Goal: Information Seeking & Learning: Compare options

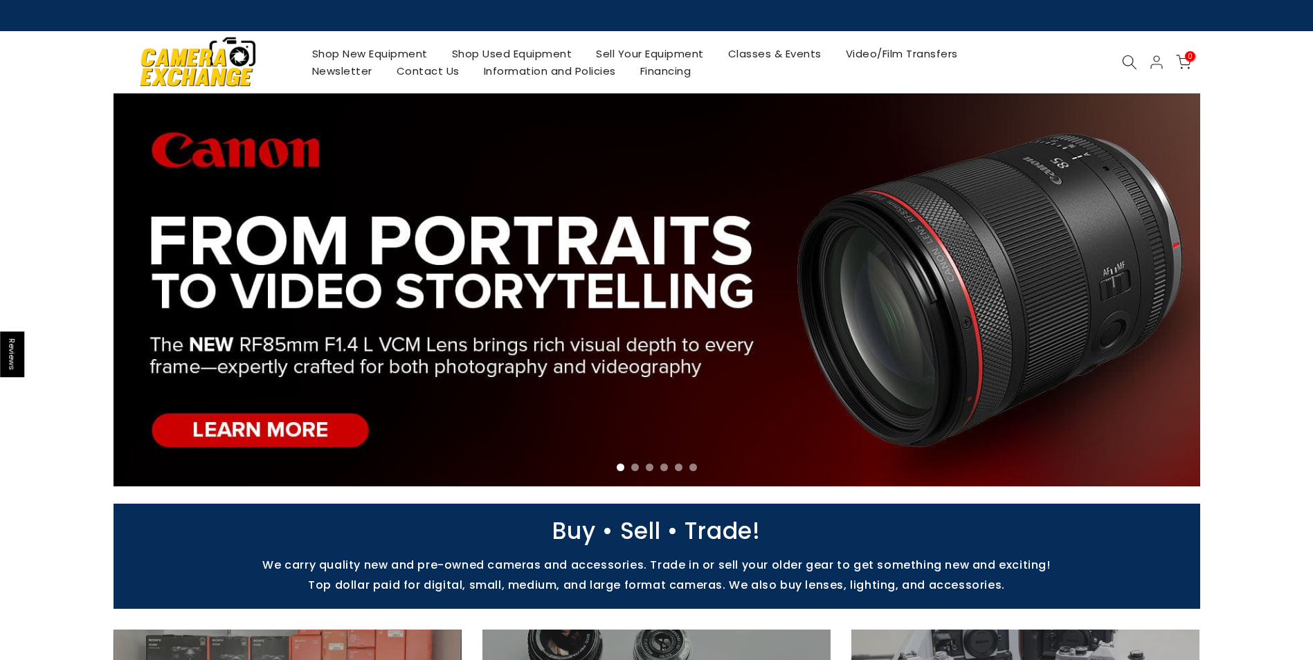
click at [543, 56] on link "Shop Used Equipment" at bounding box center [512, 53] width 145 height 17
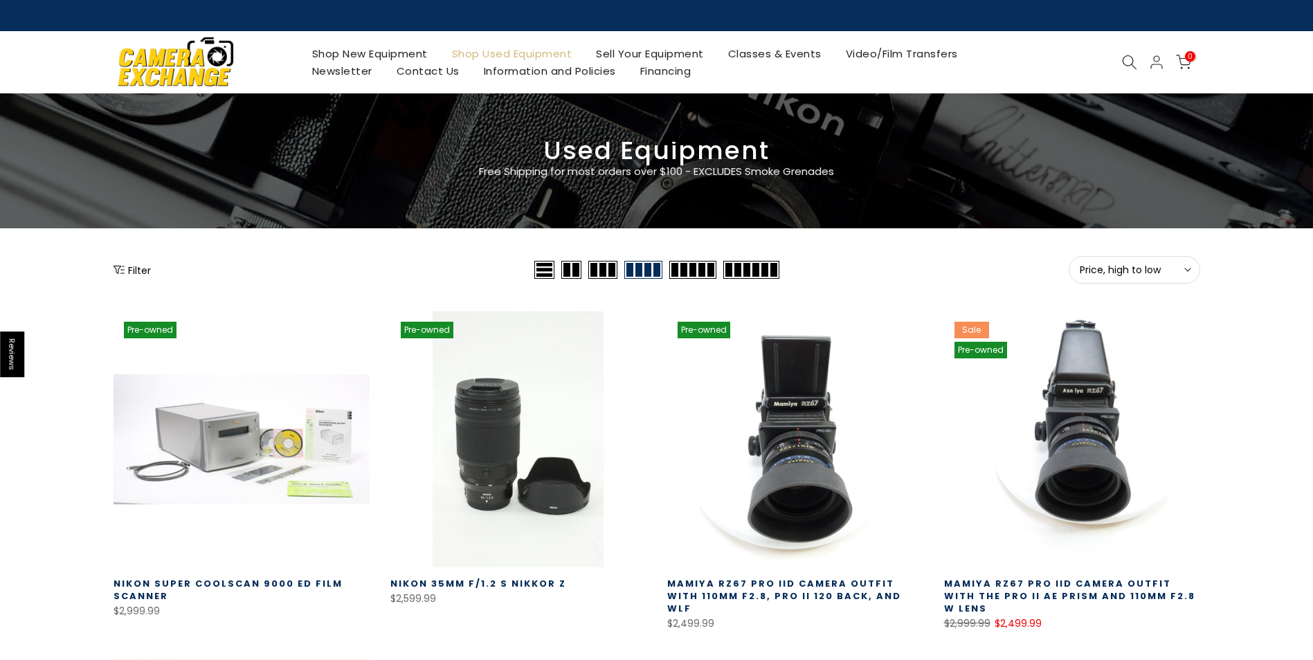
click at [121, 269] on icon "Show filters" at bounding box center [119, 269] width 11 height 11
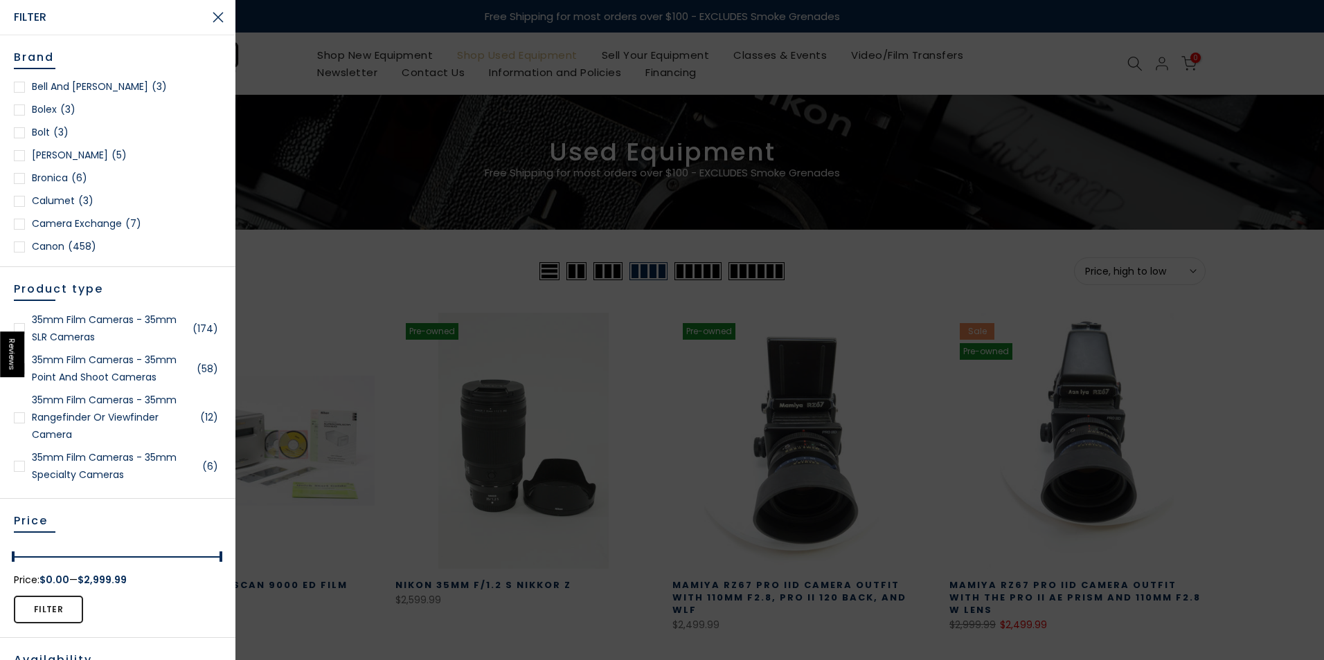
scroll to position [208, 0]
click at [17, 180] on div at bounding box center [19, 177] width 11 height 11
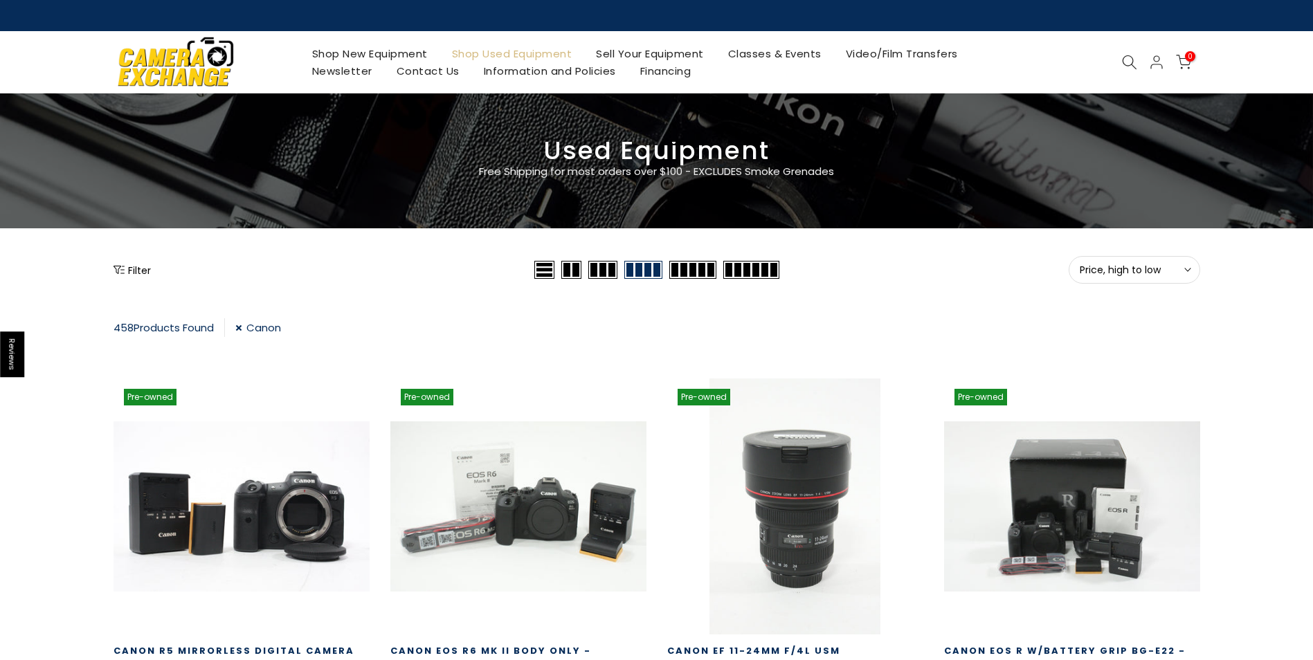
click at [133, 269] on button "Filter" at bounding box center [132, 270] width 37 height 14
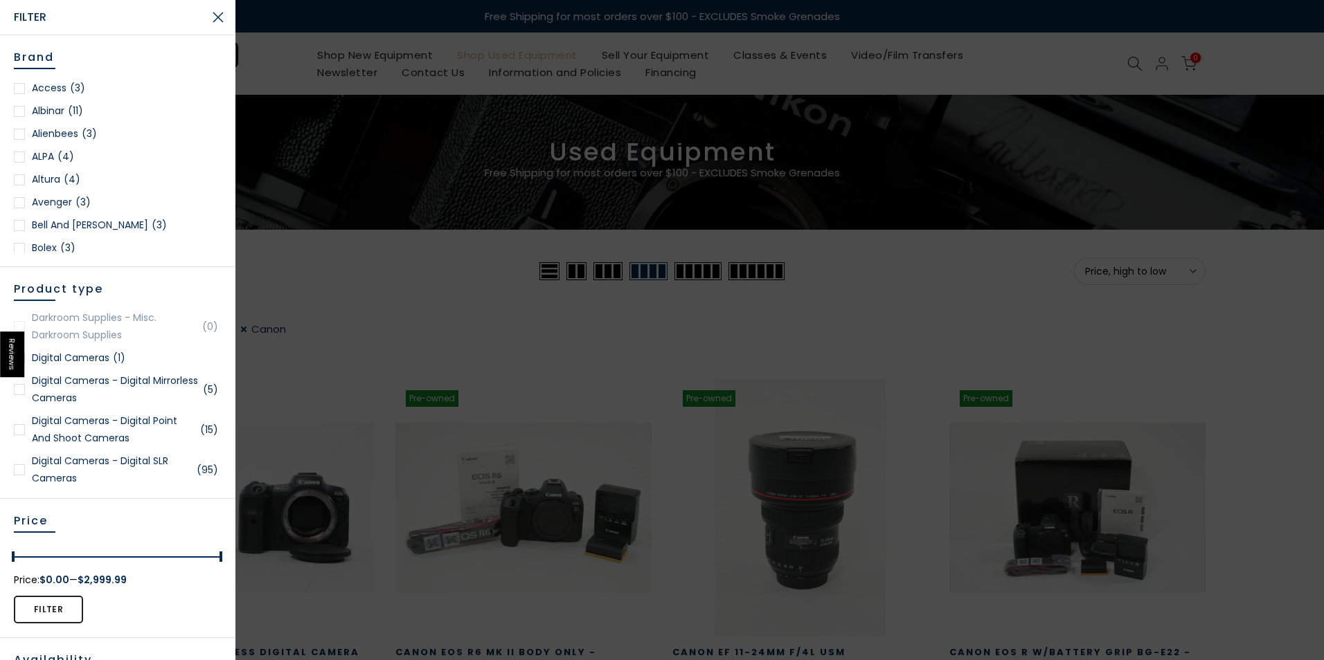
scroll to position [485, 0]
click at [17, 429] on div at bounding box center [19, 428] width 11 height 11
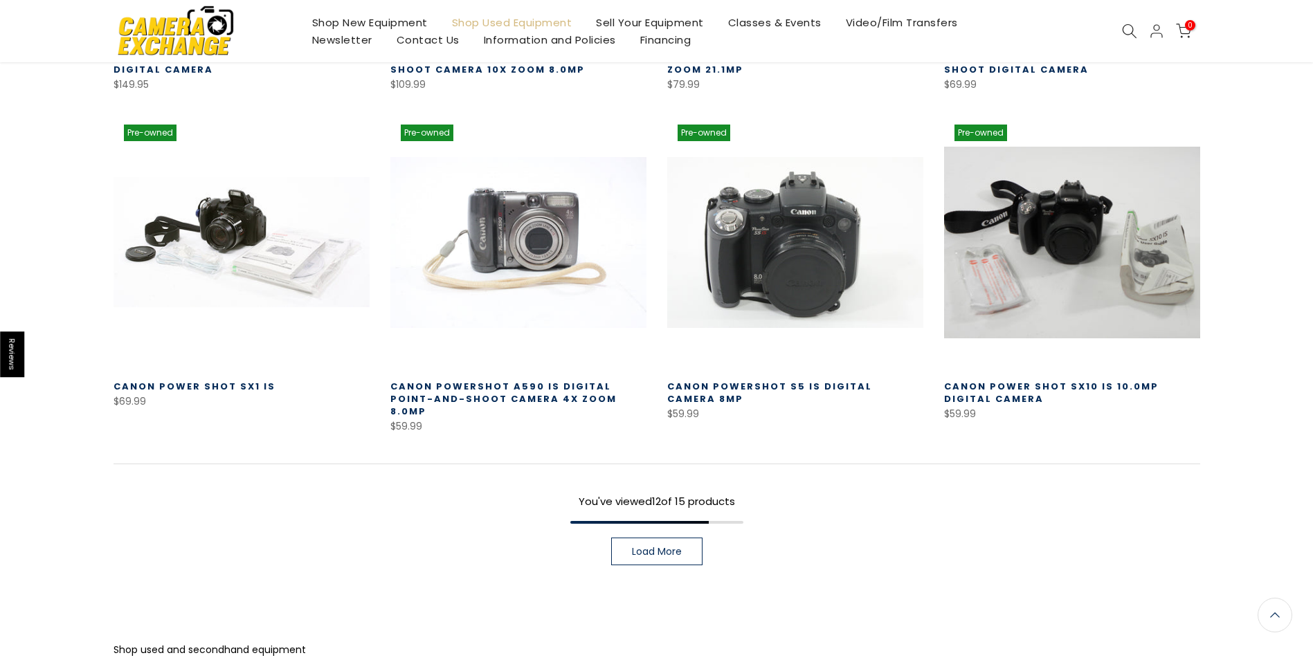
scroll to position [935, 0]
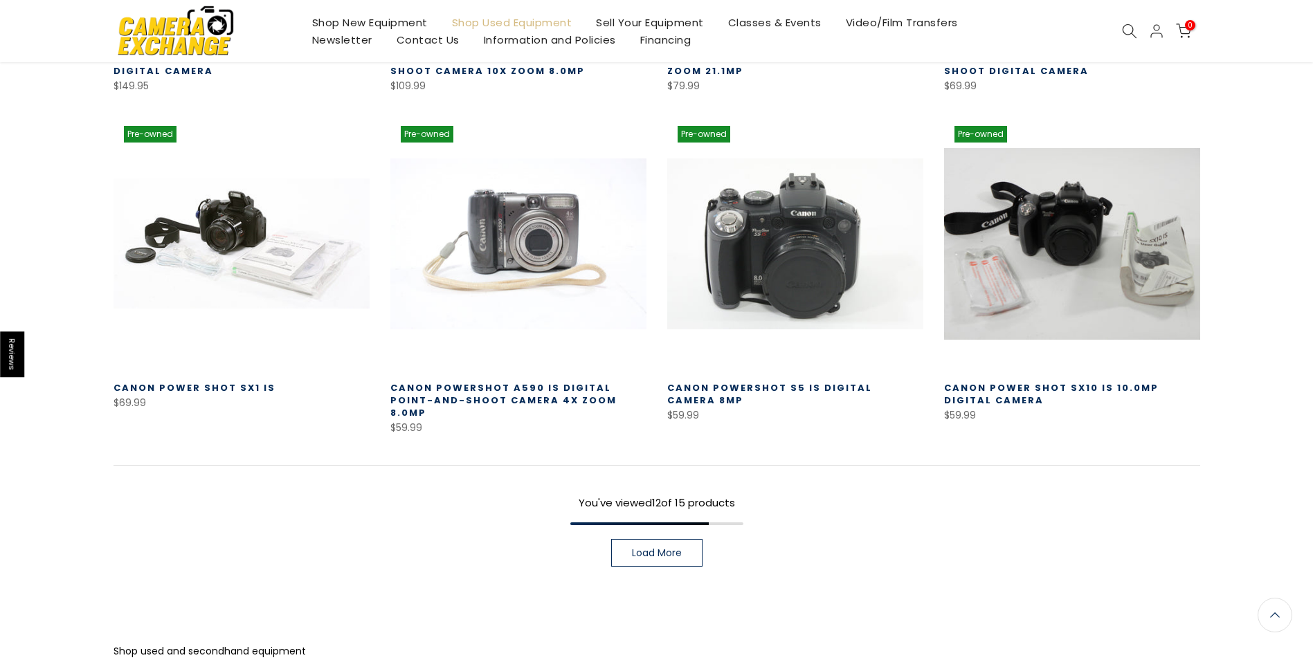
click at [674, 552] on link "Load More" at bounding box center [656, 553] width 91 height 28
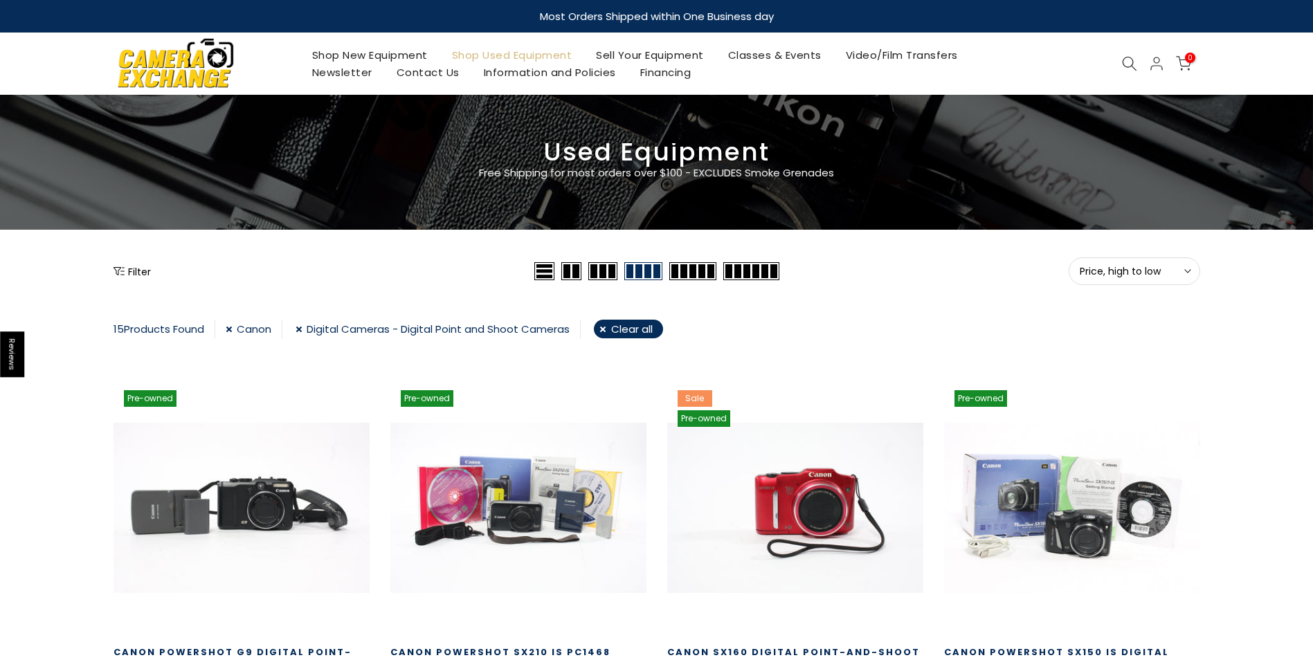
click at [118, 270] on icon "Show filters" at bounding box center [119, 271] width 11 height 11
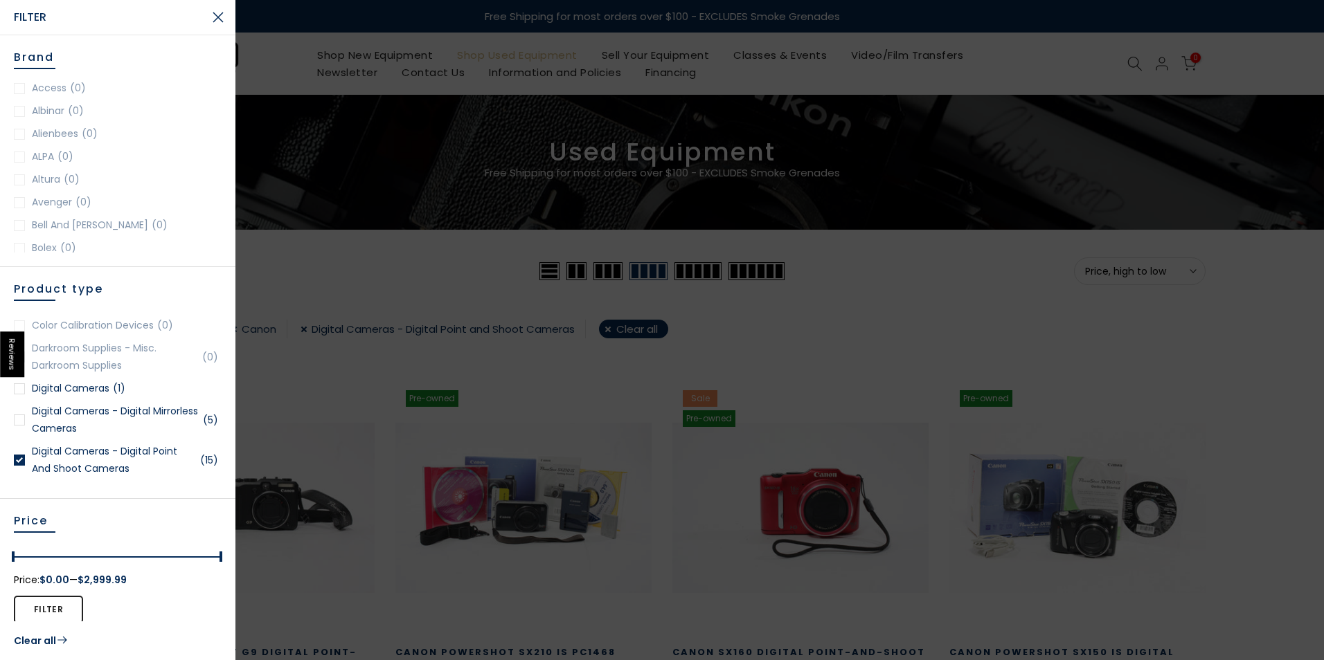
scroll to position [485, 0]
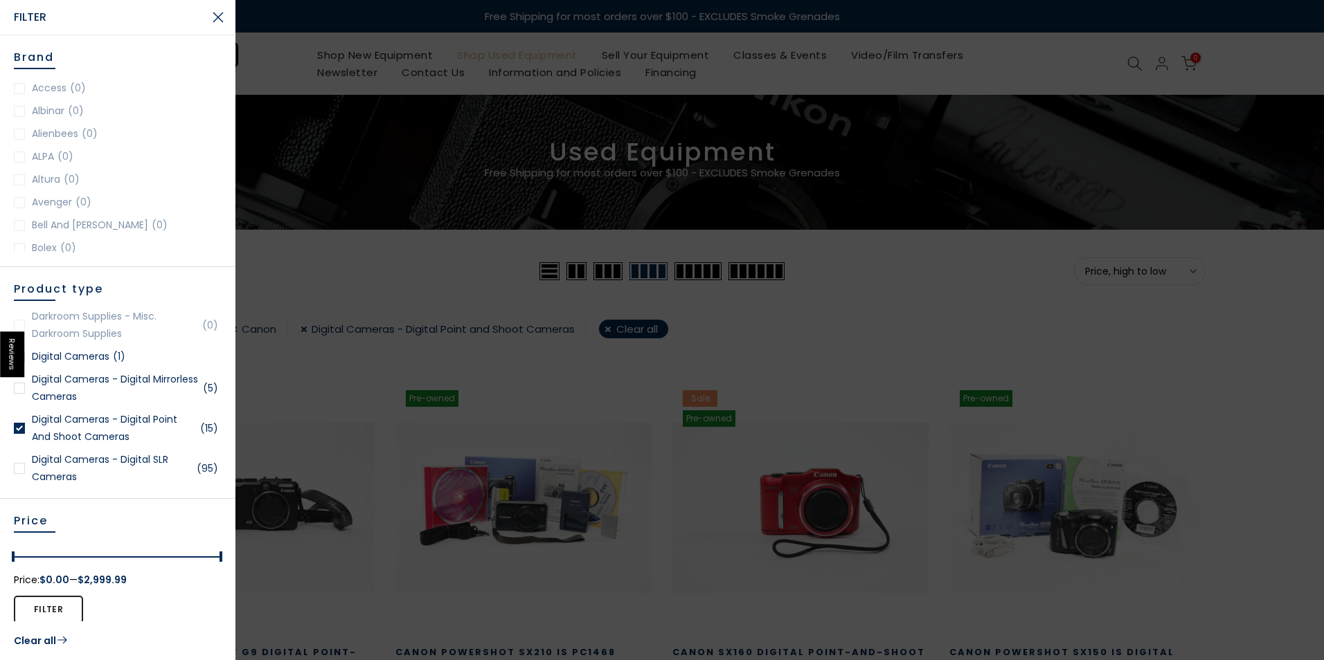
click at [19, 424] on div at bounding box center [19, 428] width 11 height 11
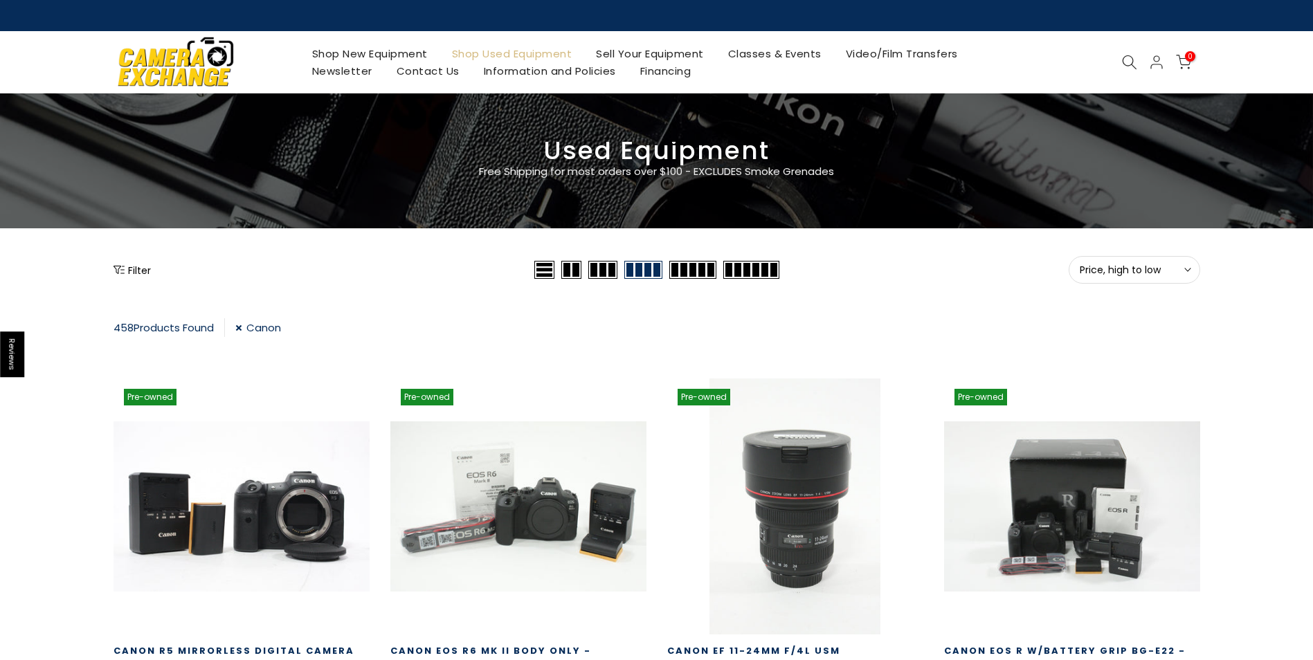
click at [123, 264] on icon "Show filters" at bounding box center [119, 269] width 11 height 11
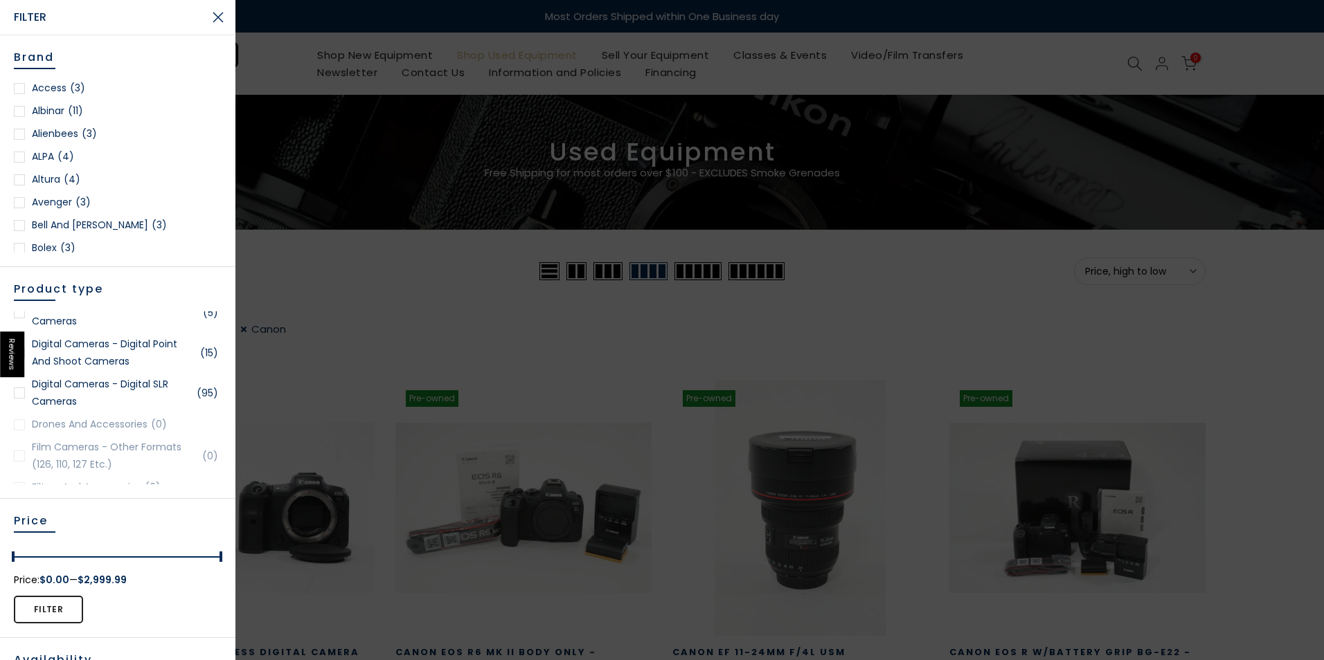
scroll to position [485, 0]
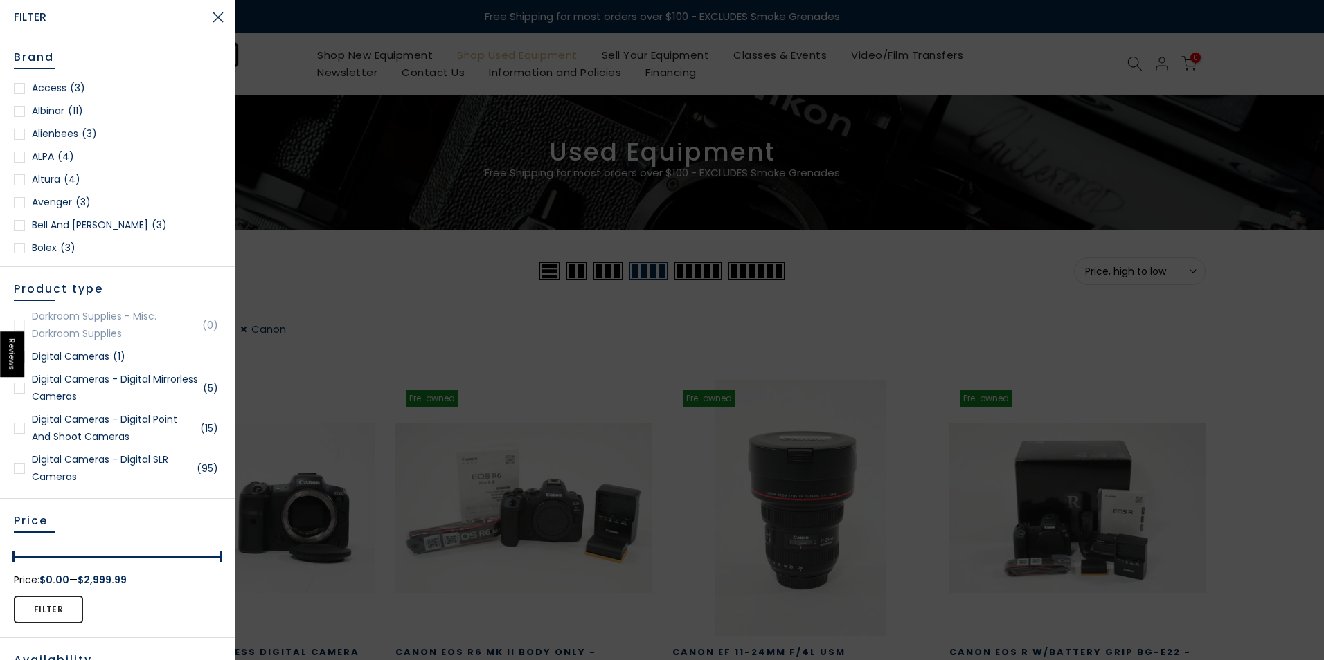
click at [19, 389] on div at bounding box center [19, 388] width 11 height 11
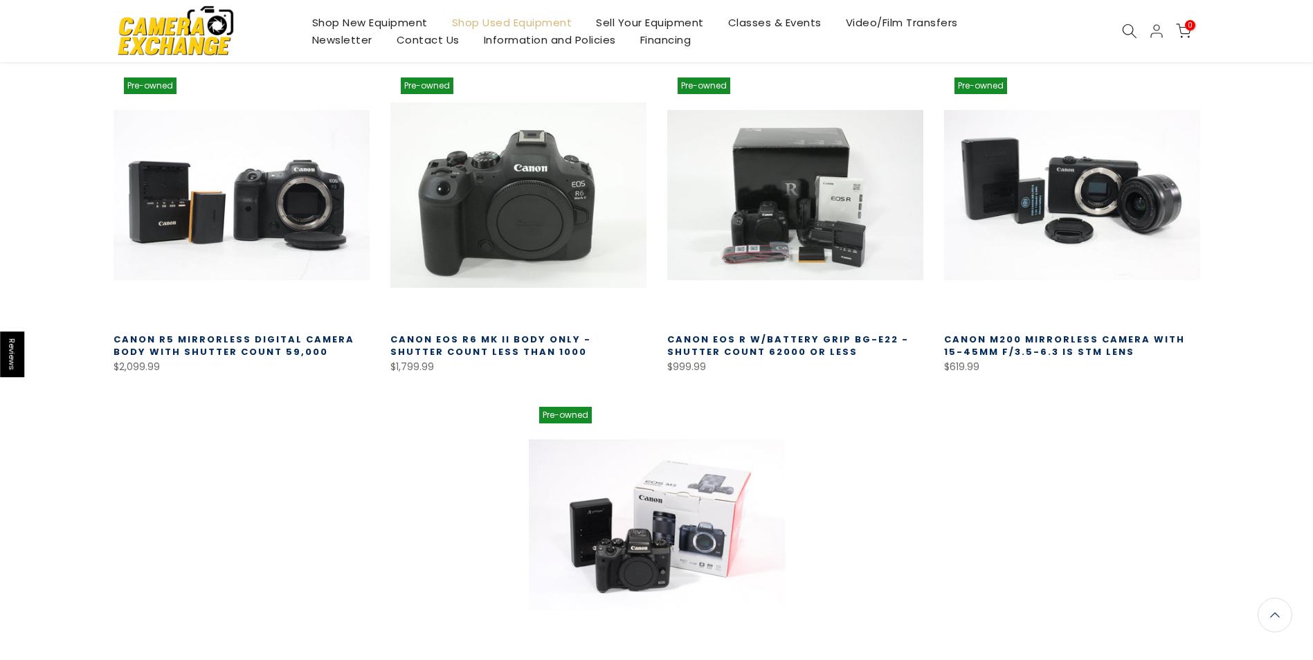
scroll to position [312, 0]
click at [451, 204] on link at bounding box center [518, 195] width 256 height 256
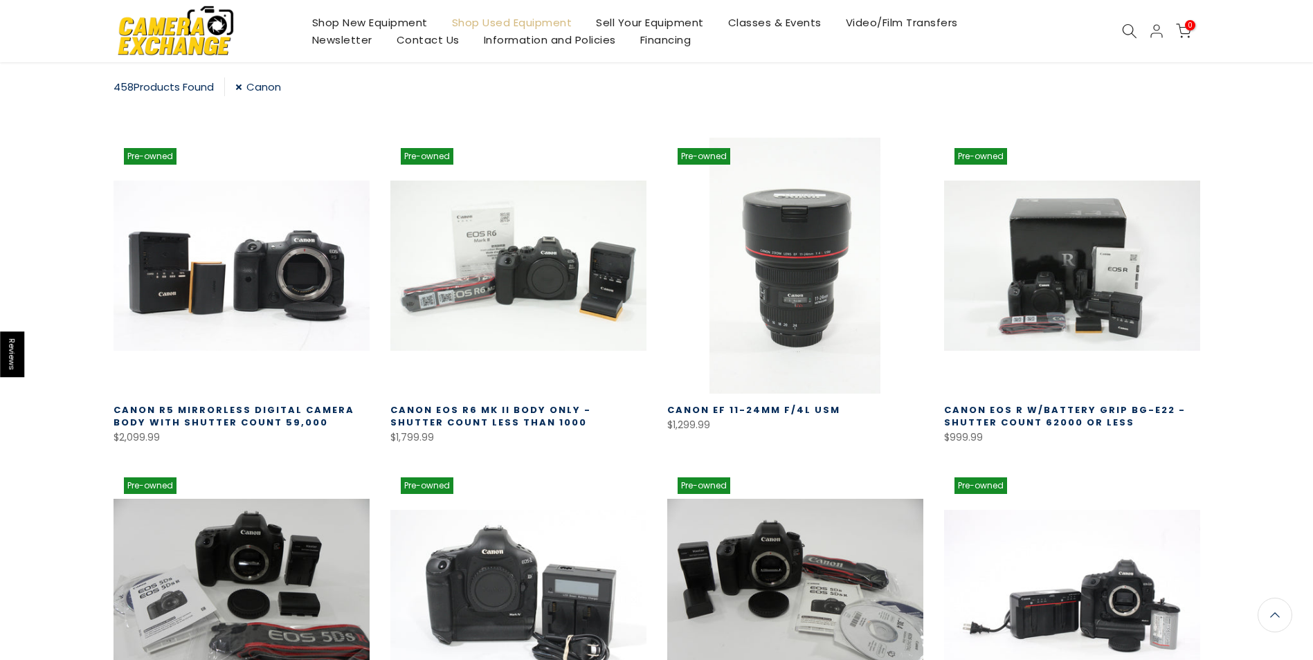
scroll to position [244, 0]
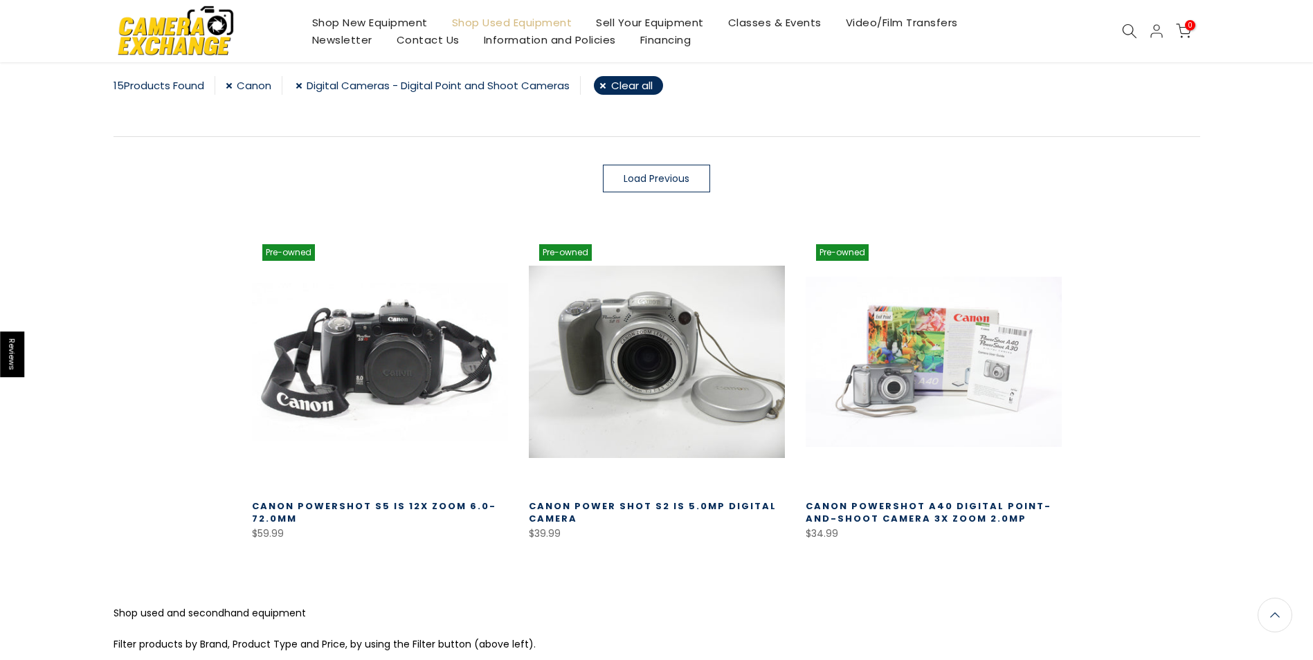
scroll to position [242, 0]
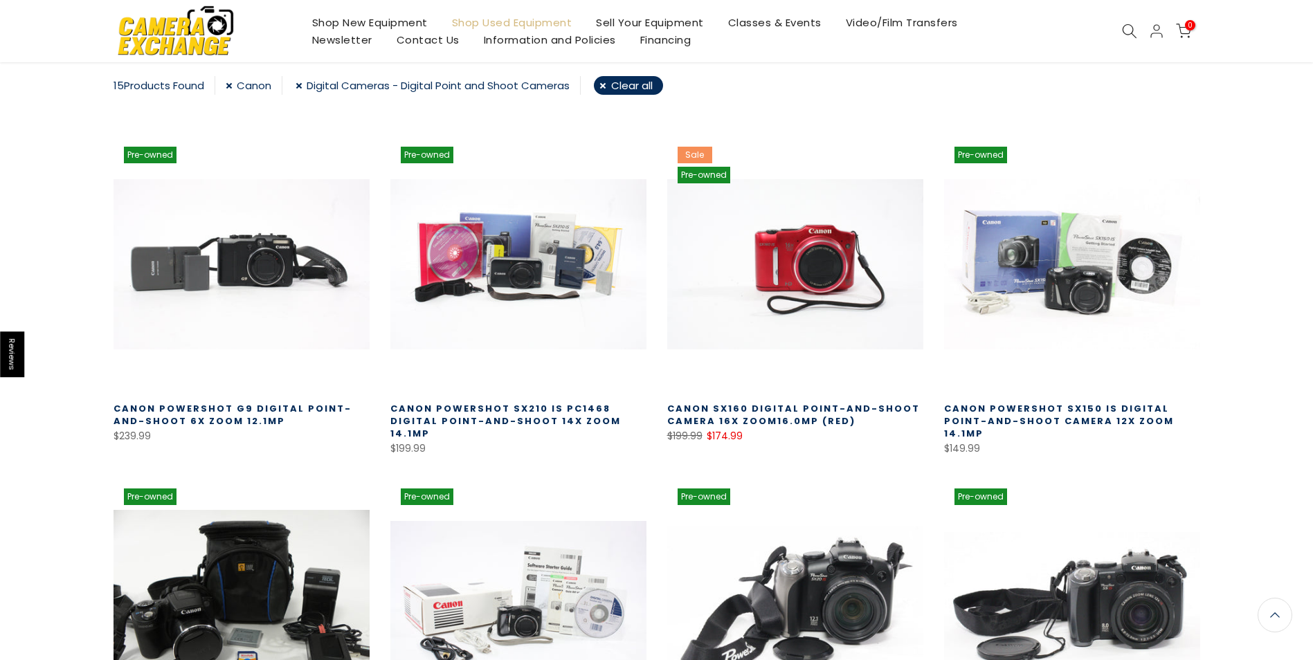
scroll to position [242, 0]
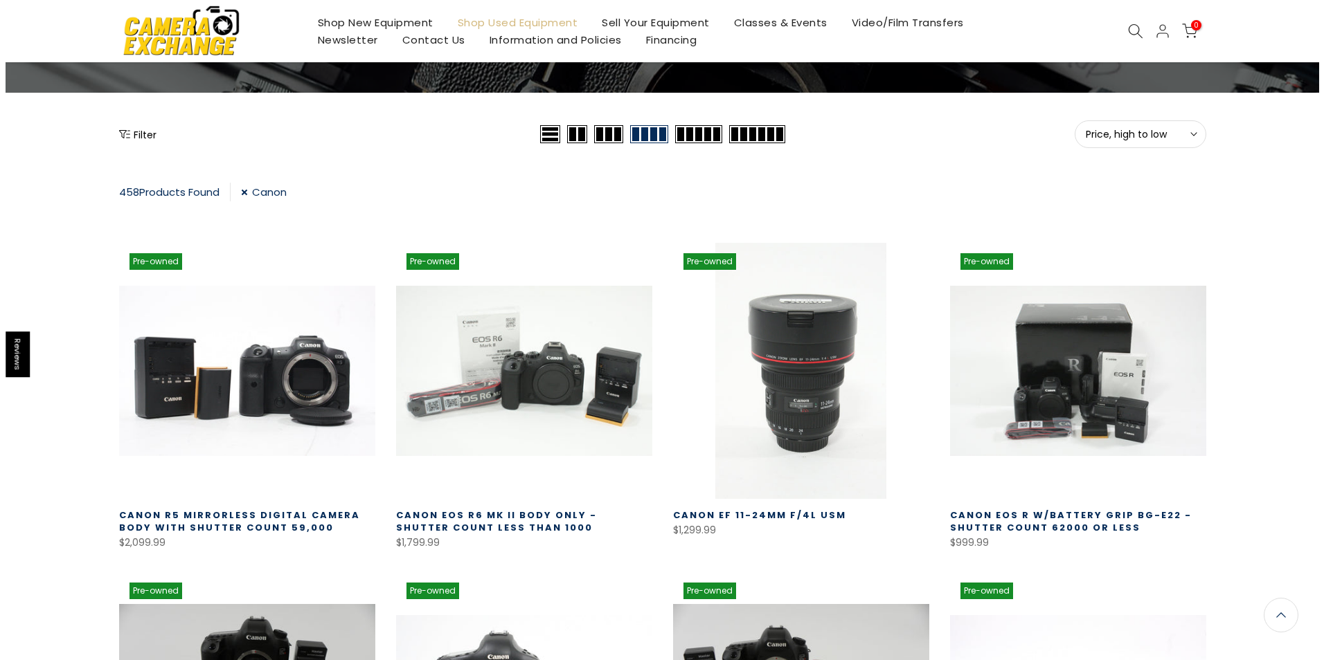
scroll to position [36, 0]
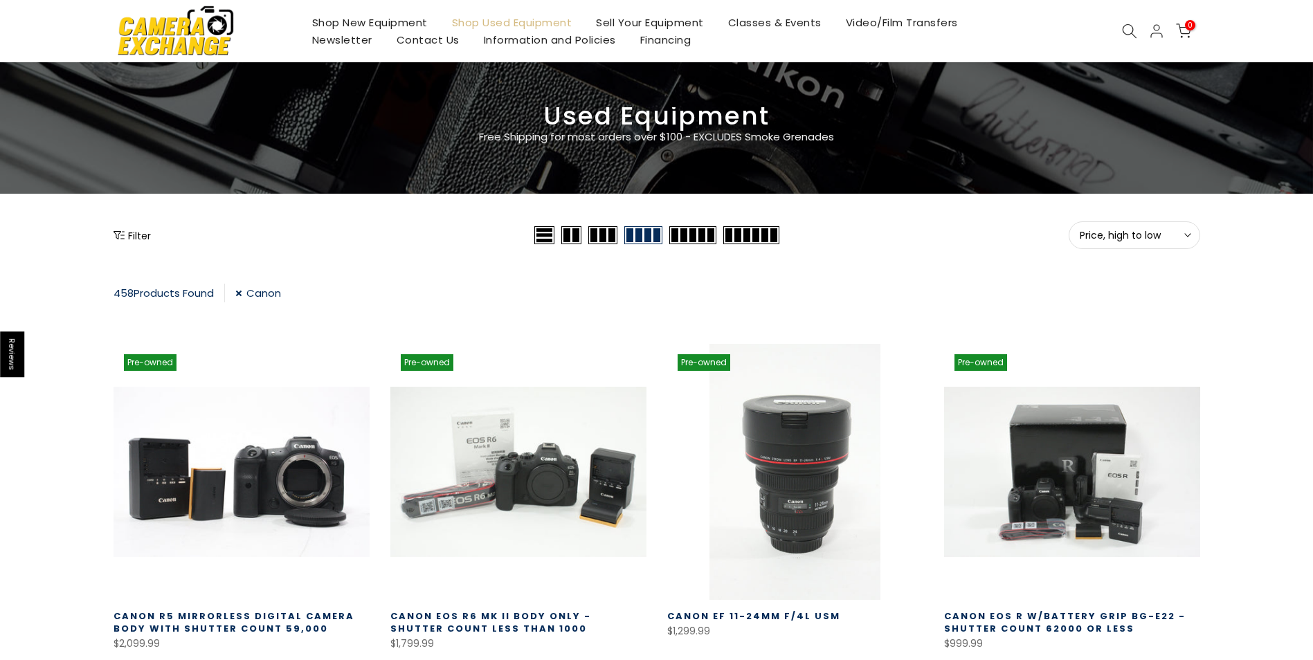
click at [128, 239] on button "Filter" at bounding box center [132, 235] width 37 height 14
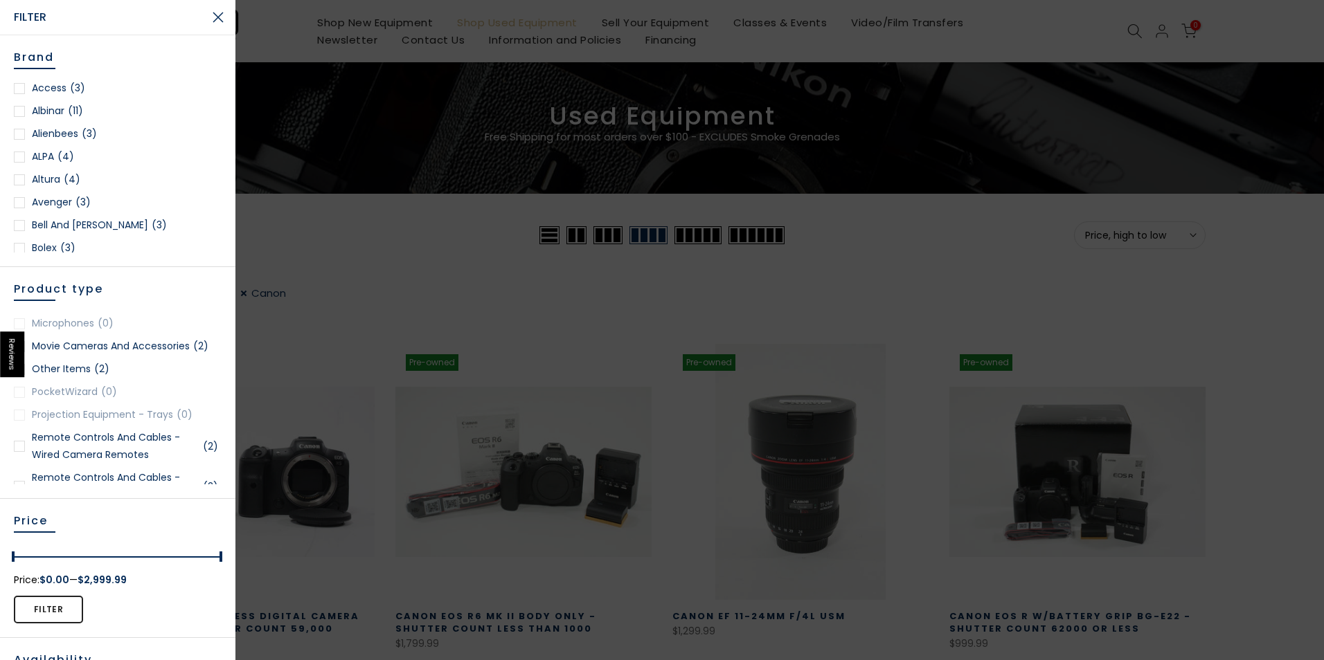
scroll to position [0, 0]
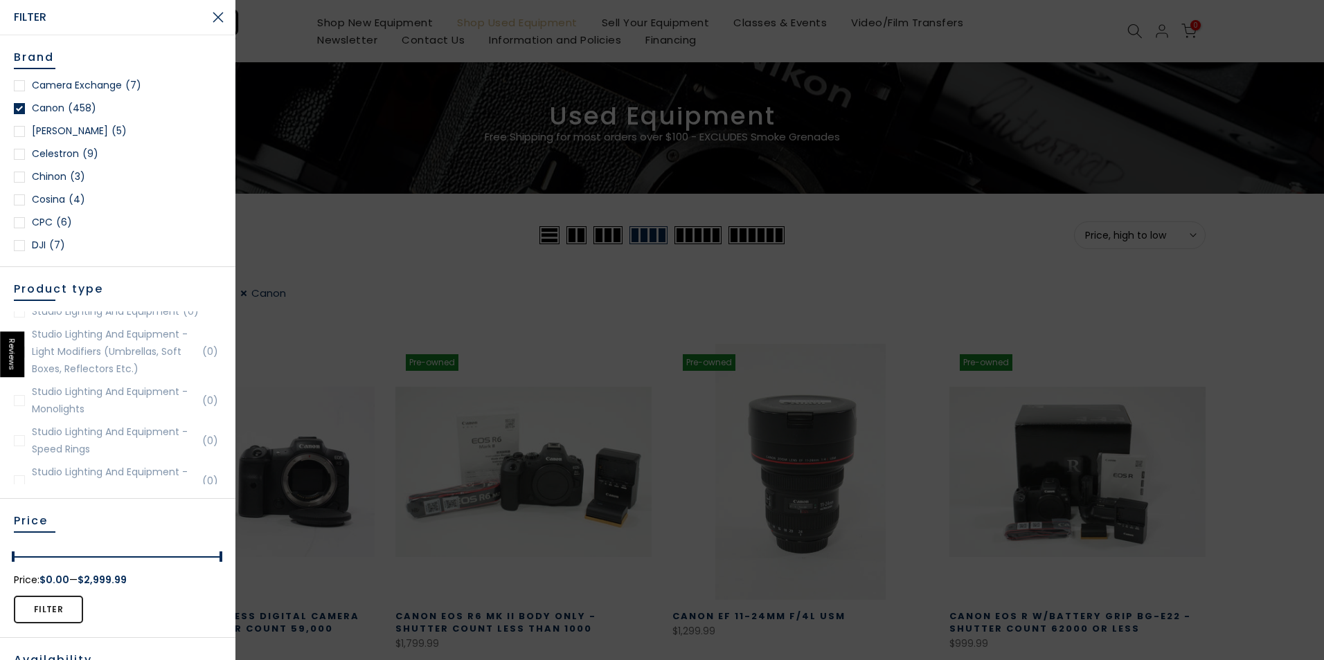
click at [17, 109] on div at bounding box center [19, 108] width 11 height 11
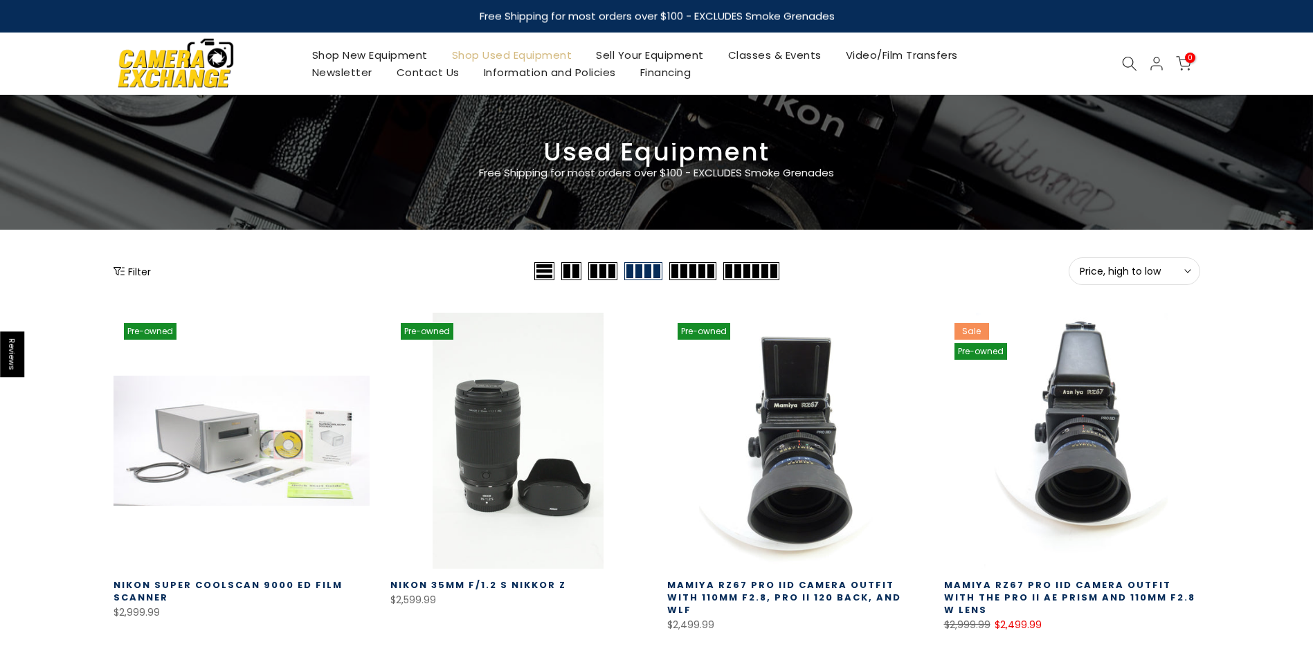
click at [117, 267] on icon "Show filters" at bounding box center [119, 271] width 11 height 8
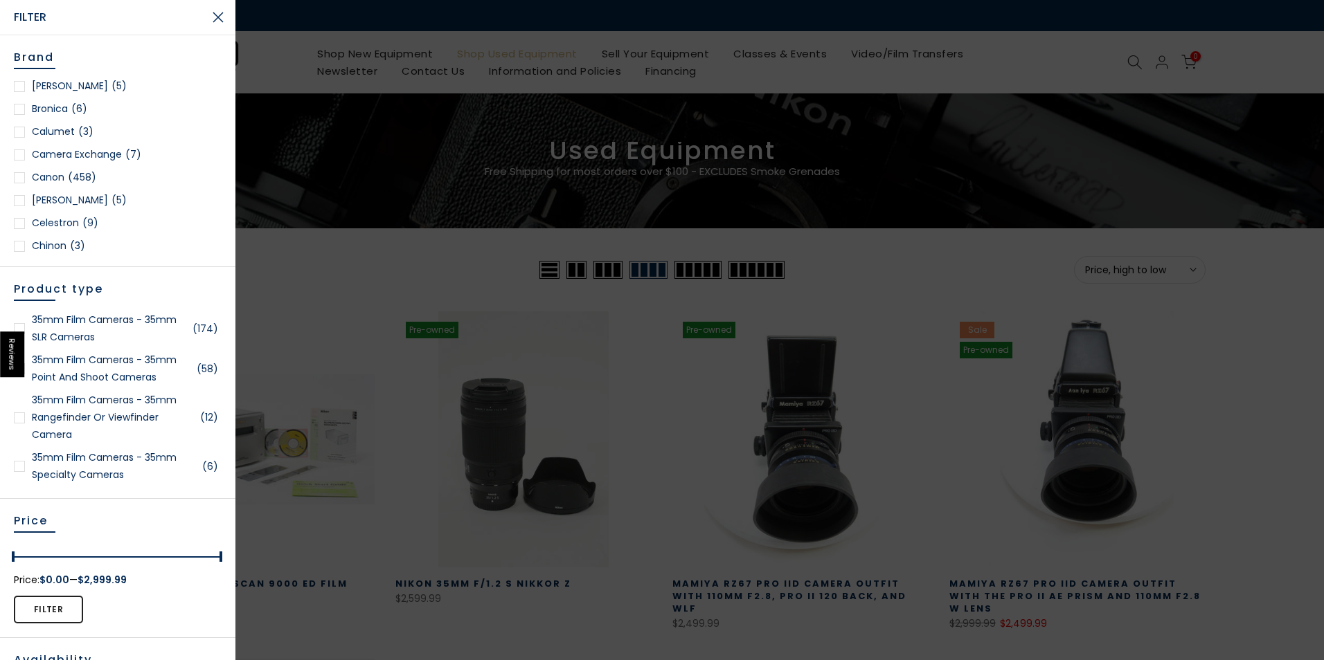
click at [18, 225] on div at bounding box center [19, 223] width 11 height 11
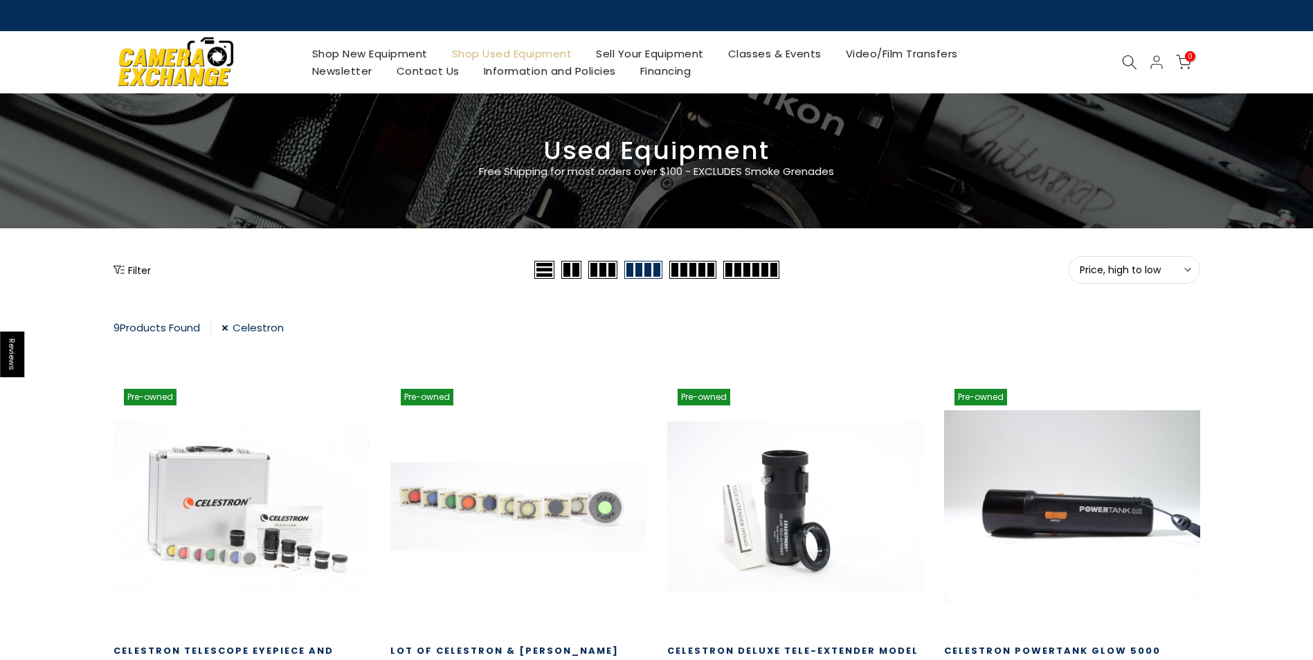
click at [138, 270] on button "Filter" at bounding box center [132, 270] width 37 height 14
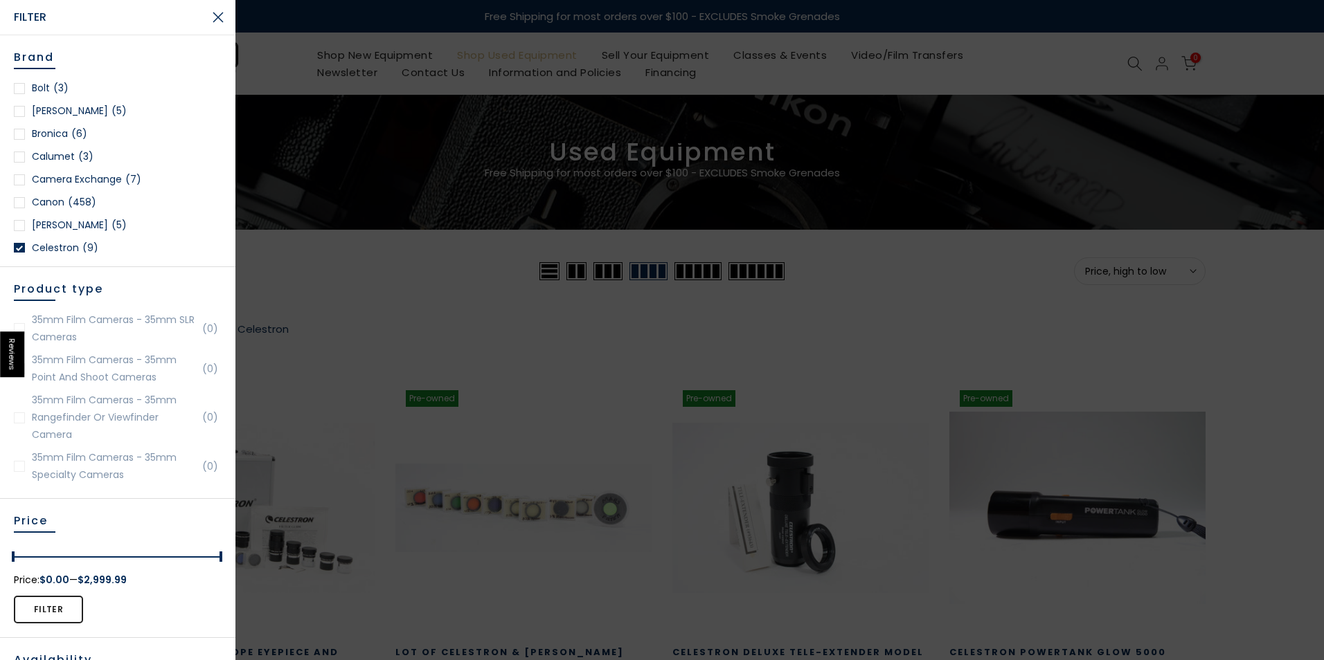
scroll to position [208, 0]
drag, startPoint x: 19, startPoint y: 220, endPoint x: 71, endPoint y: 187, distance: 61.1
click at [19, 220] on div at bounding box center [19, 223] width 11 height 11
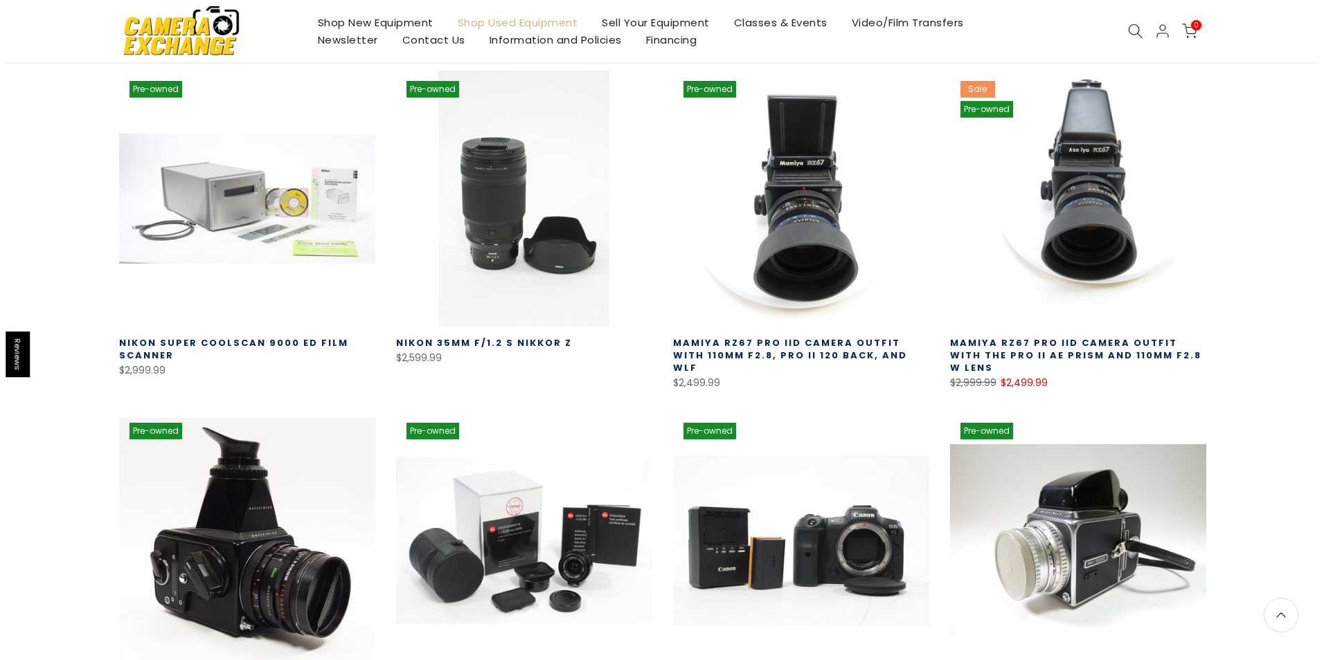
scroll to position [36, 0]
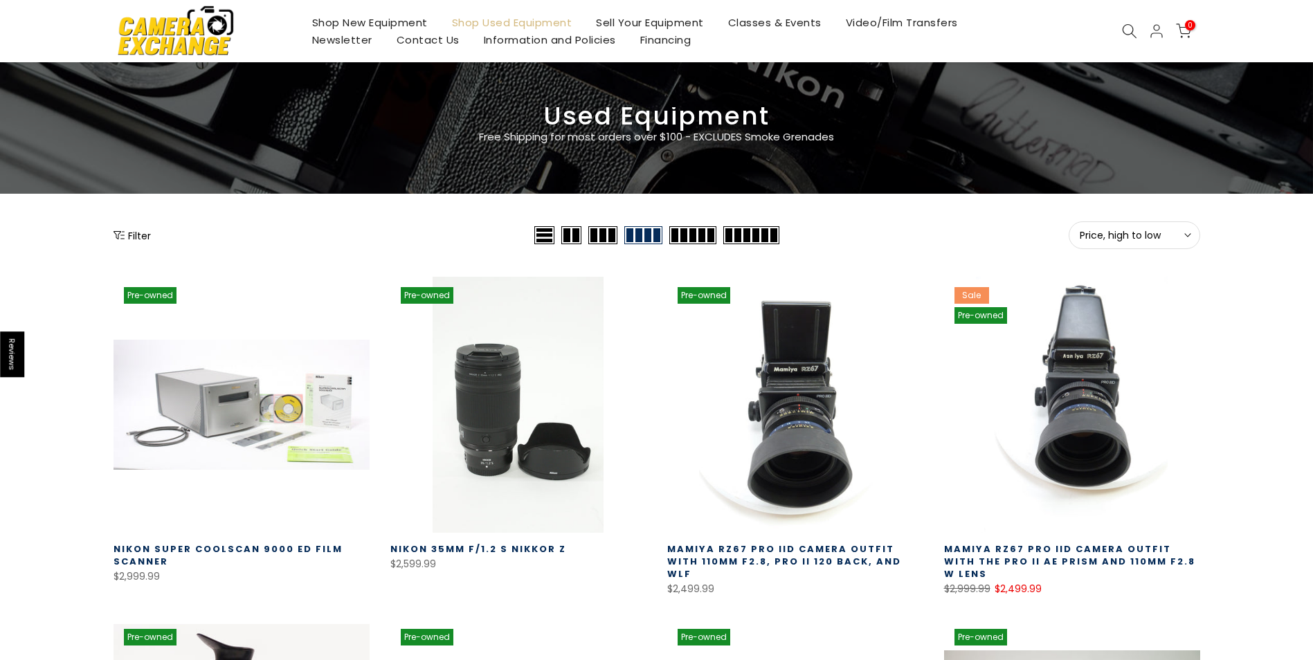
click at [121, 235] on icon "Show filters" at bounding box center [119, 235] width 11 height 8
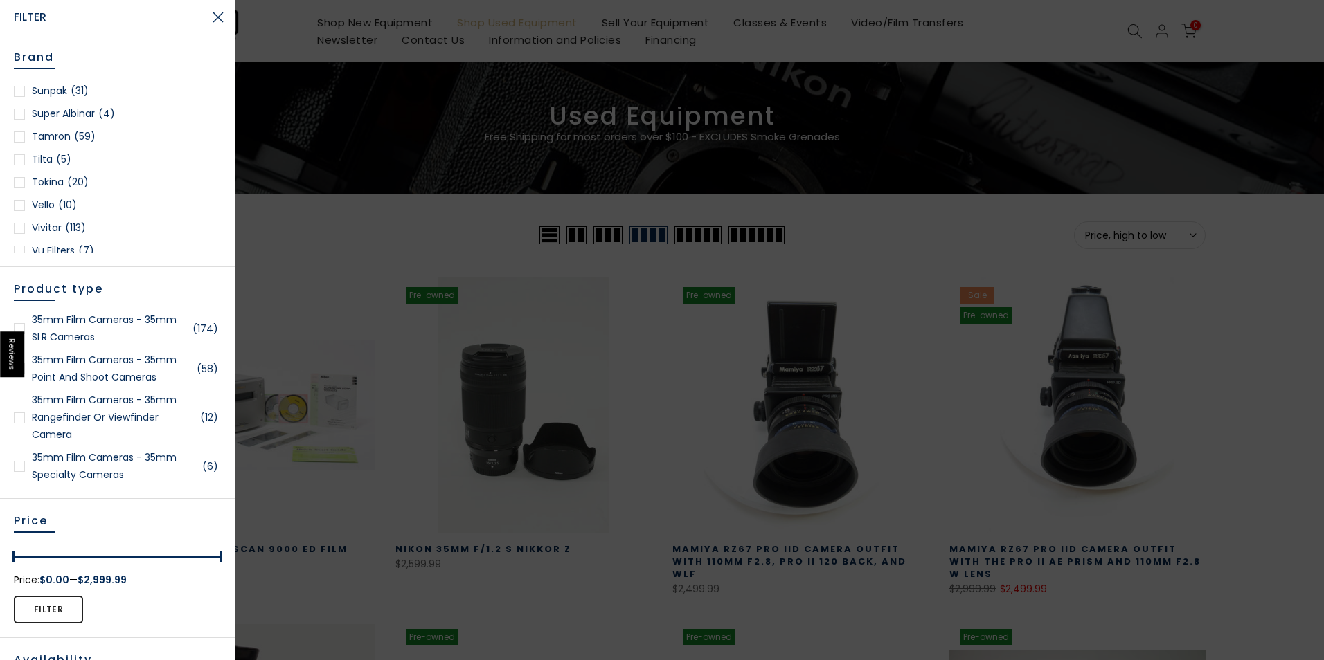
scroll to position [2077, 0]
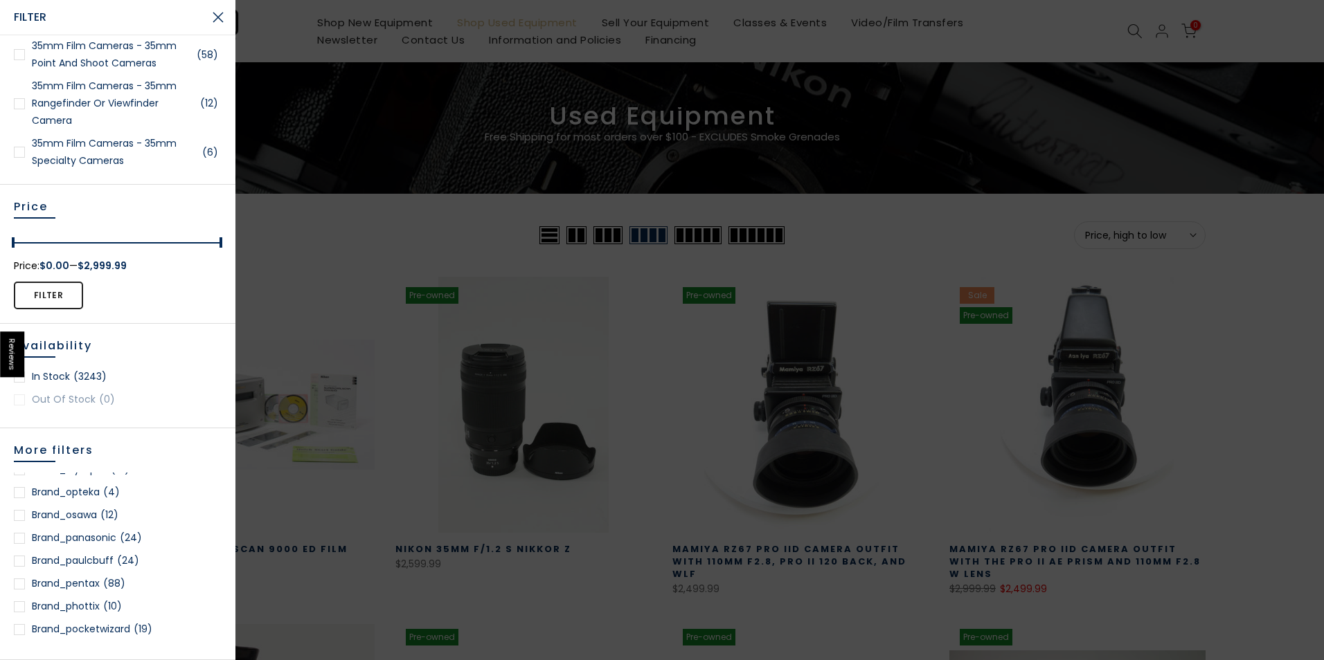
click at [225, 17] on button "Close Search" at bounding box center [218, 17] width 35 height 35
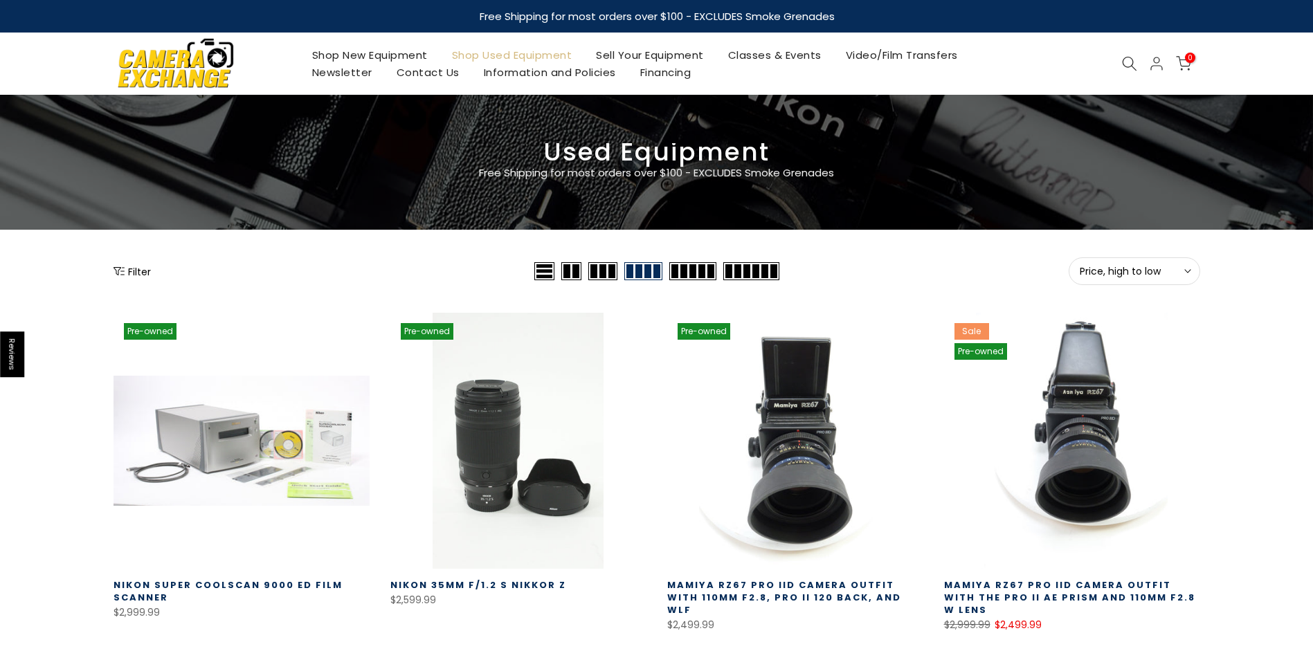
click at [402, 55] on link "Shop New Equipment" at bounding box center [370, 54] width 140 height 17
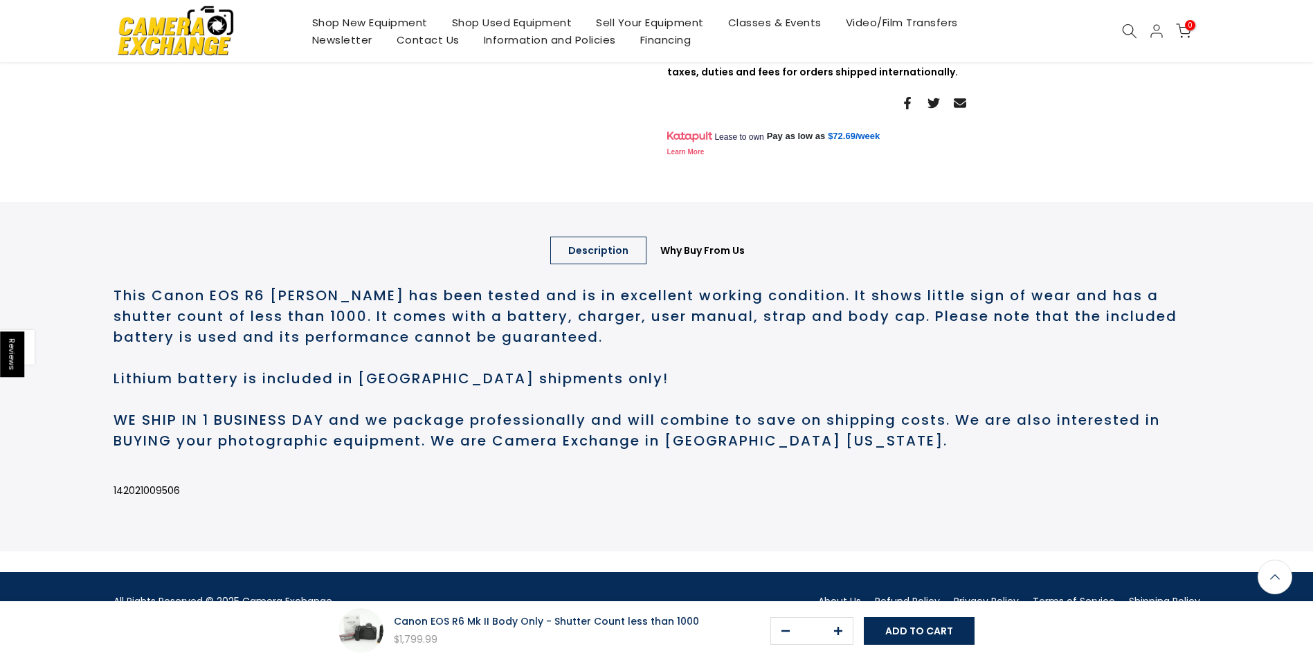
scroll to position [543, 0]
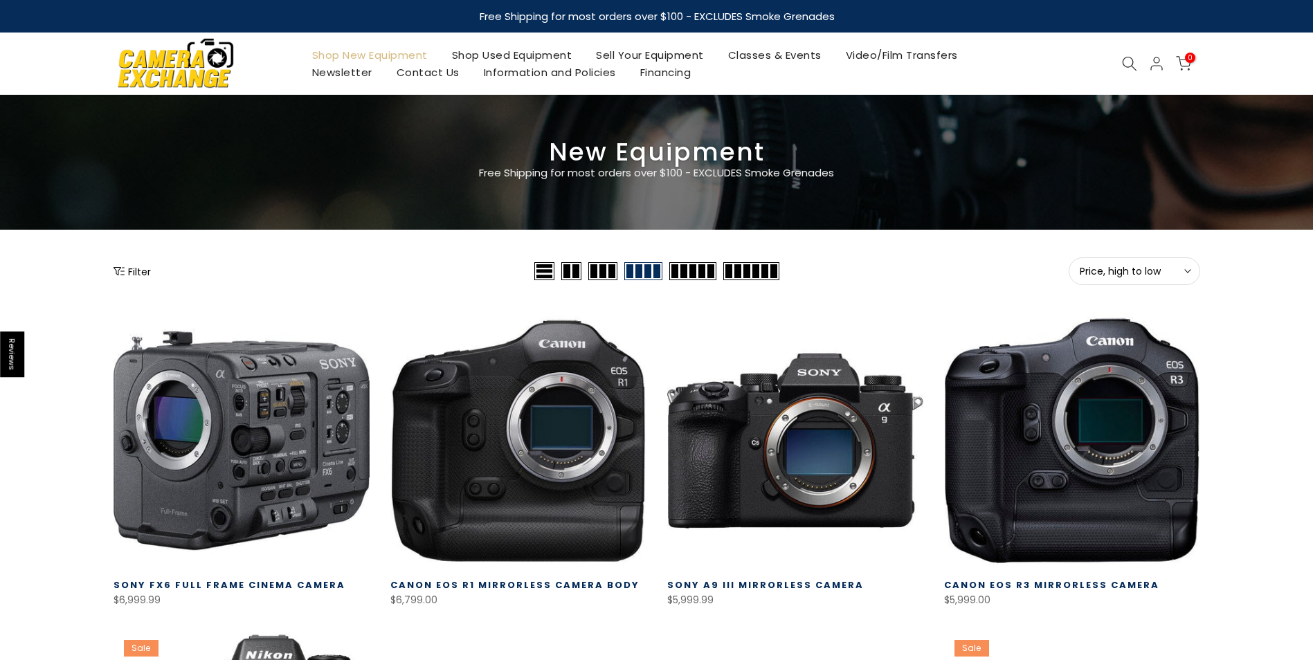
click at [132, 276] on button "Filter" at bounding box center [132, 271] width 37 height 14
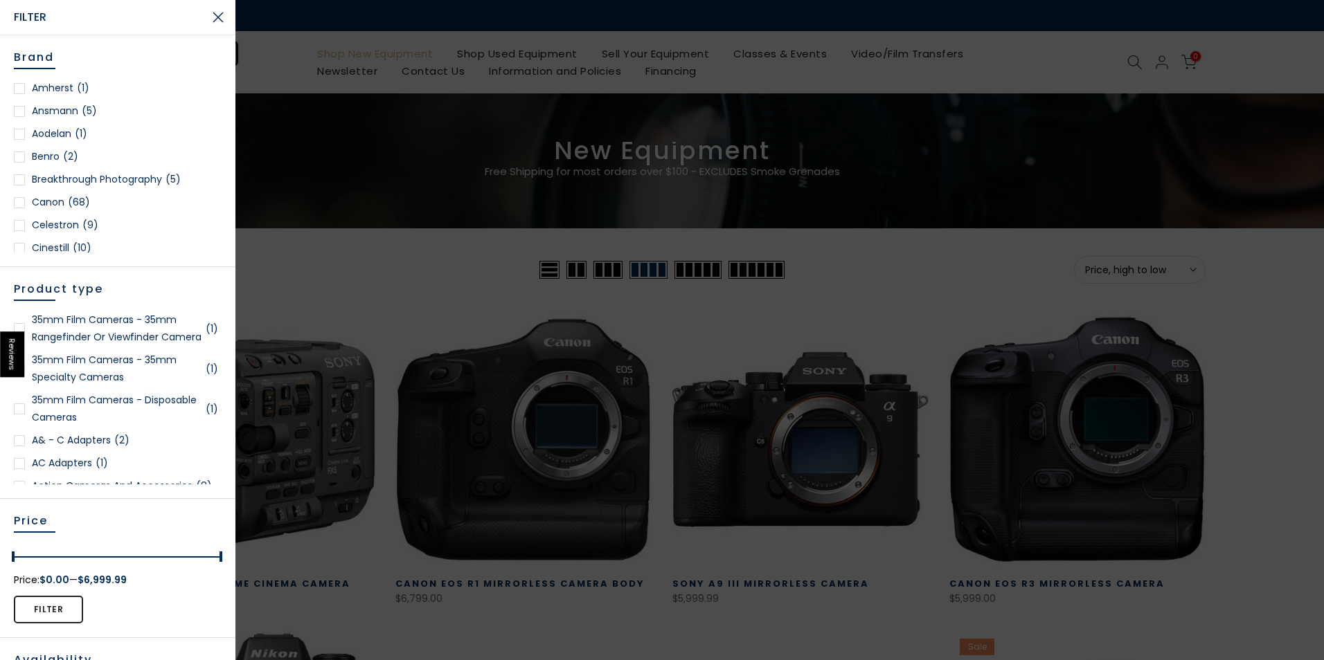
click at [19, 225] on div at bounding box center [19, 225] width 11 height 11
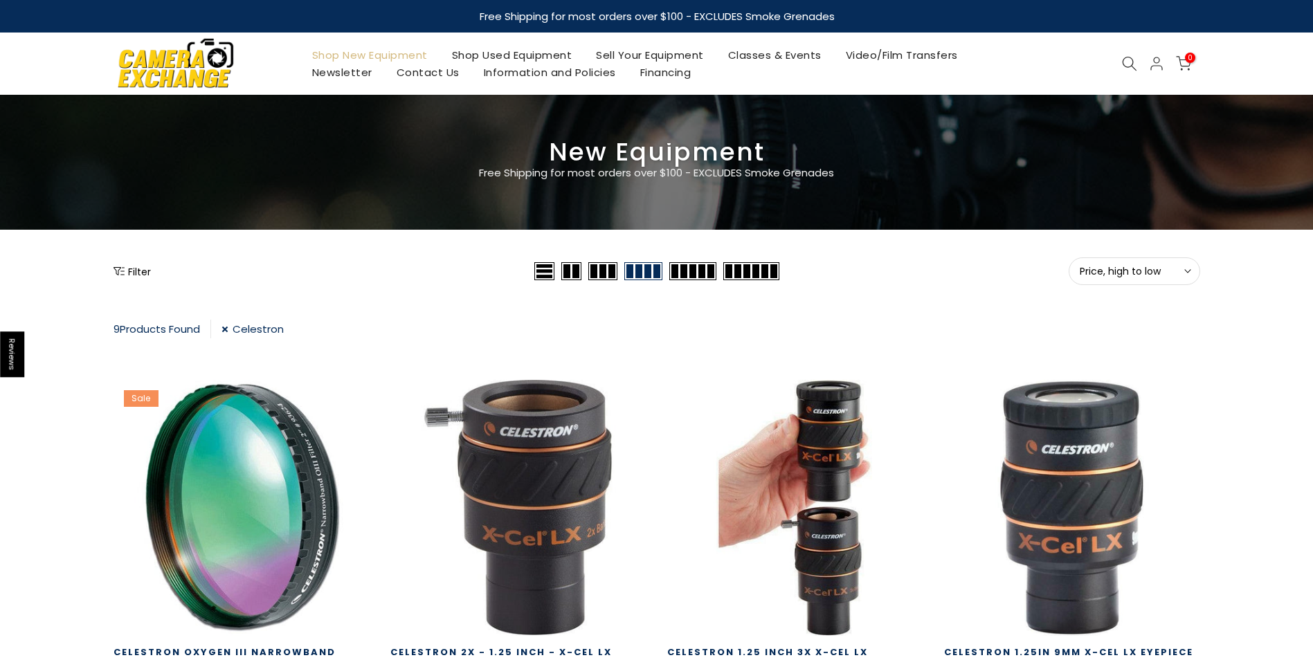
click at [139, 271] on button "Filter" at bounding box center [132, 271] width 37 height 14
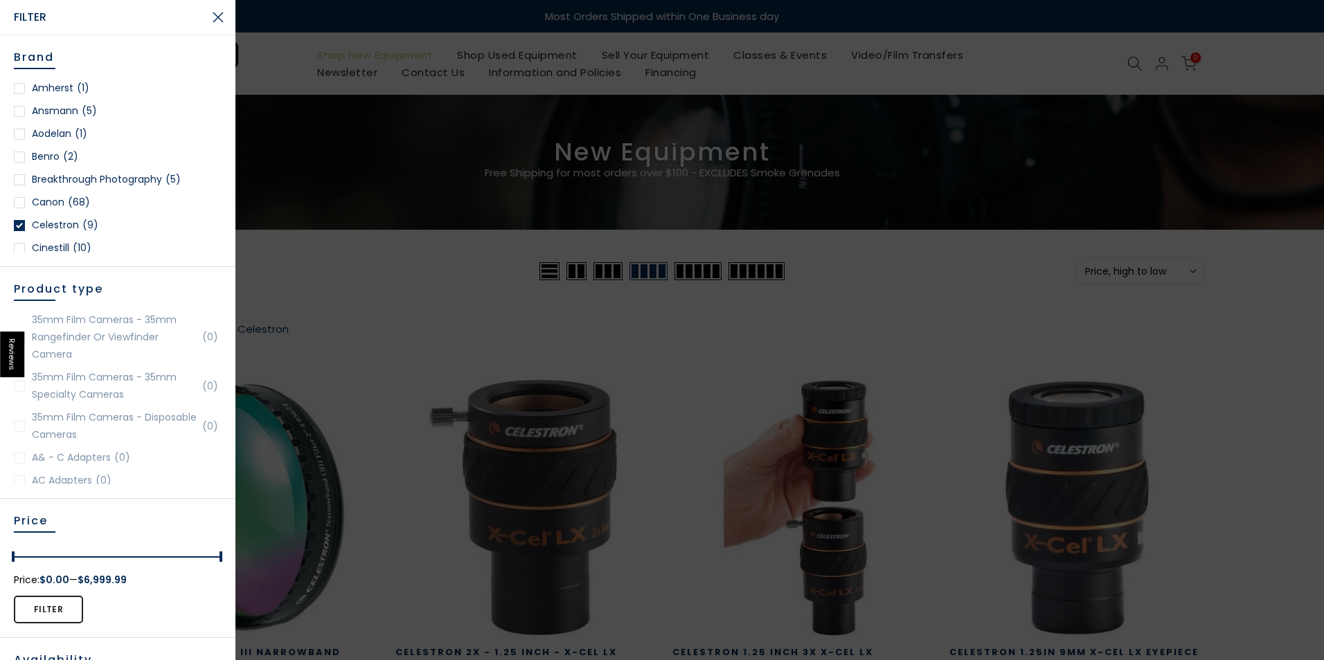
click at [18, 224] on div at bounding box center [19, 225] width 11 height 11
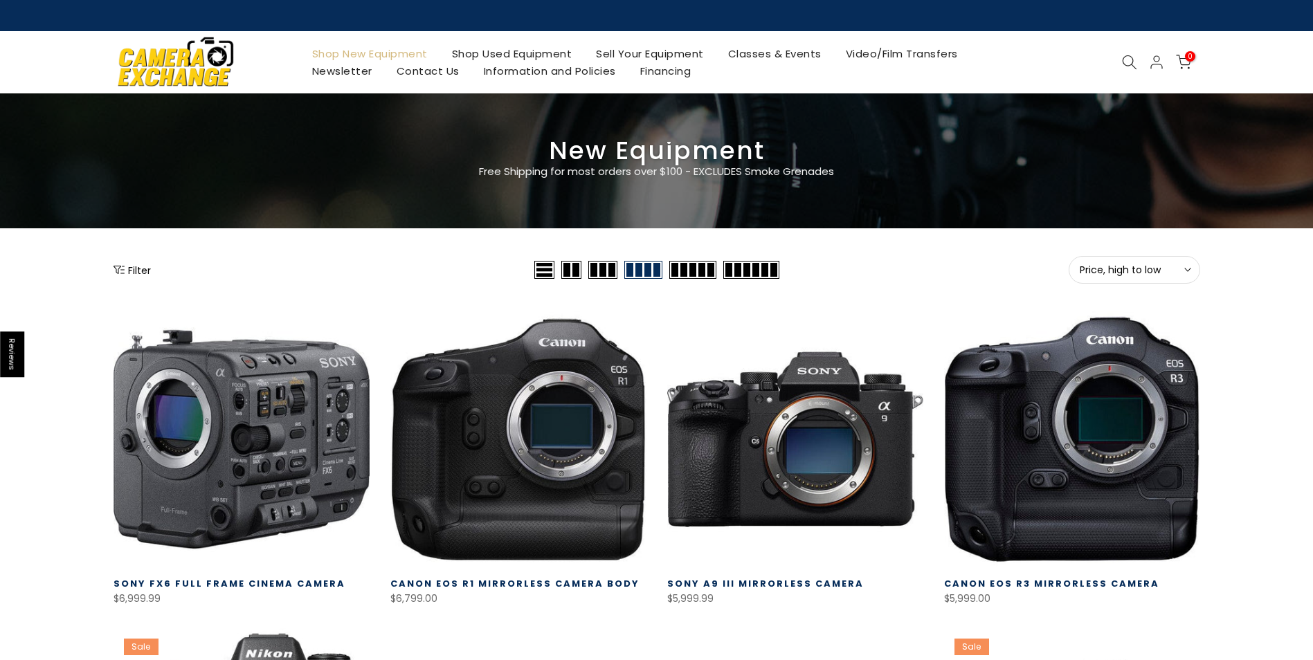
click at [123, 271] on icon "Show filters" at bounding box center [119, 269] width 11 height 11
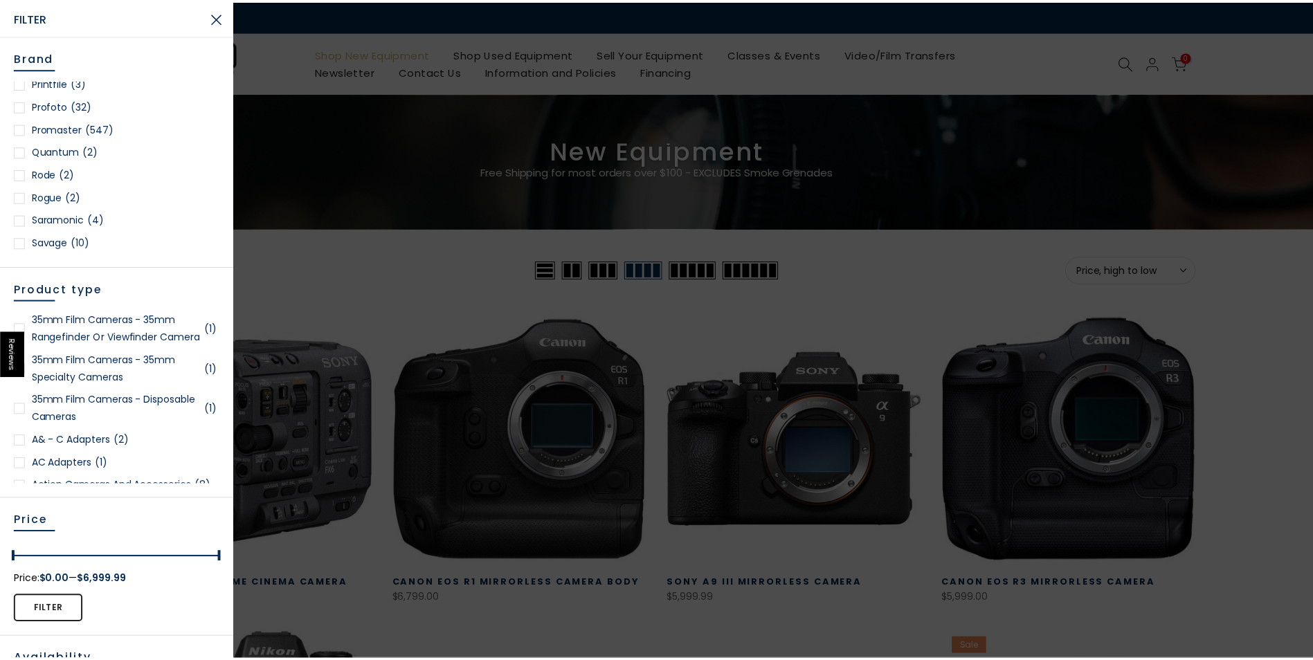
scroll to position [1558, 0]
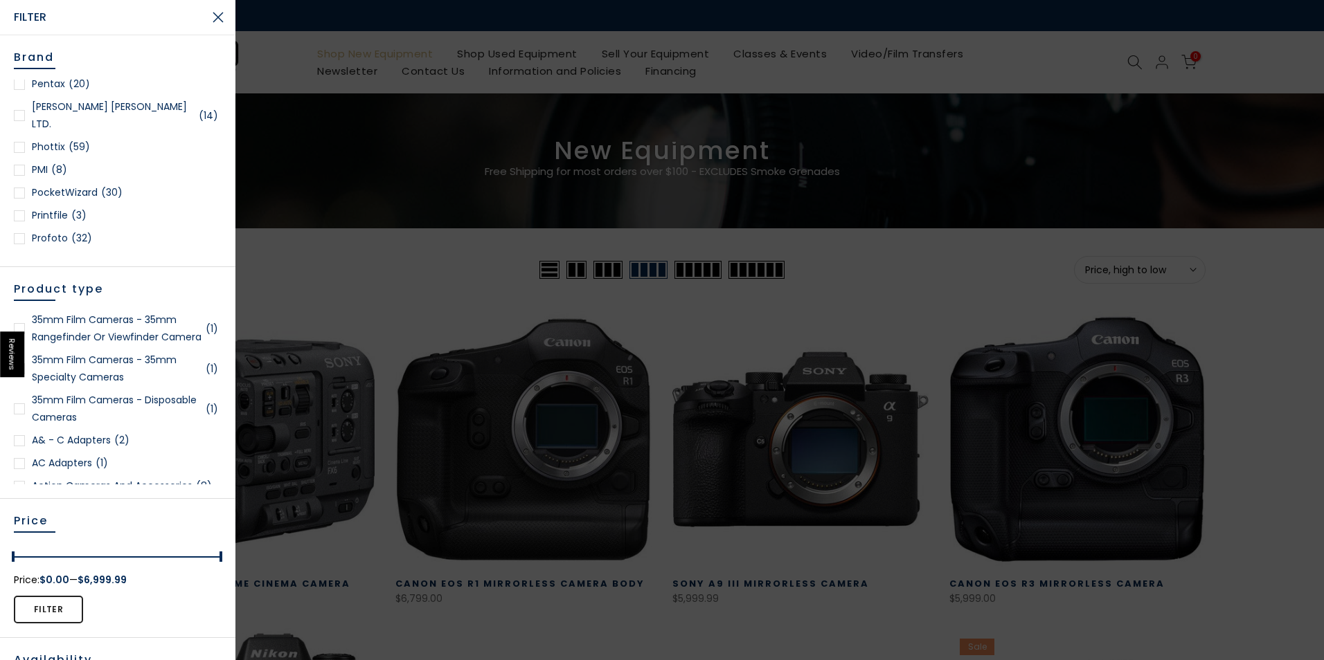
click at [272, 169] on div at bounding box center [662, 330] width 1324 height 660
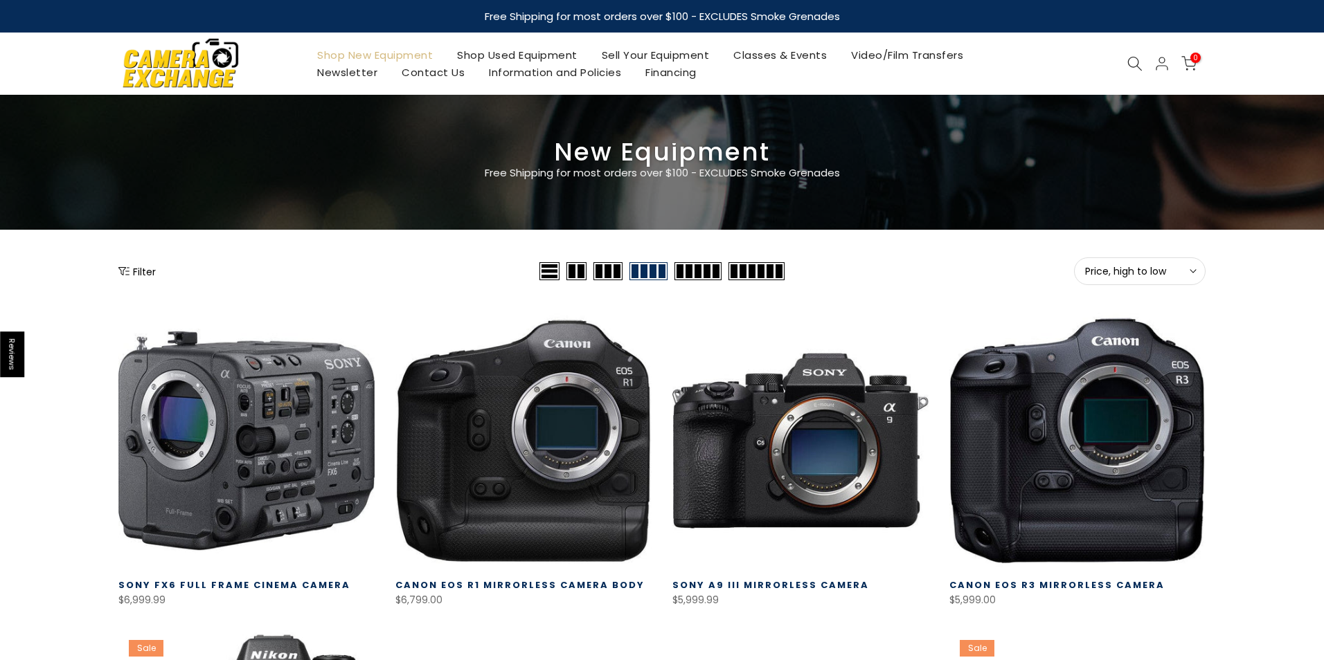
click at [273, 168] on div "New Equipment Free Shipping for most orders over $100 - EXCLUDES Smoke Grenades" at bounding box center [662, 162] width 1108 height 38
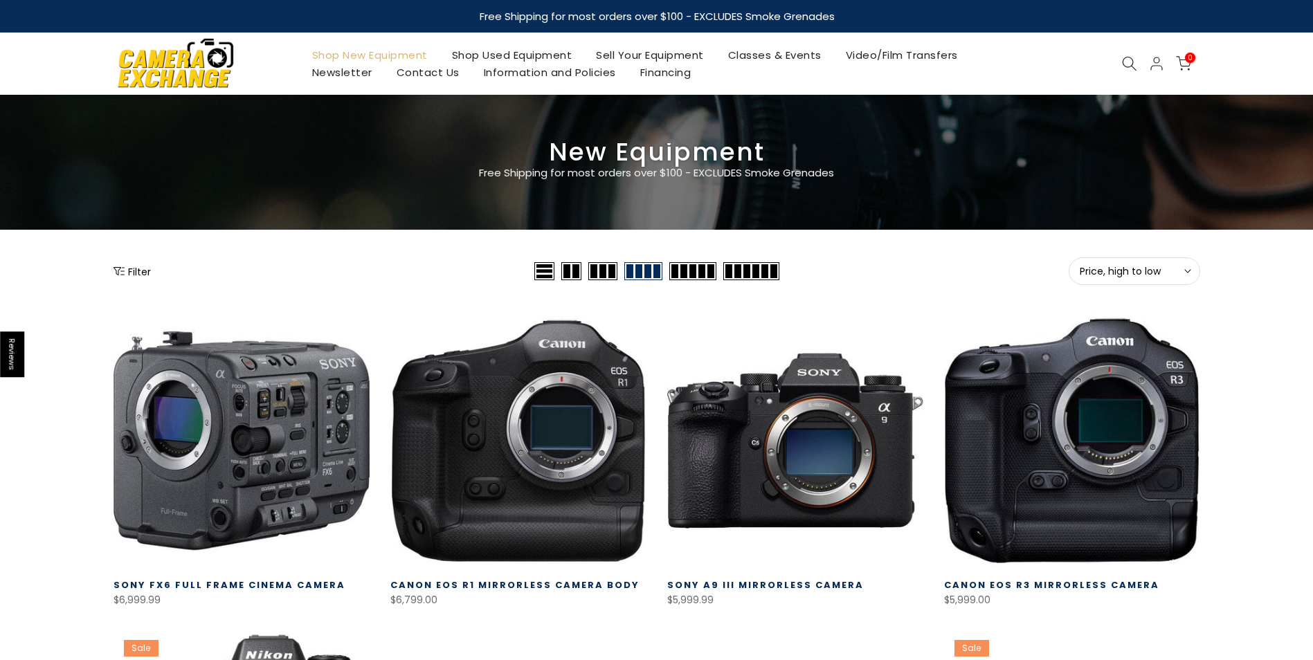
click at [508, 56] on link "Shop Used Equipment" at bounding box center [512, 54] width 145 height 17
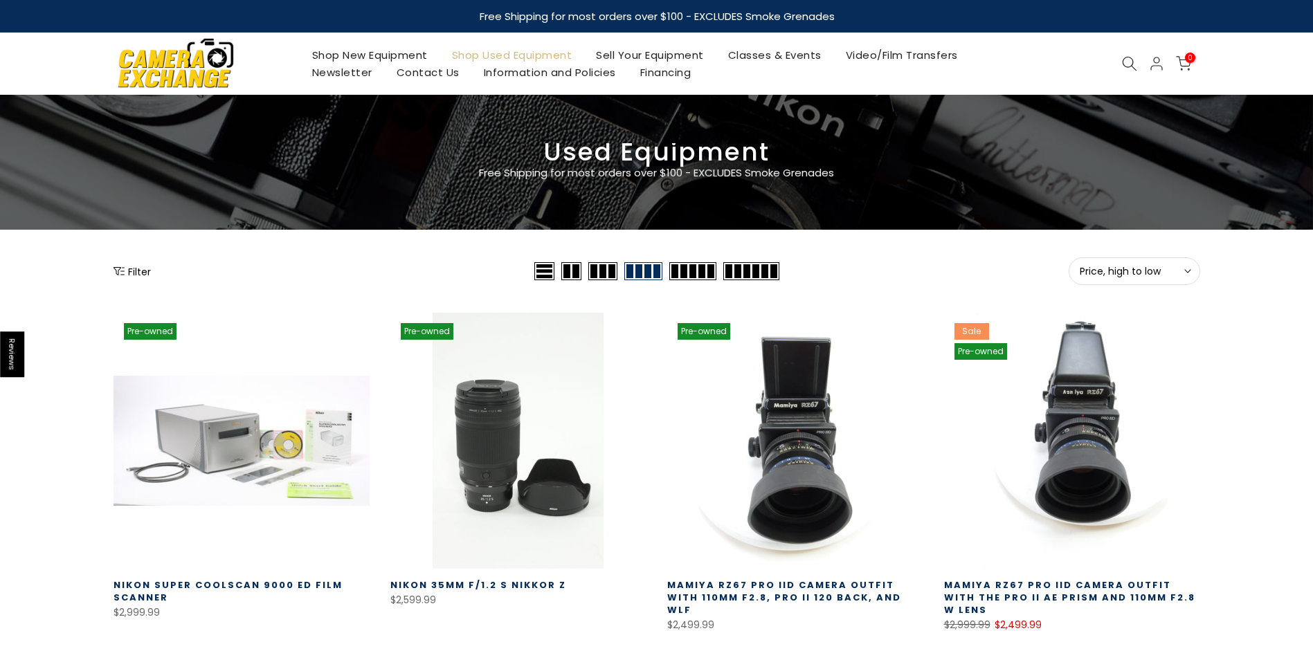
click at [141, 268] on button "Filter" at bounding box center [132, 271] width 37 height 14
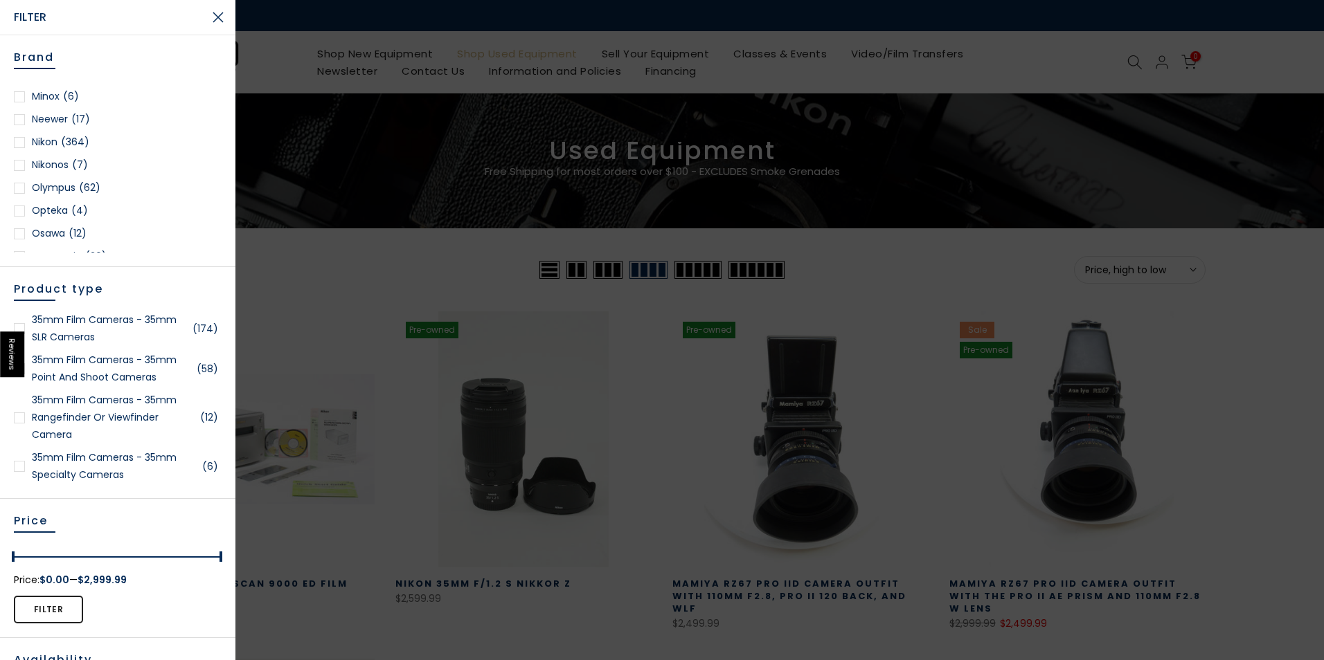
scroll to position [1177, 0]
click at [19, 120] on div at bounding box center [19, 122] width 11 height 11
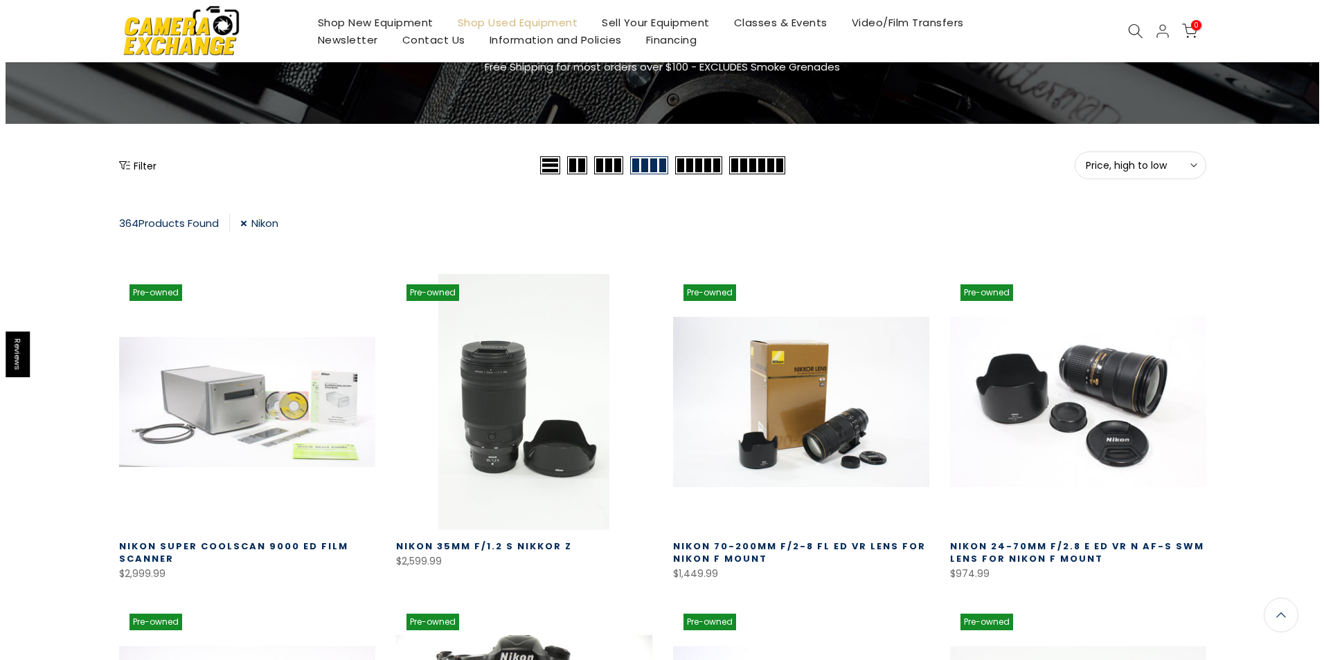
scroll to position [105, 0]
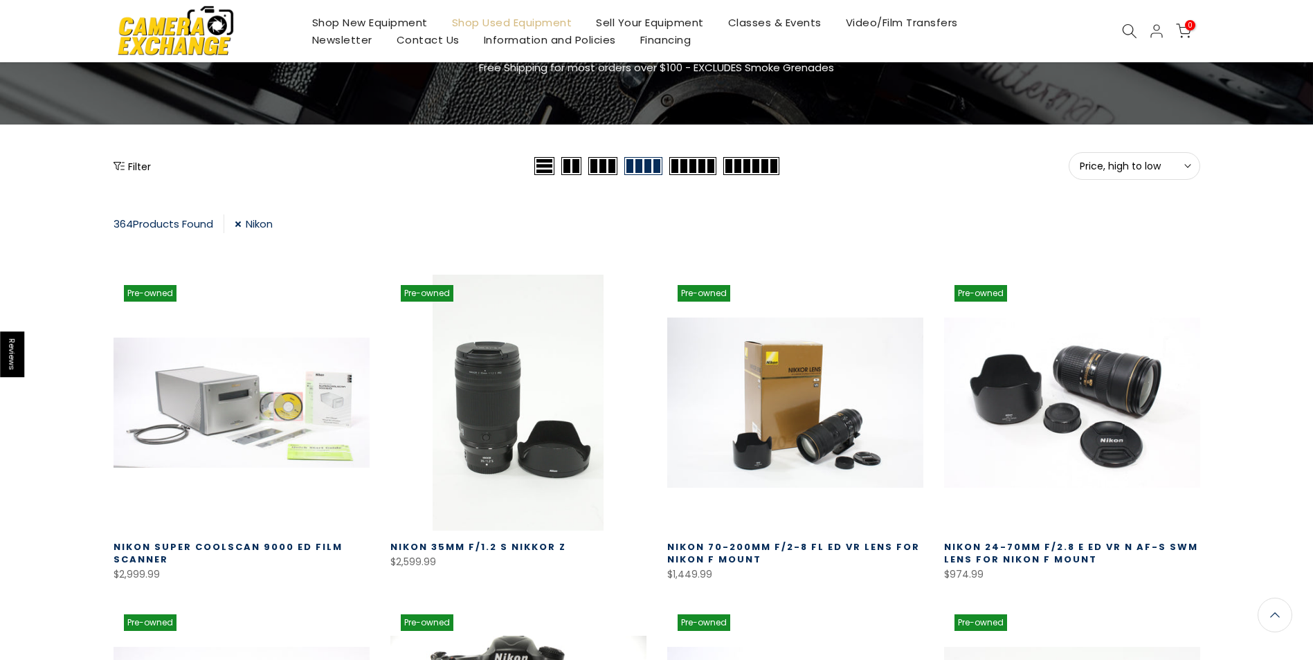
click at [123, 164] on icon "Show filters" at bounding box center [119, 166] width 11 height 11
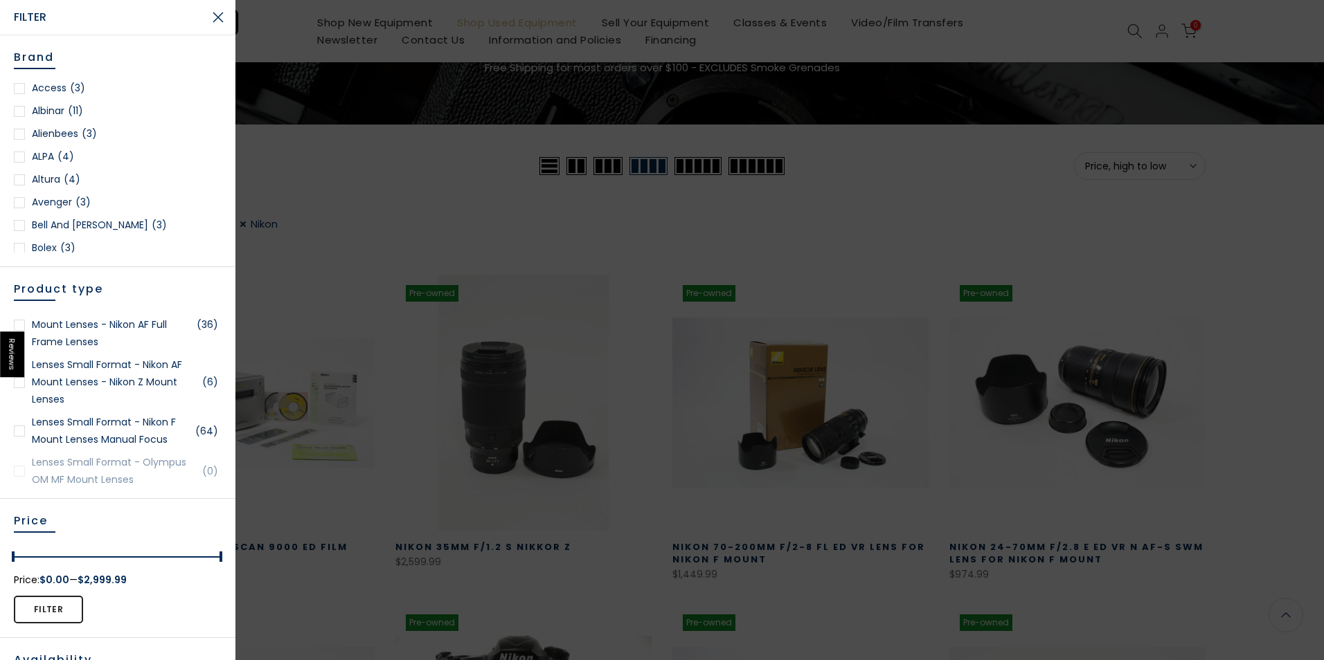
scroll to position [104, 0]
click at [19, 388] on div at bounding box center [19, 382] width 11 height 11
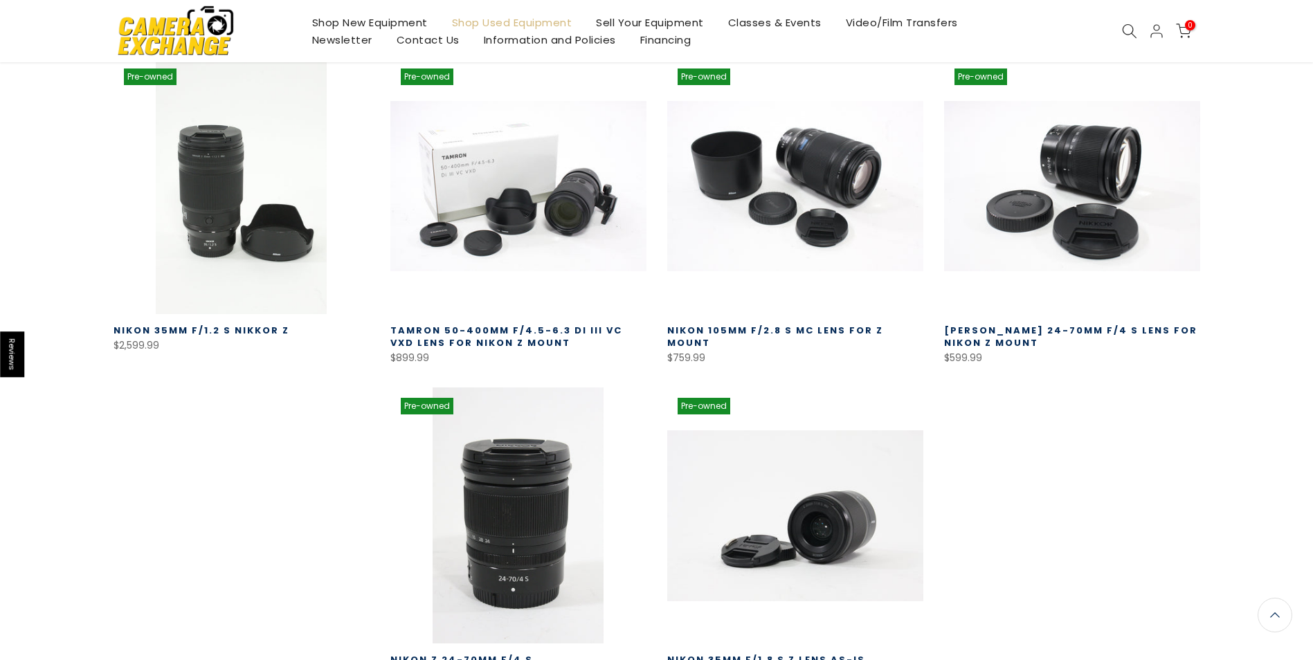
scroll to position [313, 0]
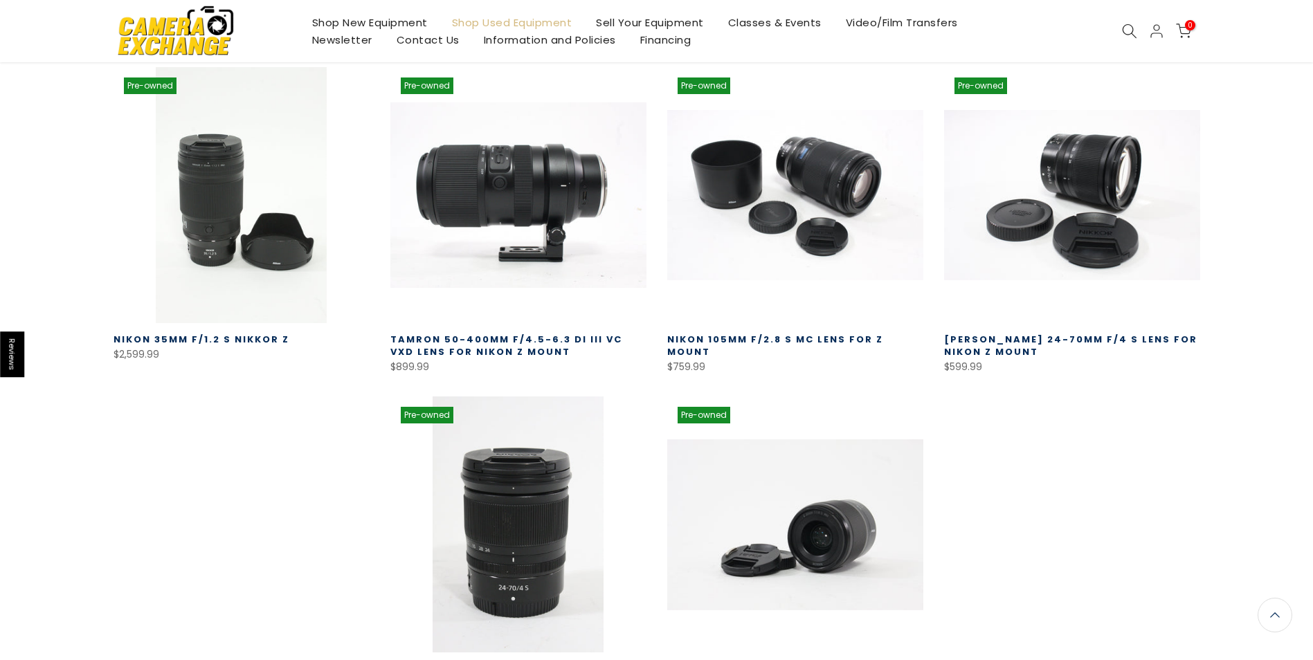
click at [543, 243] on link at bounding box center [518, 195] width 256 height 256
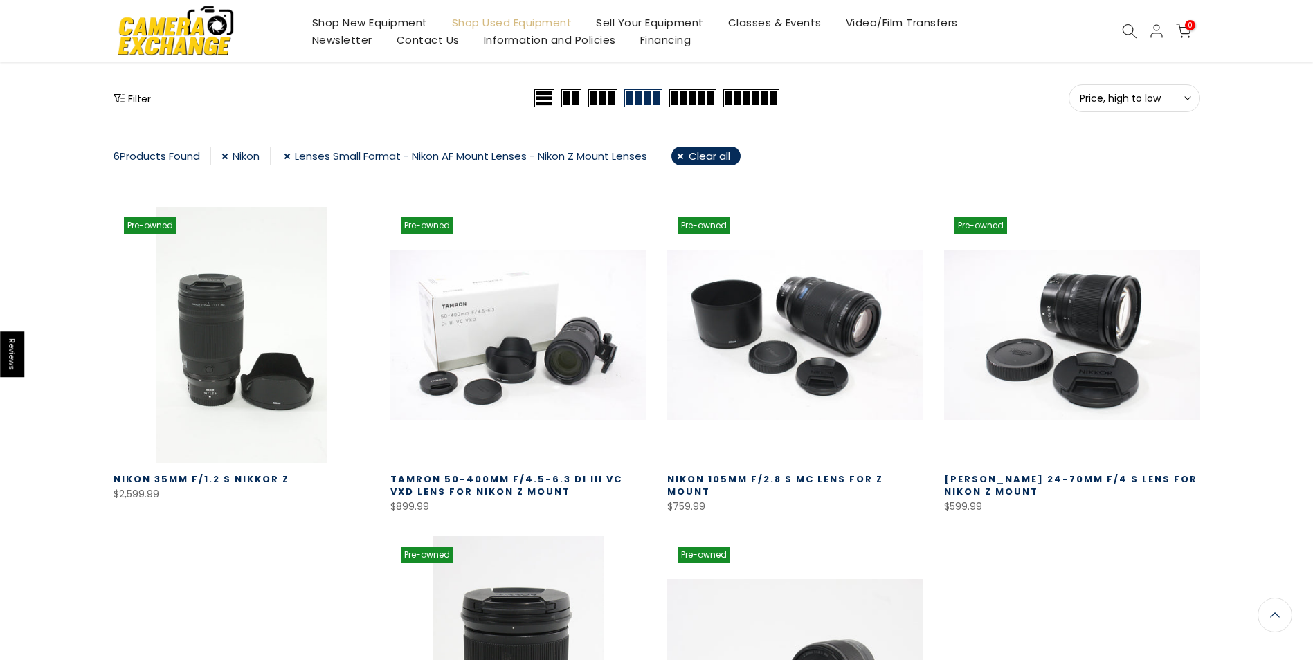
scroll to position [174, 0]
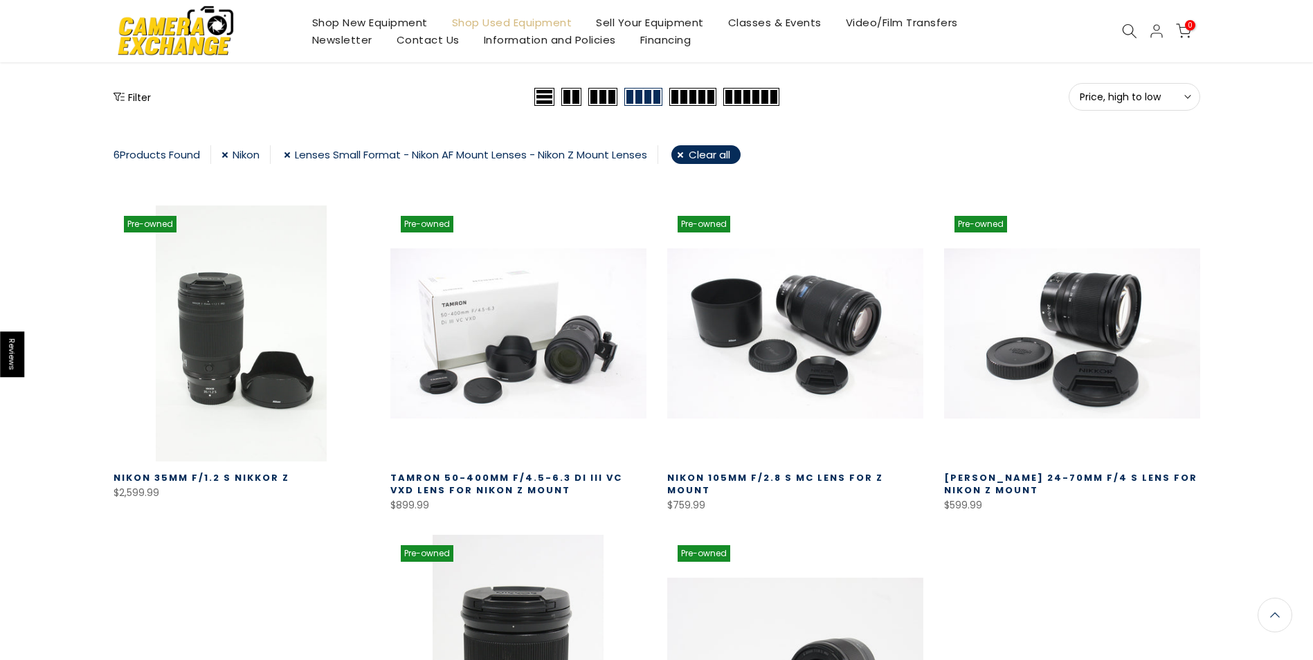
click at [292, 154] on link "Lenses Small Format - Nikon AF Mount Lenses - Nikon Z Mount Lenses" at bounding box center [471, 154] width 375 height 19
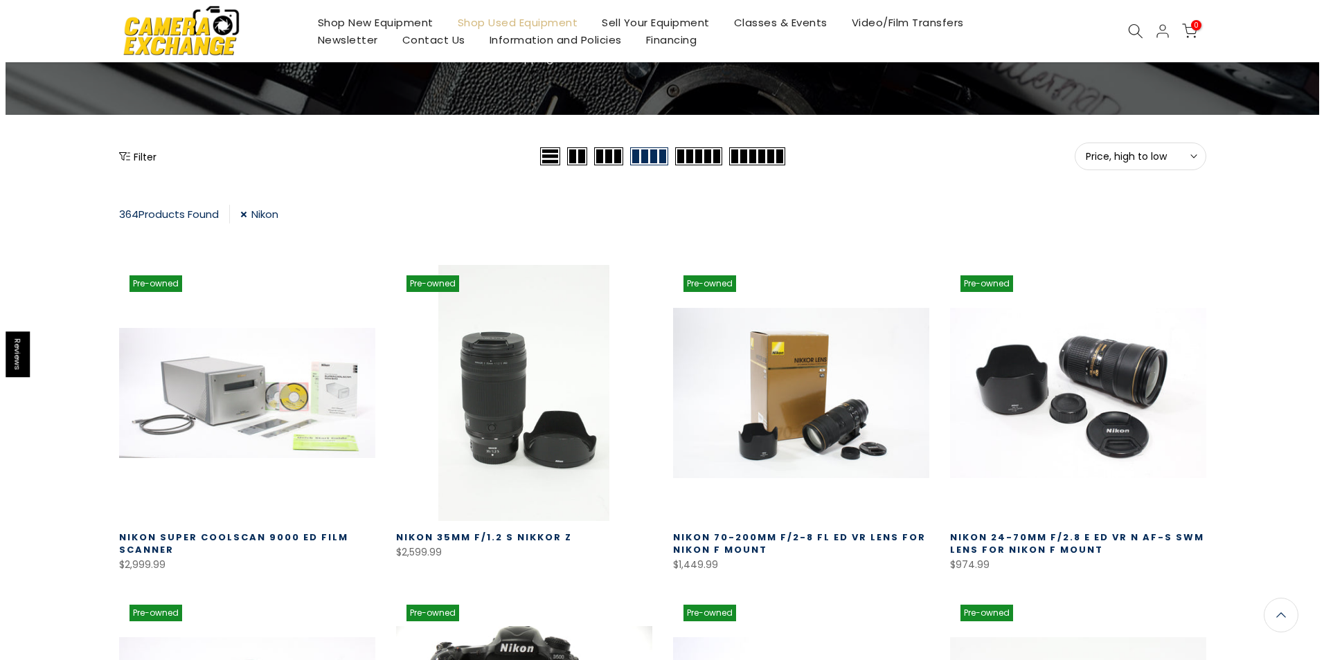
scroll to position [105, 0]
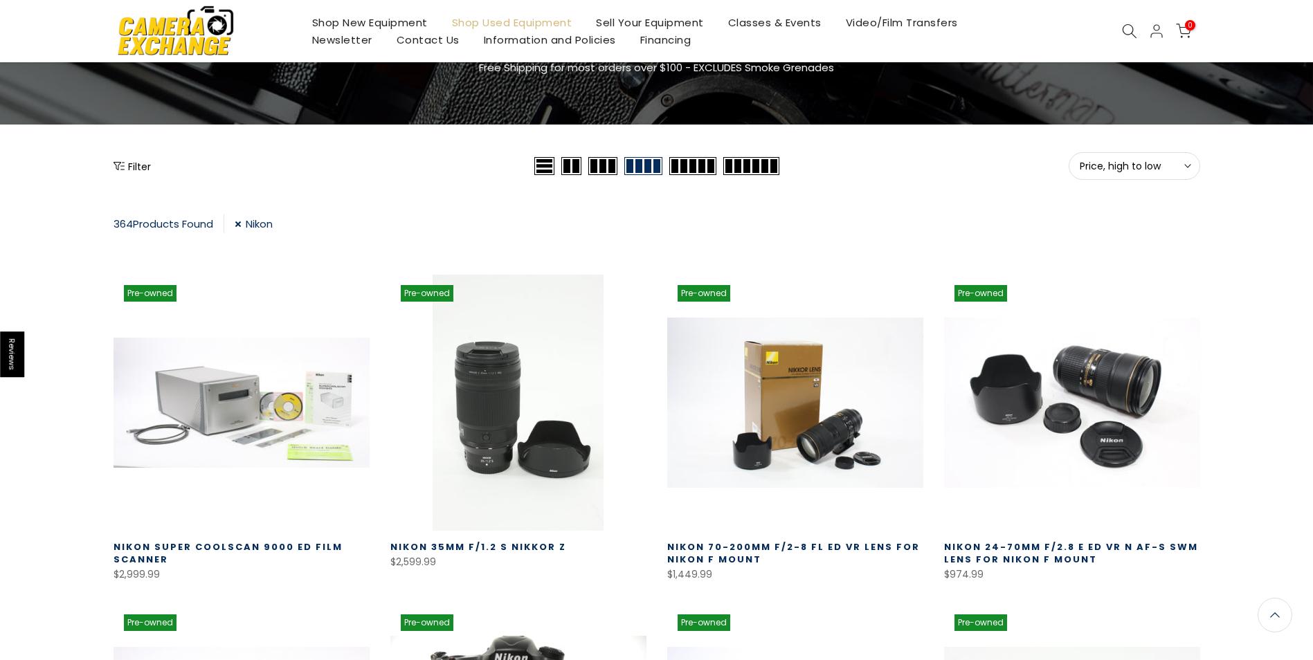
click at [128, 165] on button "Filter" at bounding box center [132, 166] width 37 height 14
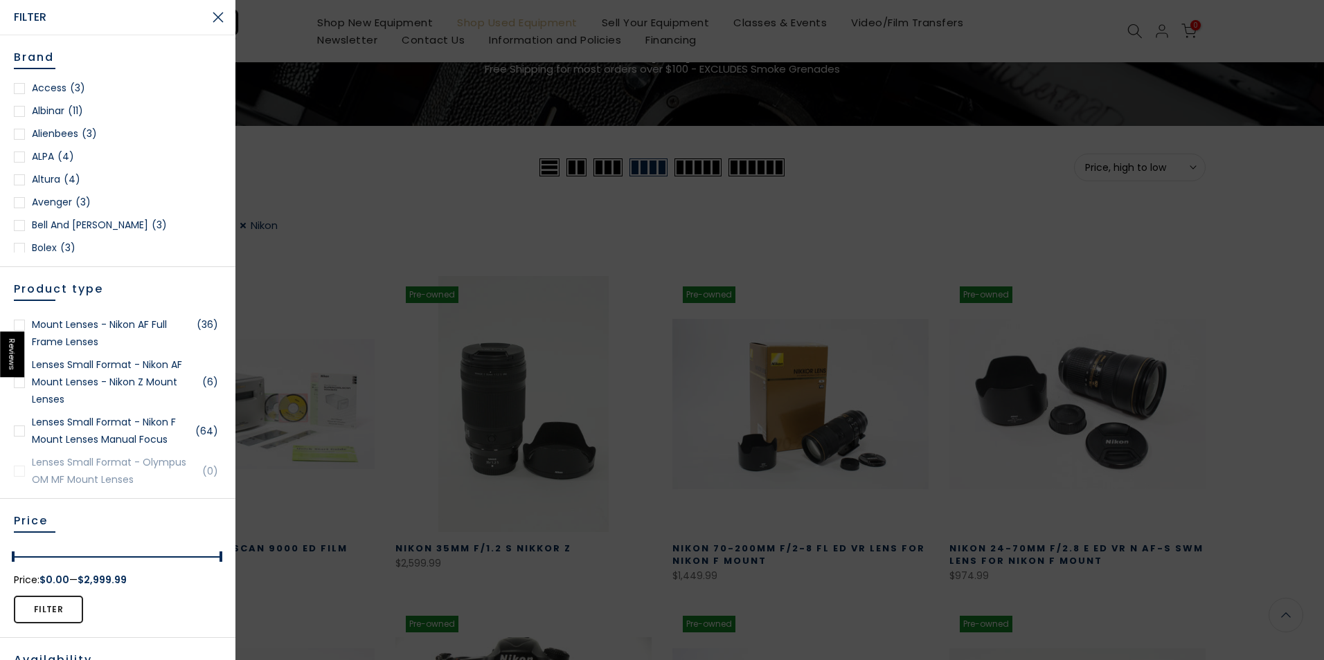
scroll to position [0, 0]
click at [18, 388] on div at bounding box center [19, 382] width 11 height 11
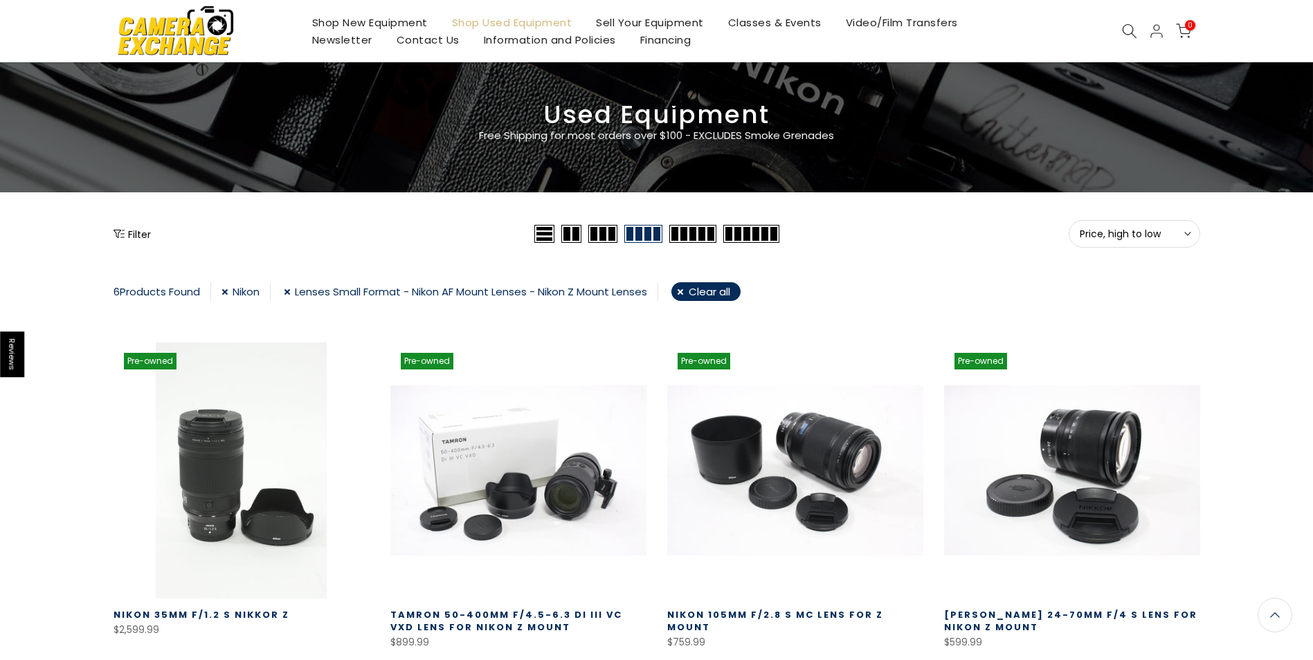
scroll to position [36, 0]
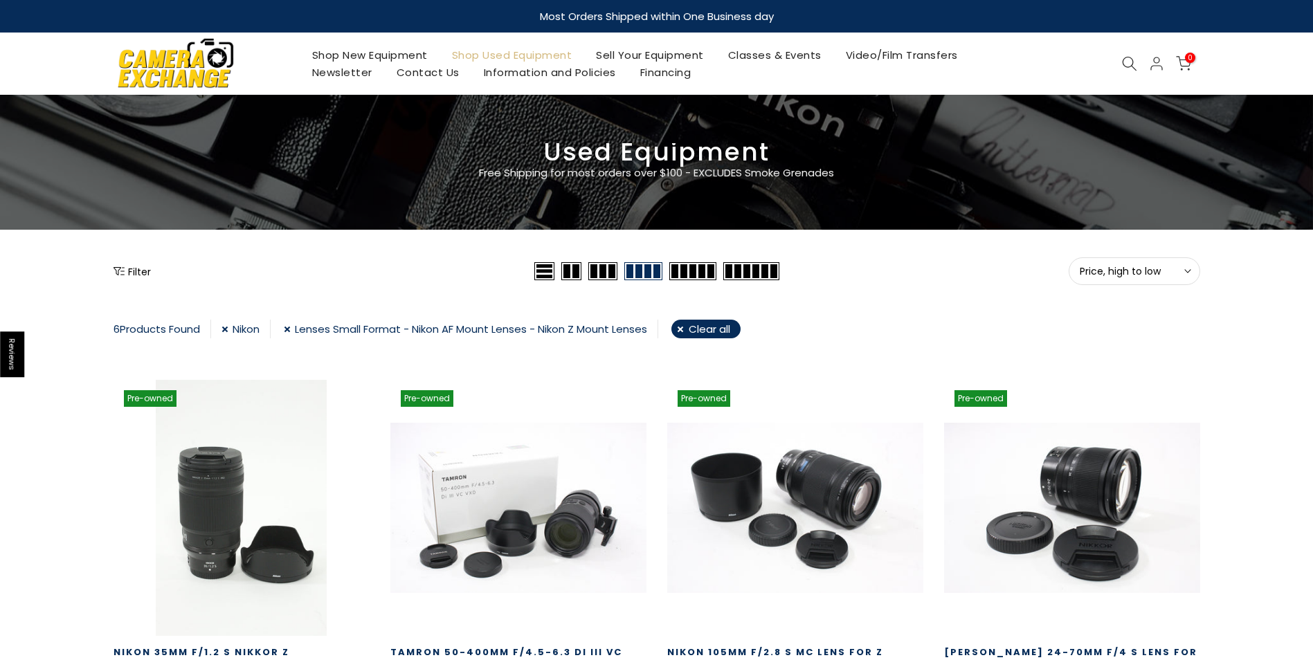
click at [120, 269] on icon "Show filters" at bounding box center [119, 271] width 11 height 11
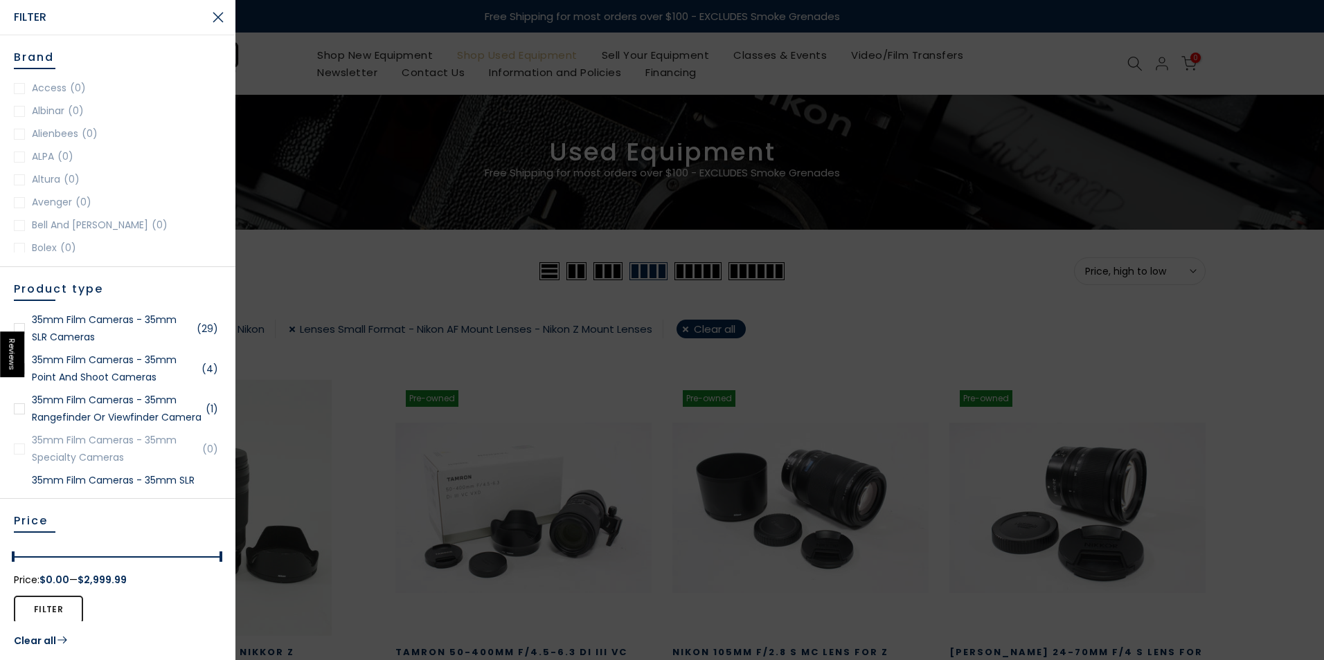
click at [331, 262] on div at bounding box center [662, 330] width 1324 height 660
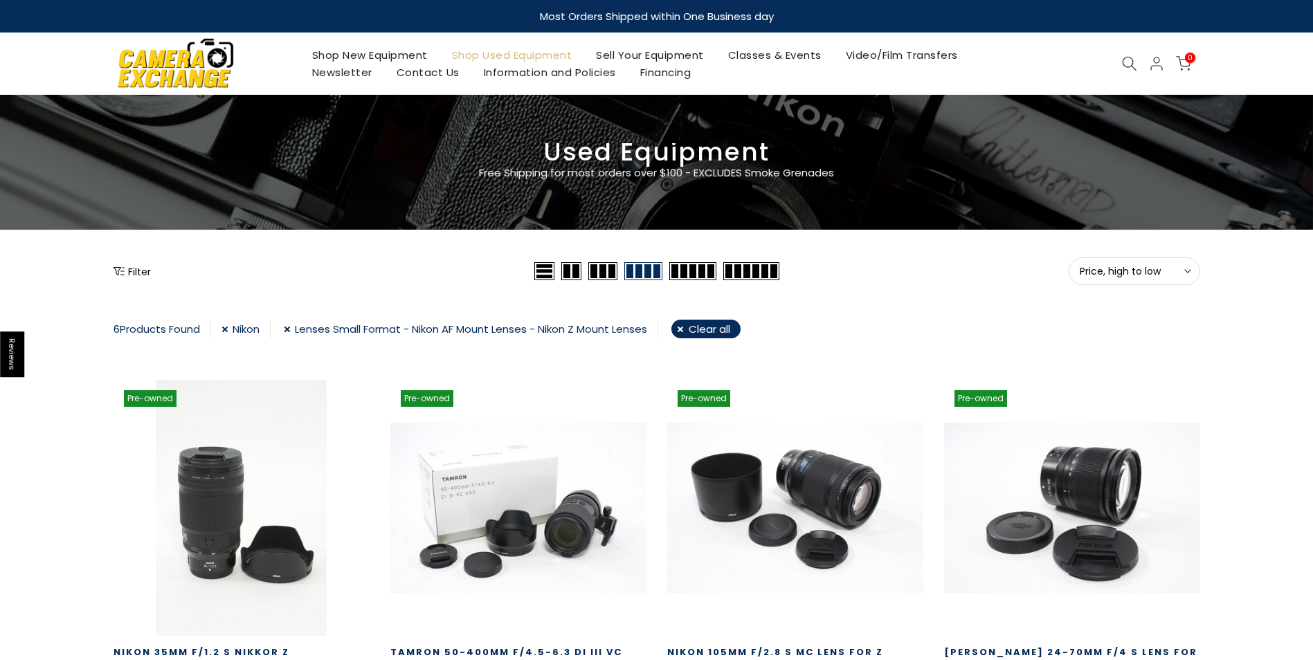
click at [723, 334] on link "Clear all" at bounding box center [705, 329] width 69 height 19
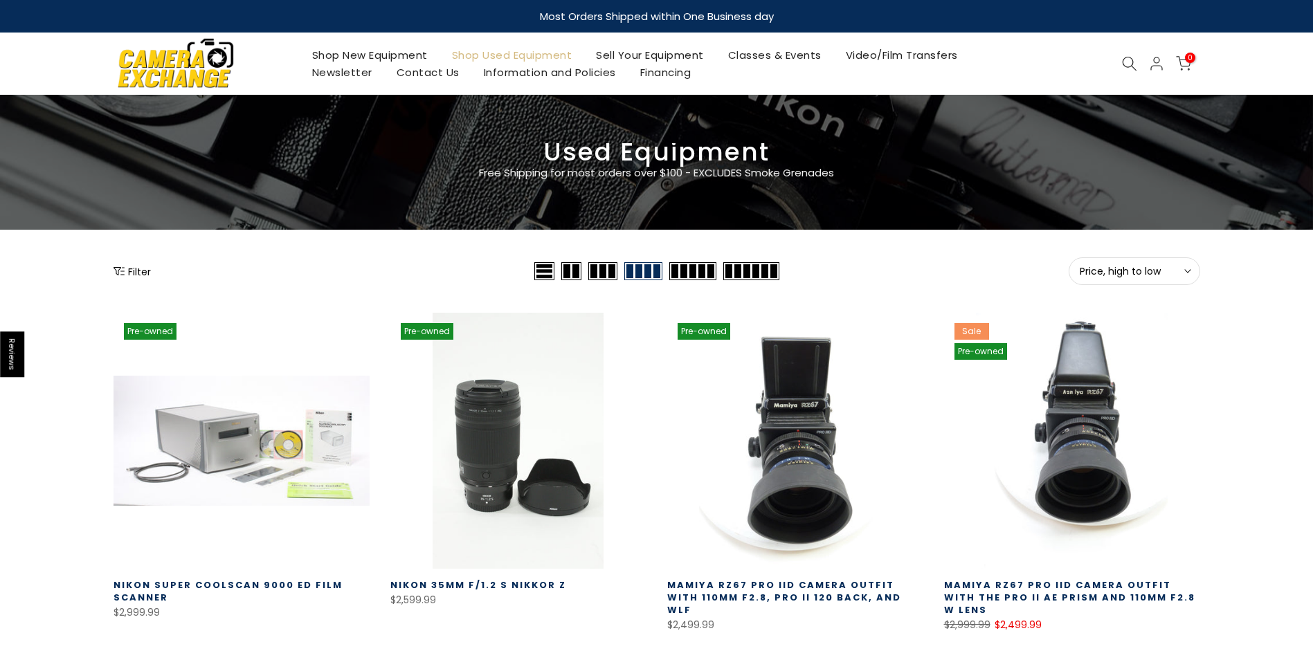
click at [127, 271] on button "Filter" at bounding box center [132, 271] width 37 height 14
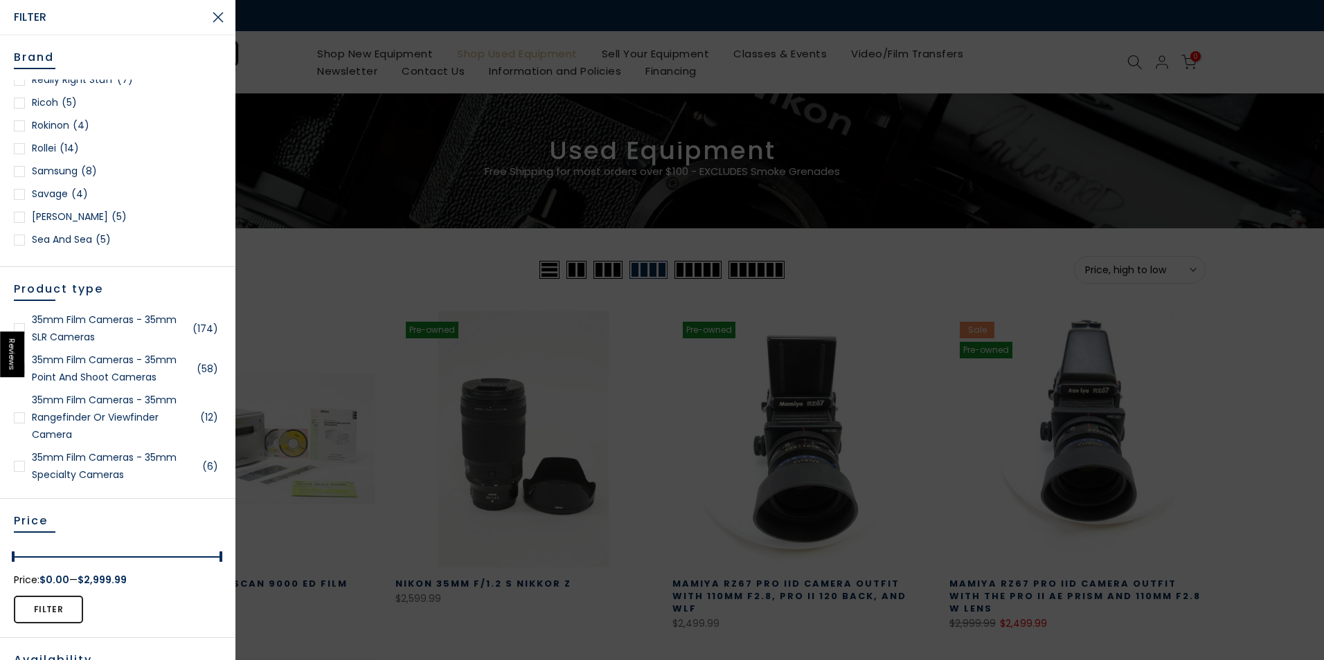
scroll to position [1592, 0]
click at [17, 165] on div at bounding box center [19, 164] width 11 height 11
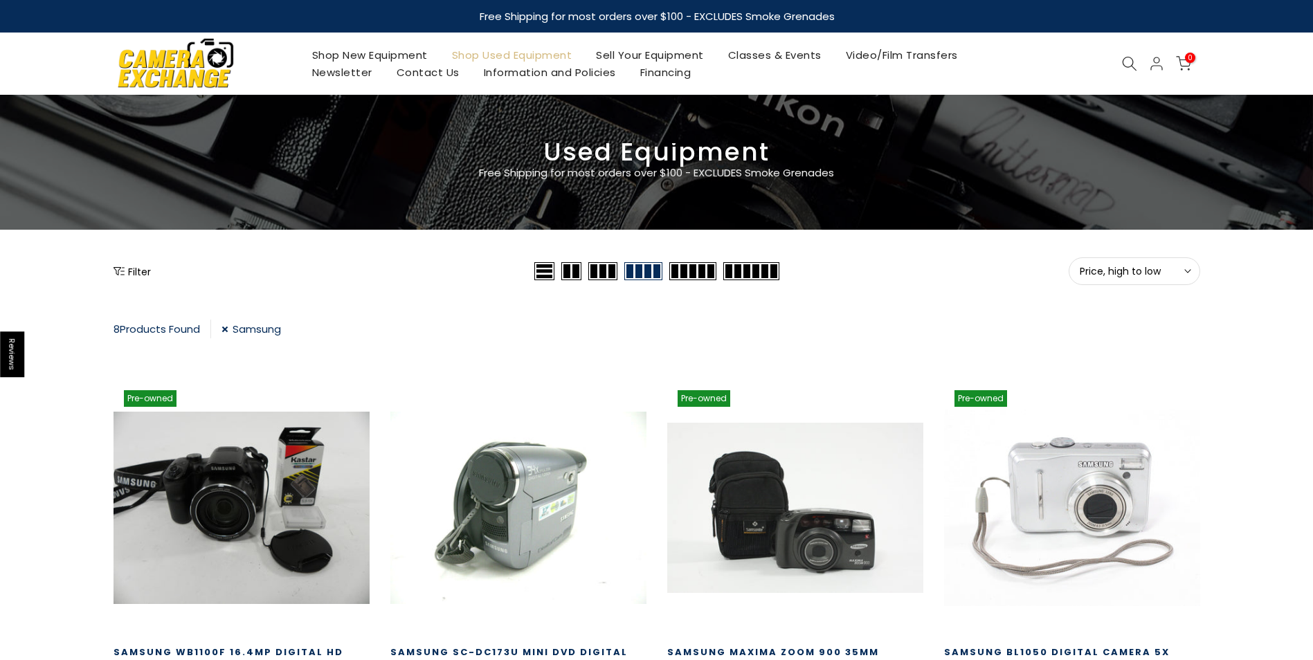
click at [120, 267] on icon "Show filters" at bounding box center [119, 271] width 11 height 8
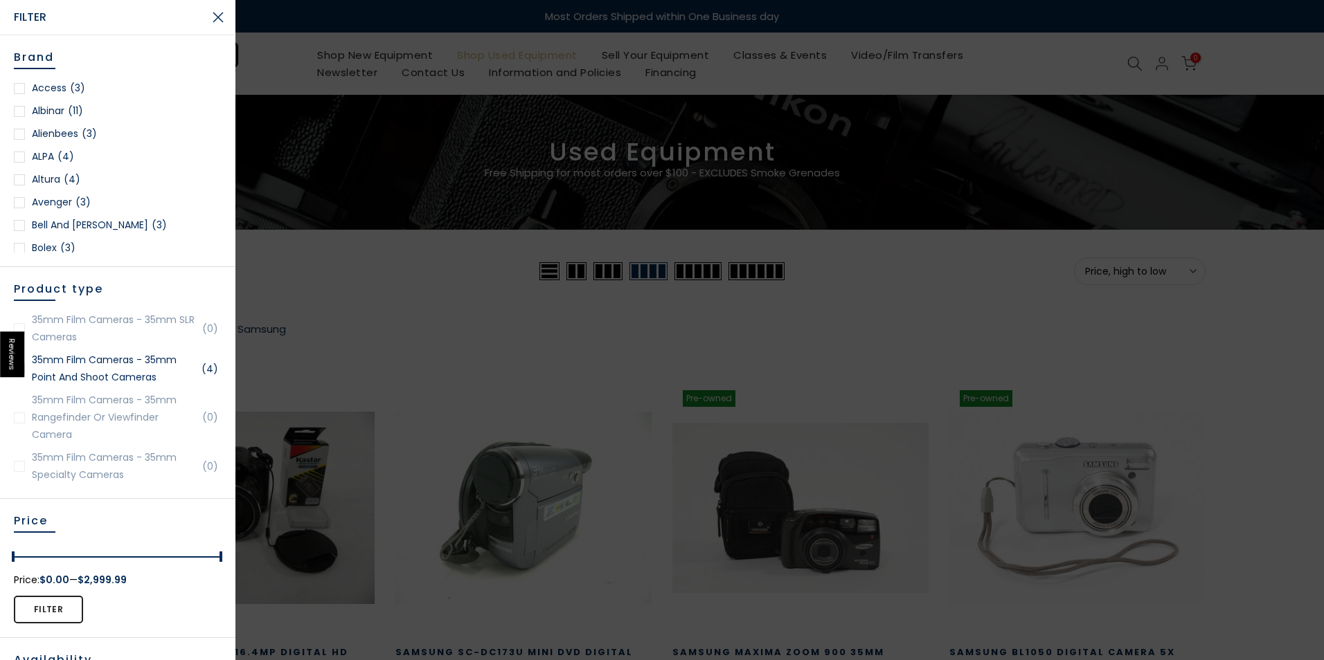
click at [361, 270] on div at bounding box center [662, 330] width 1324 height 660
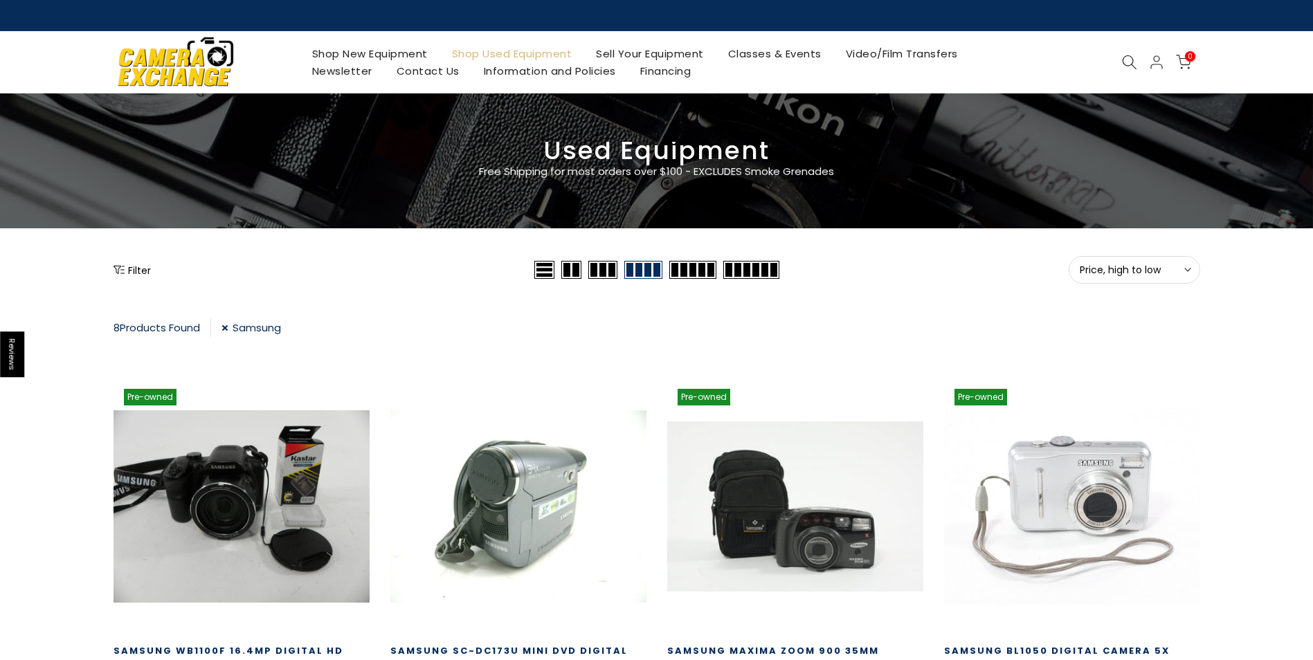
click at [228, 328] on link "Samsung" at bounding box center [252, 327] width 60 height 19
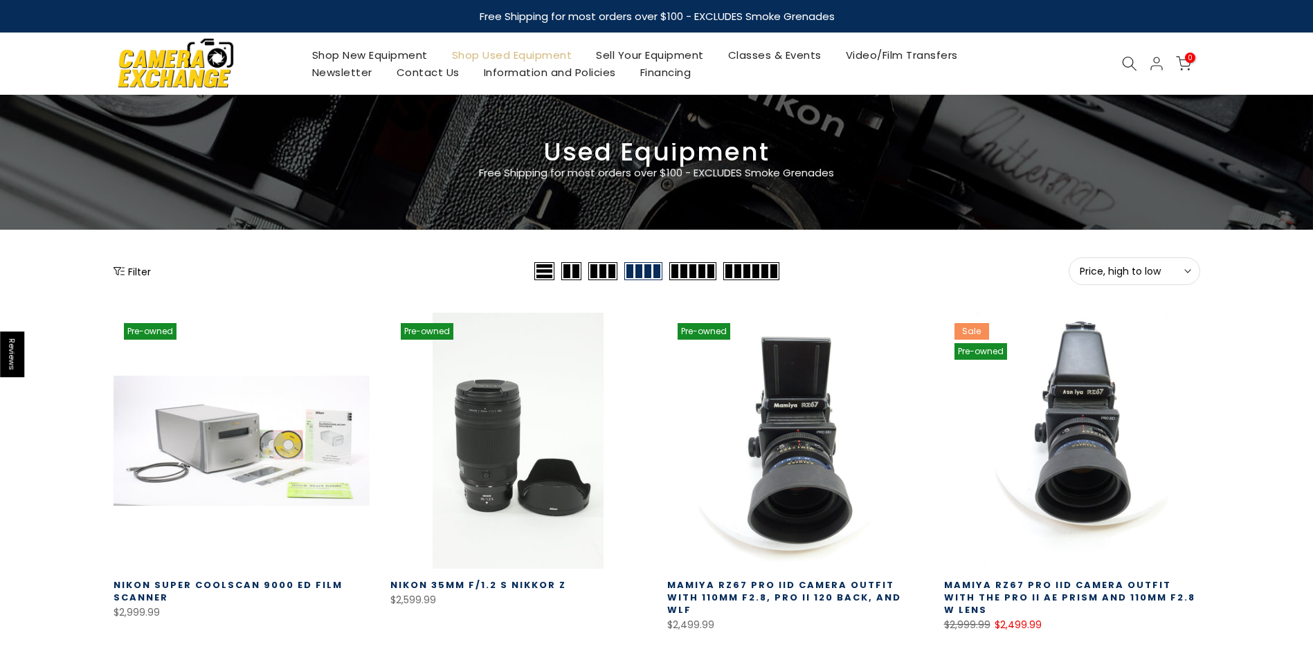
click at [137, 271] on button "Filter" at bounding box center [132, 271] width 37 height 14
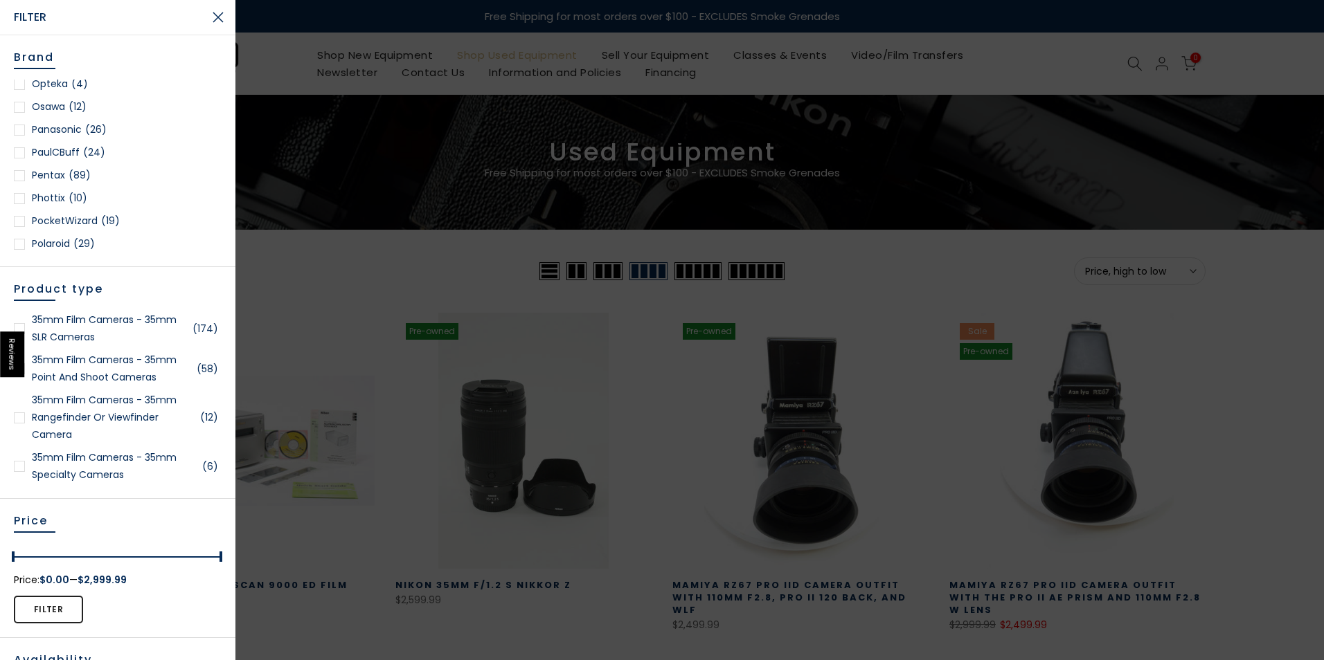
scroll to position [1315, 0]
click at [18, 141] on div at bounding box center [19, 143] width 11 height 11
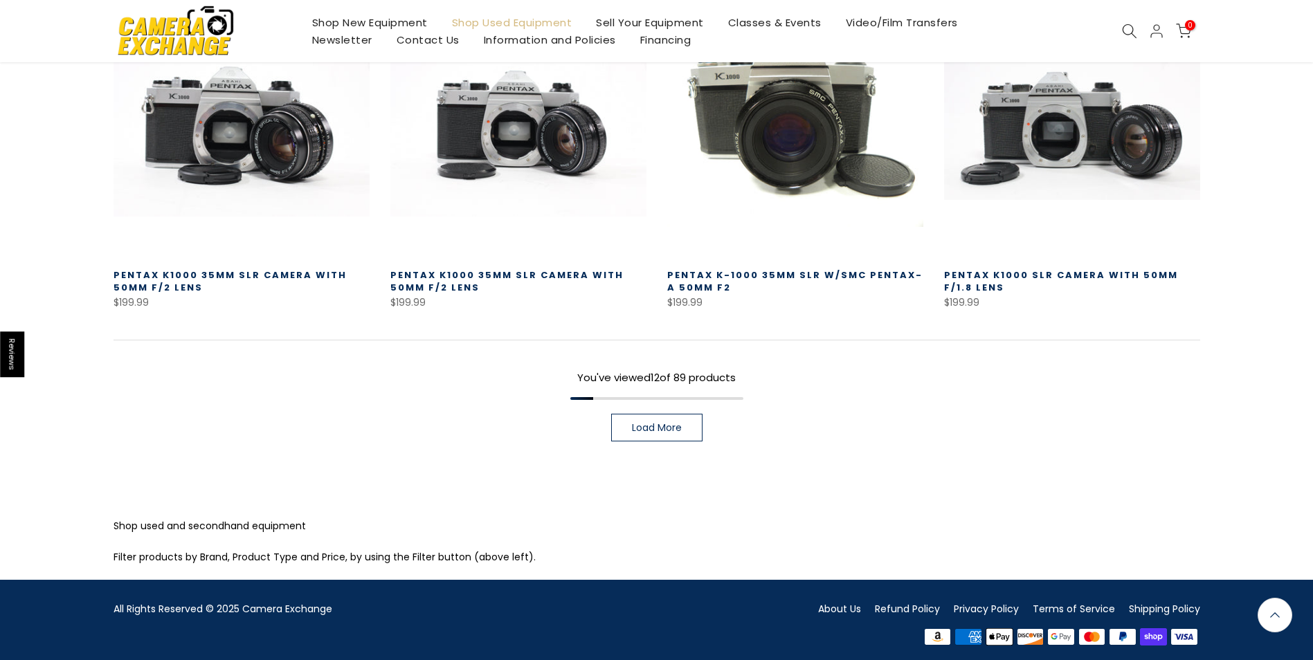
scroll to position [1044, 0]
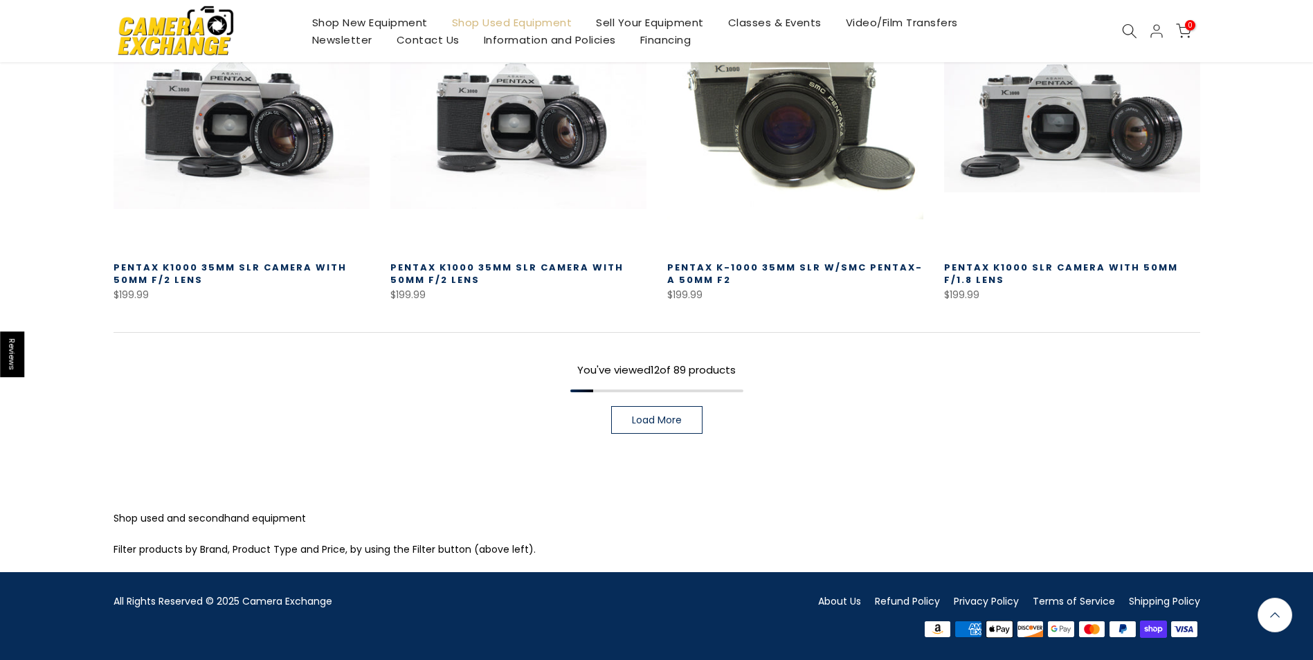
click at [686, 422] on link "Load More" at bounding box center [656, 420] width 91 height 28
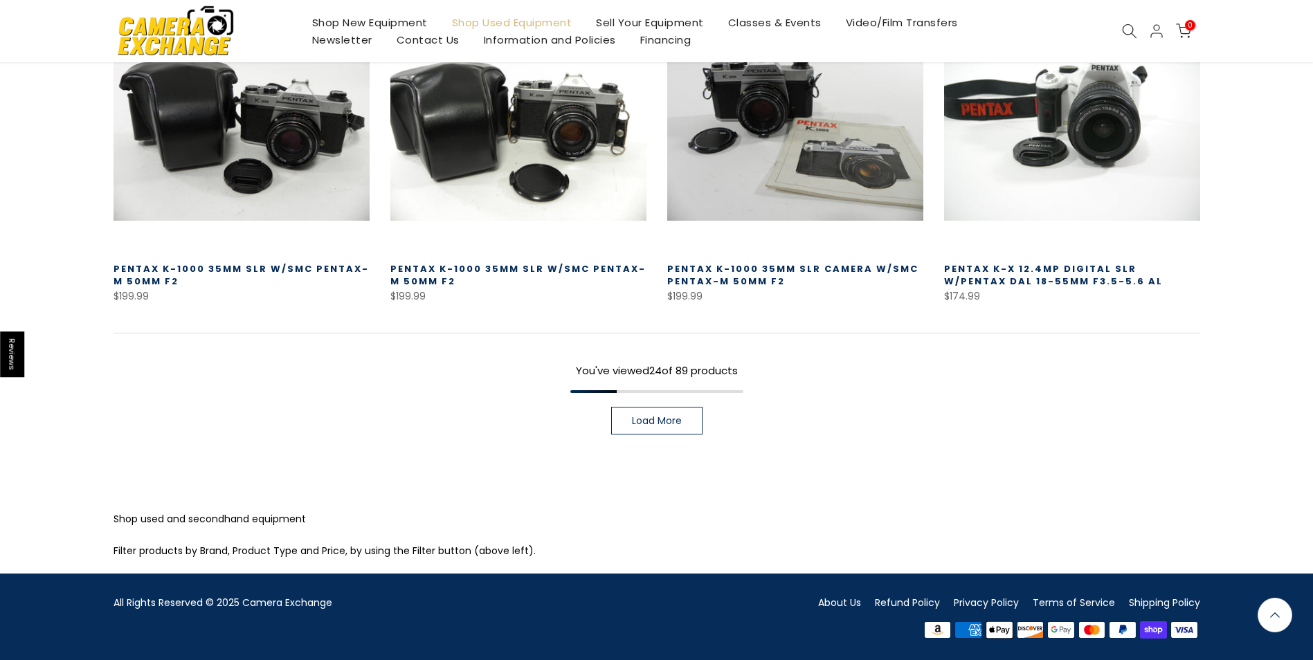
scroll to position [2033, 0]
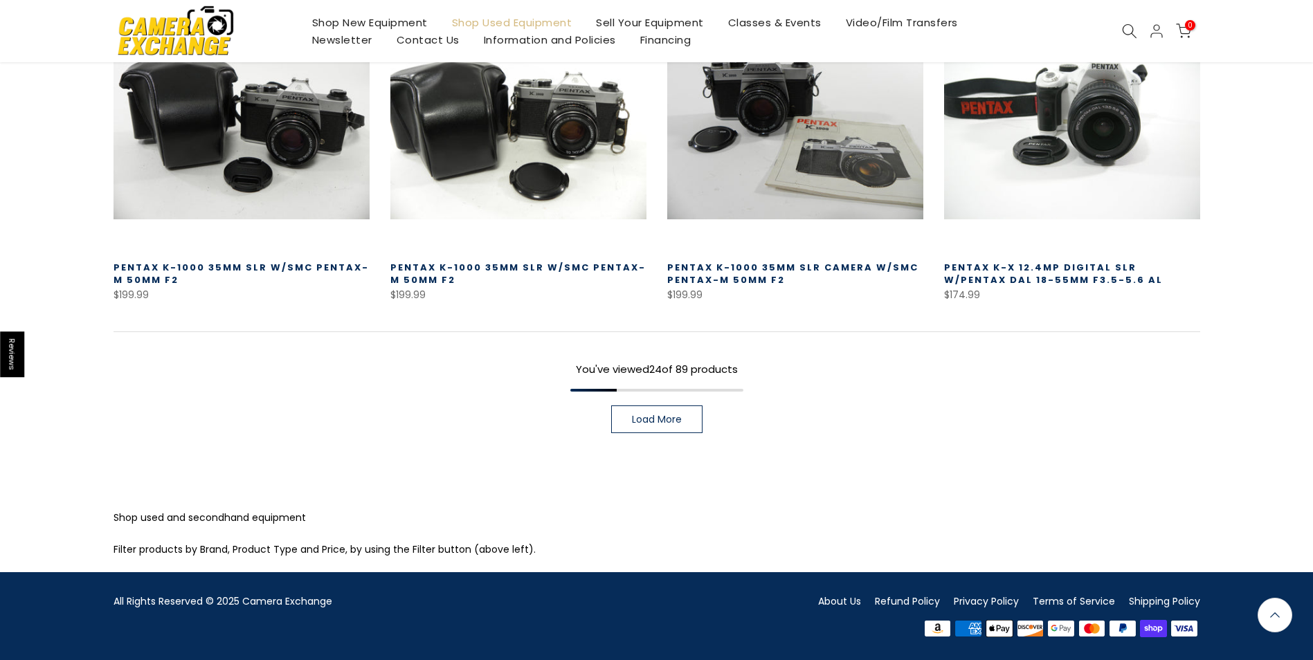
click at [637, 426] on link "Load More" at bounding box center [656, 420] width 91 height 28
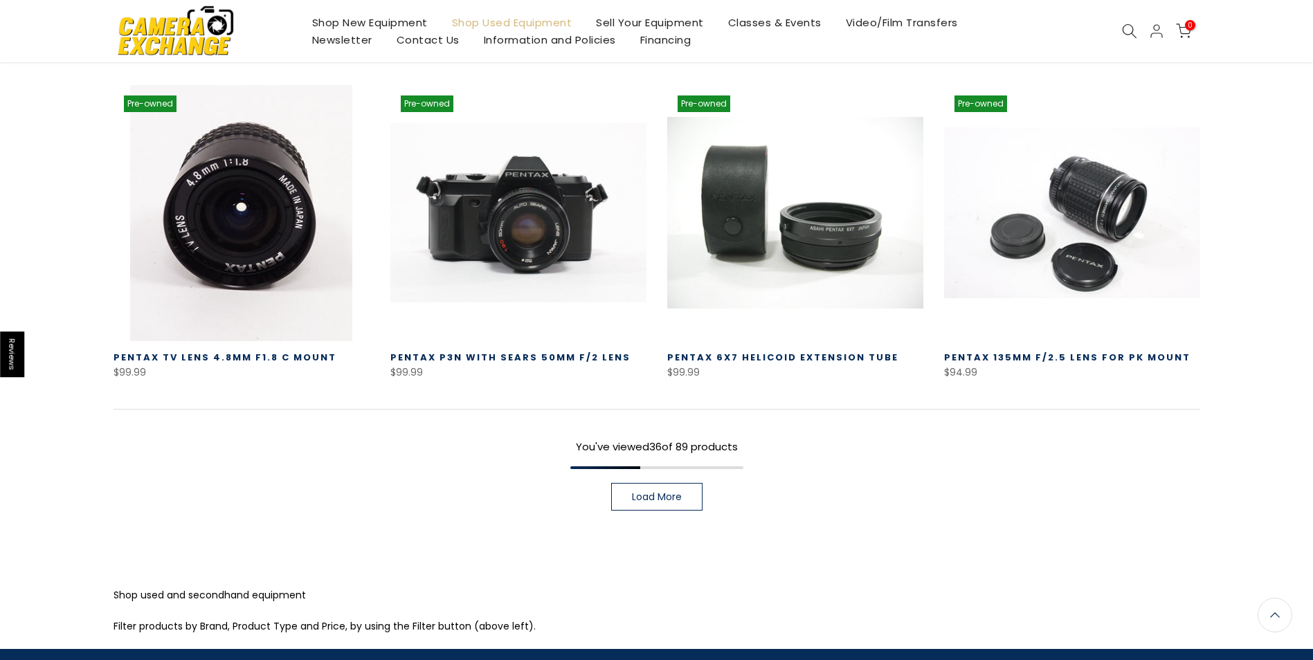
scroll to position [2933, 0]
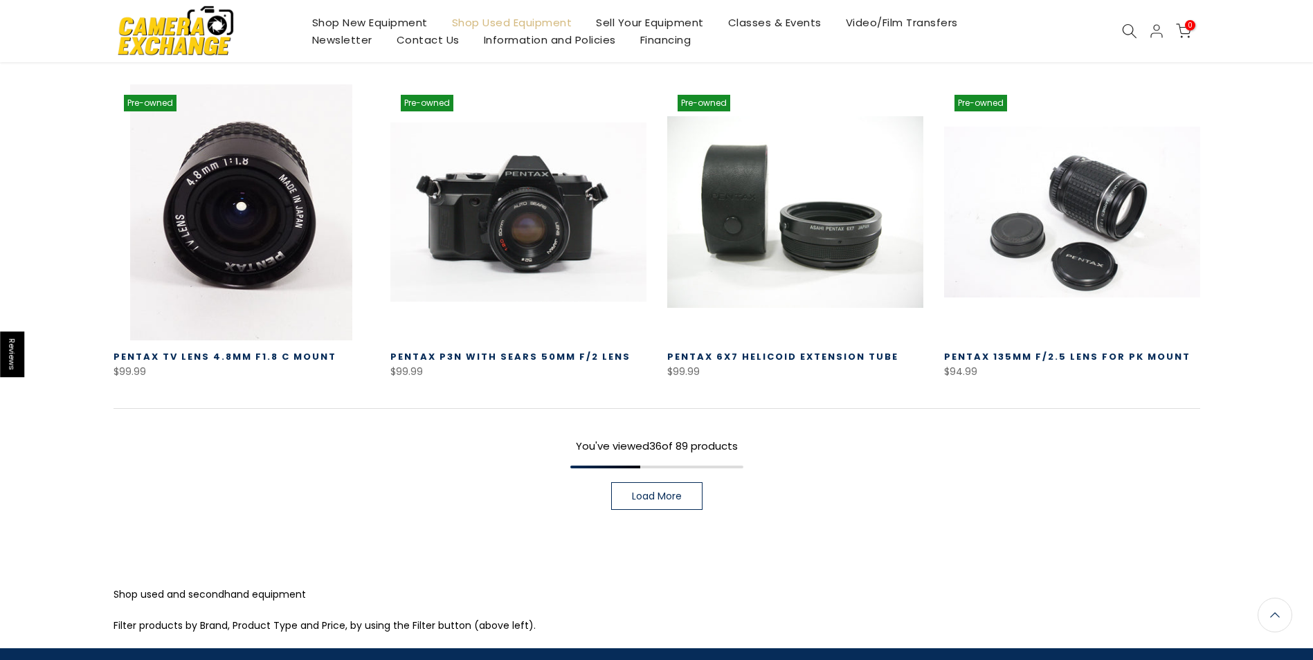
click at [654, 504] on link "Load More" at bounding box center [656, 496] width 91 height 28
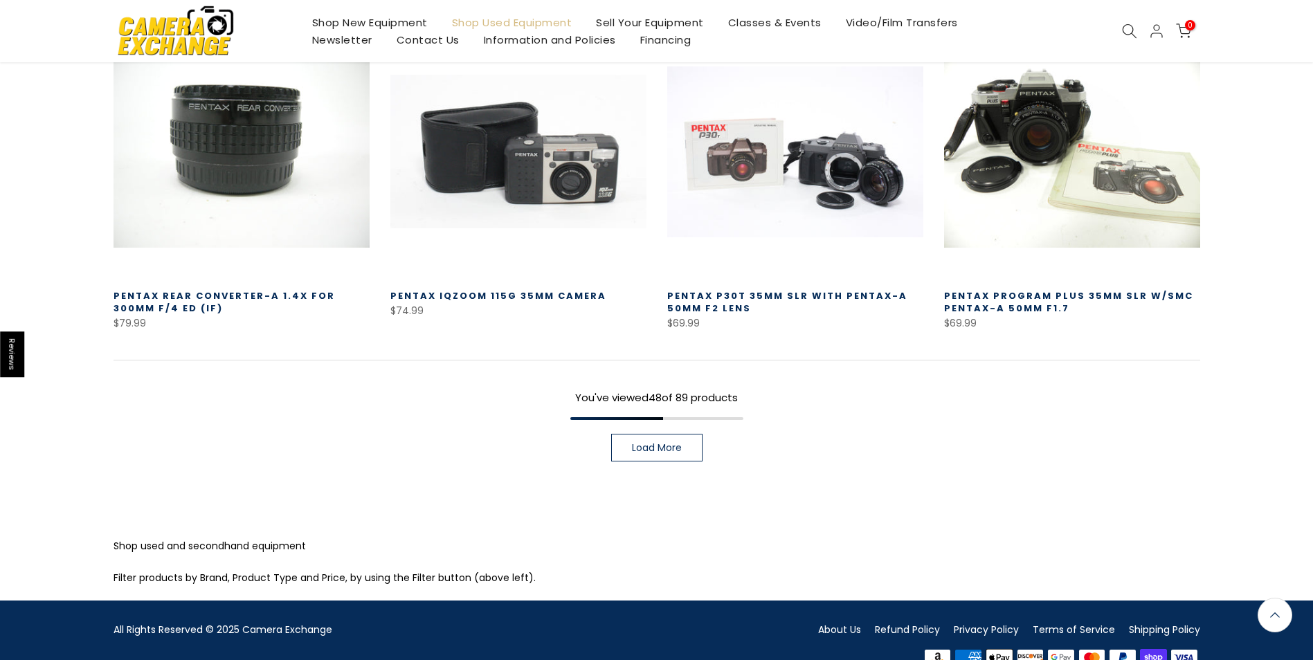
scroll to position [3971, 0]
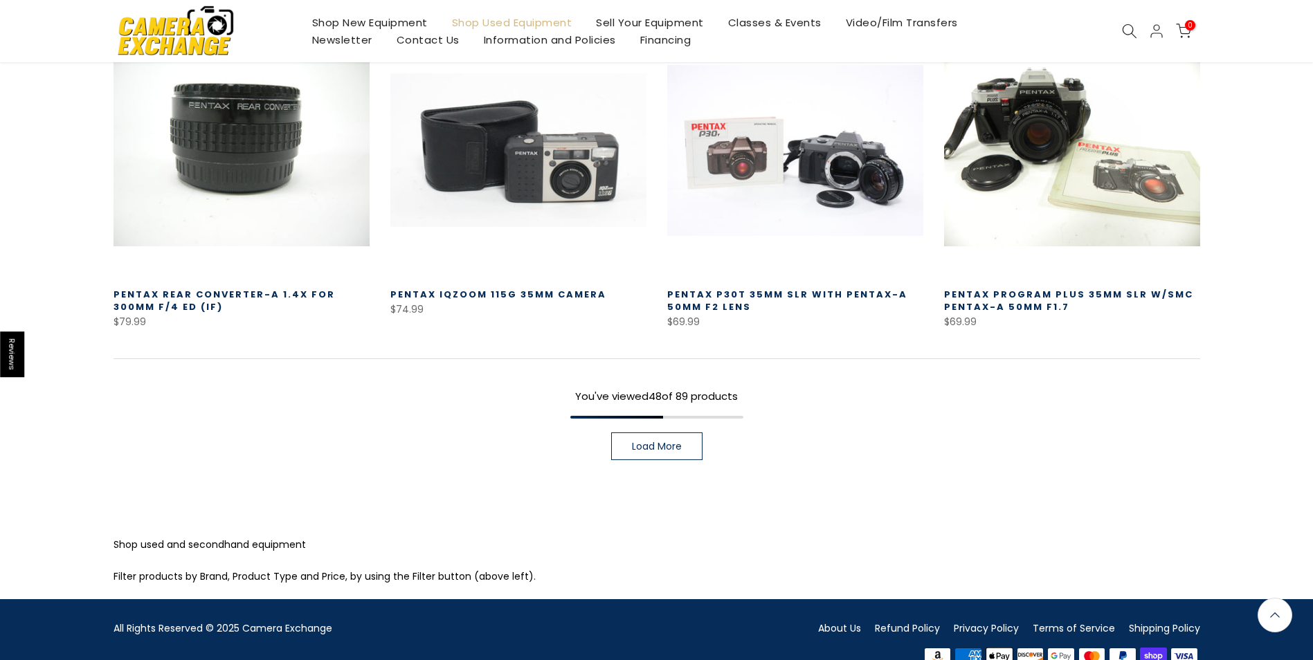
click at [624, 454] on link "Load More" at bounding box center [656, 447] width 91 height 28
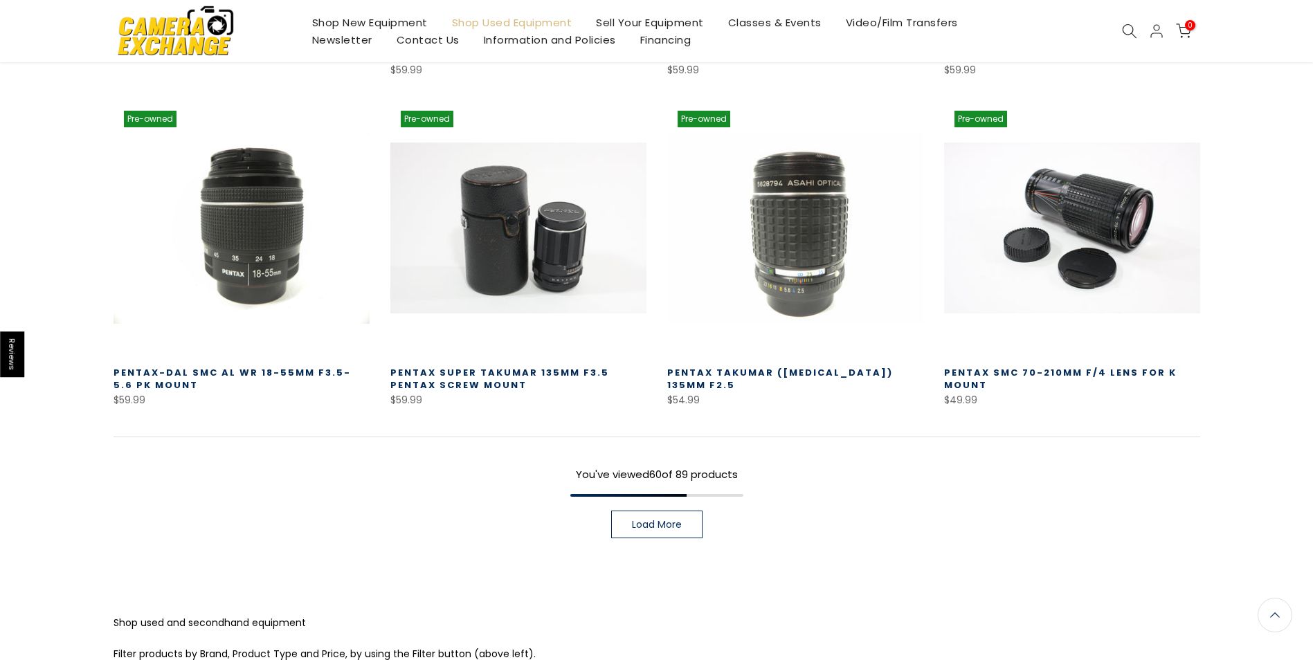
scroll to position [4871, 0]
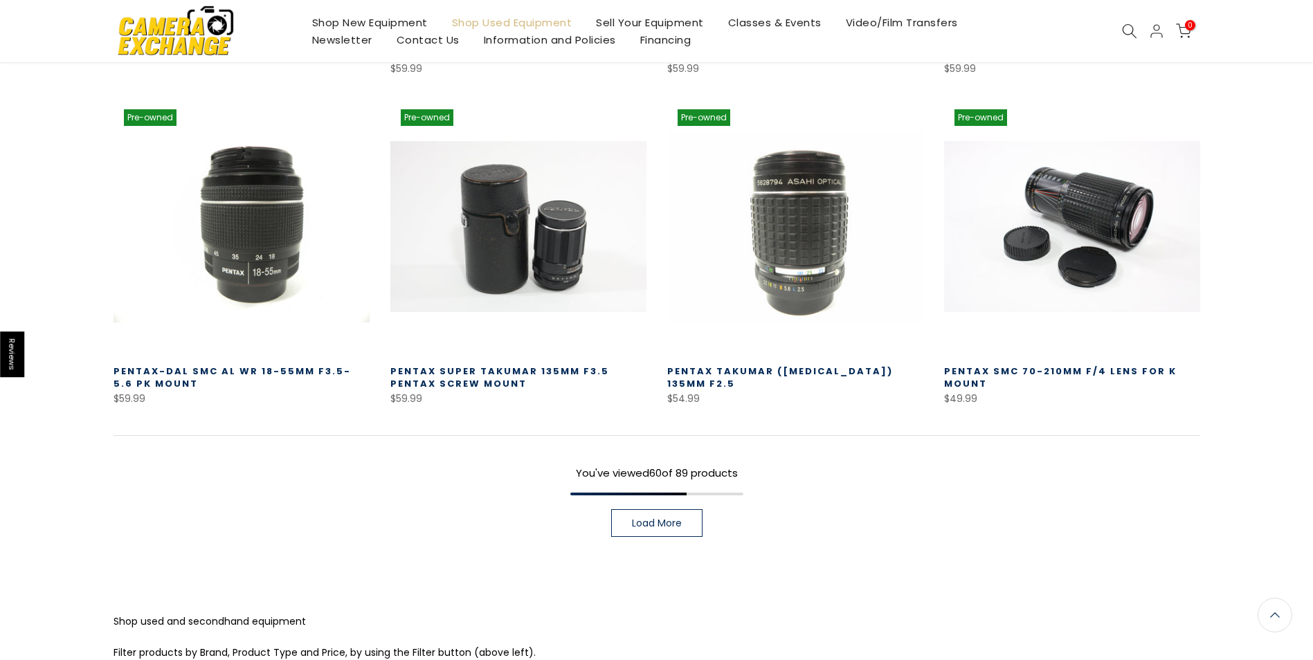
click at [651, 527] on span "Load More" at bounding box center [657, 523] width 50 height 10
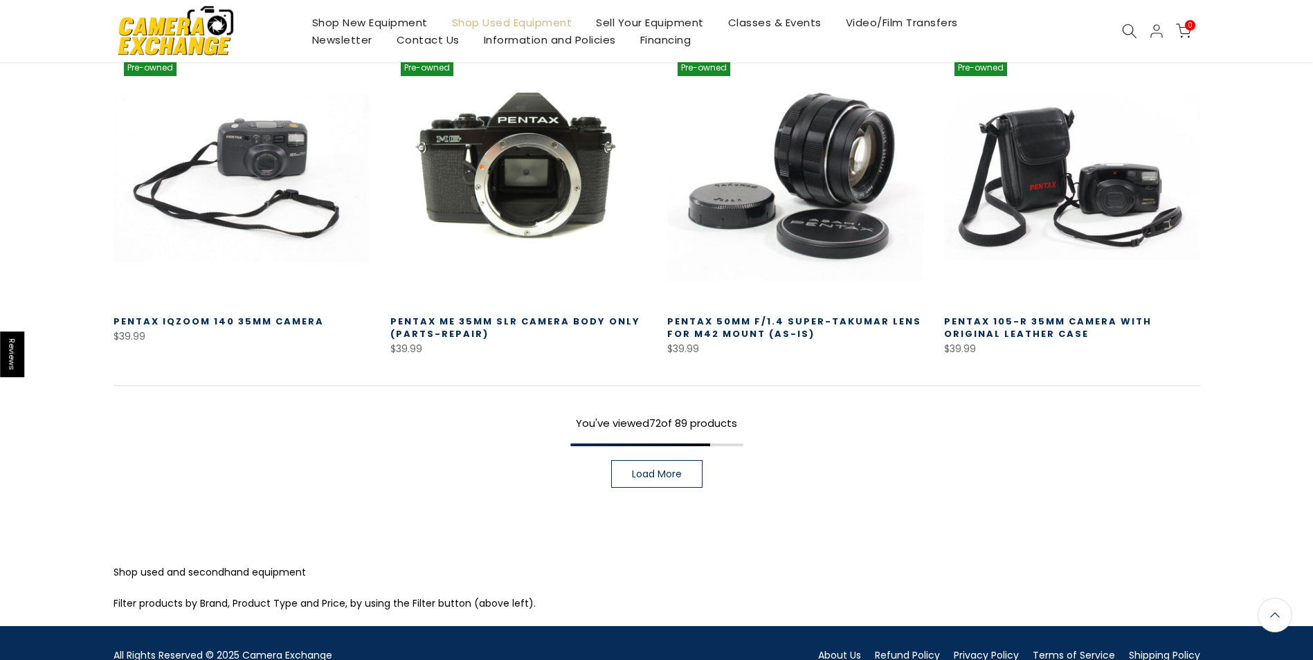
scroll to position [5964, 0]
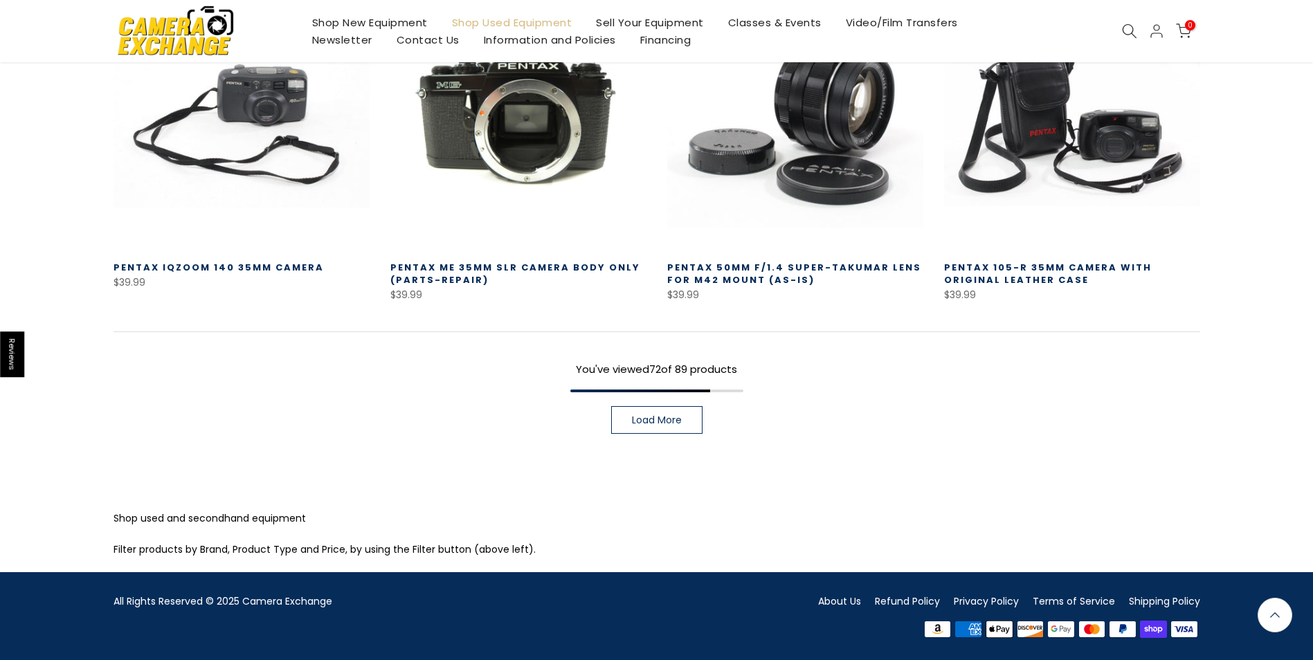
click at [648, 425] on span "Load More" at bounding box center [657, 420] width 50 height 10
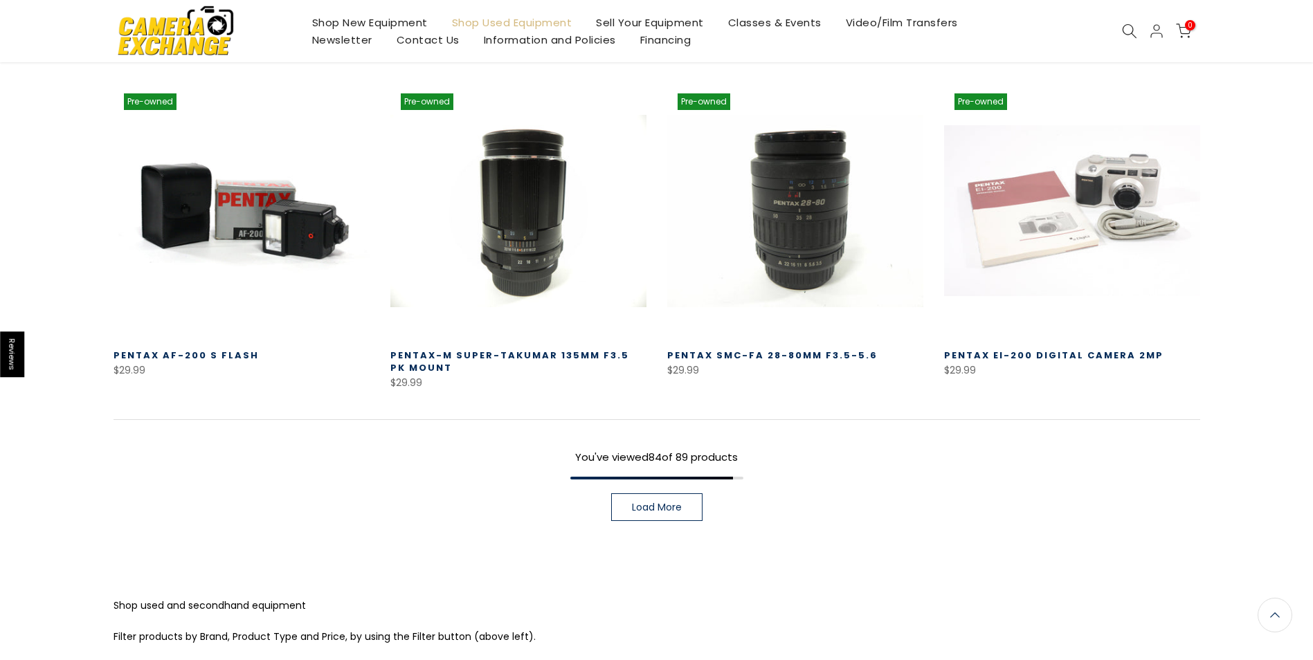
scroll to position [6862, 0]
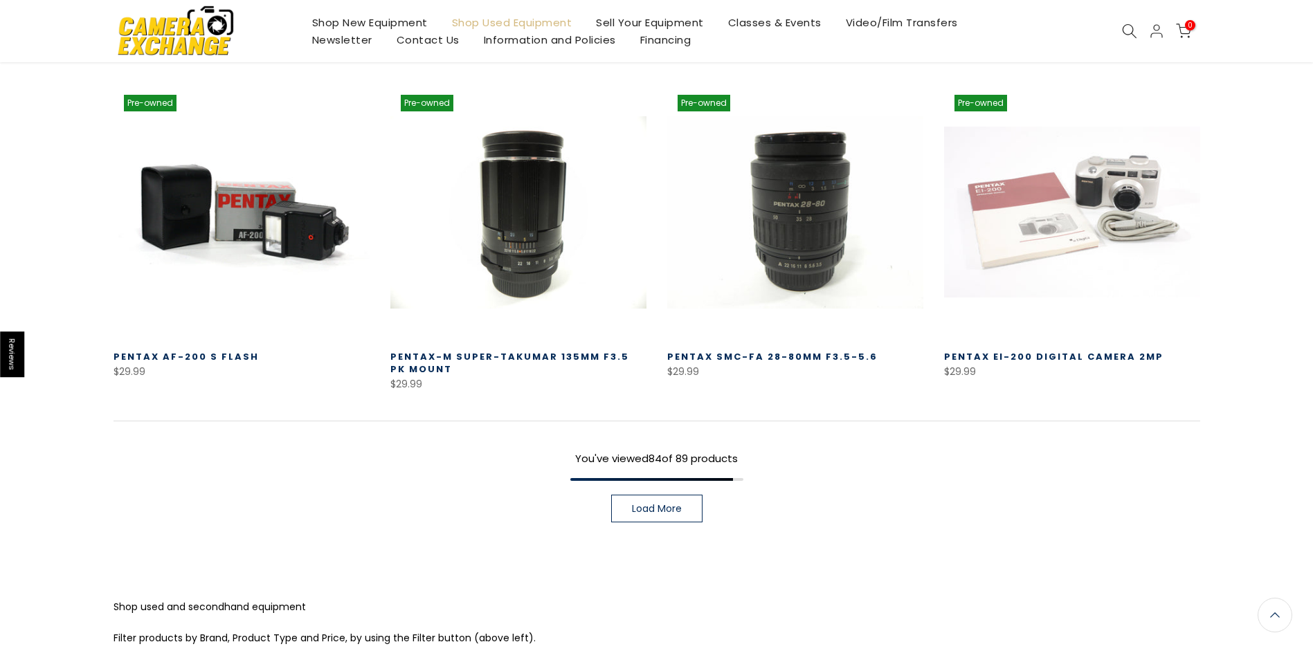
click at [637, 505] on span "Load More" at bounding box center [657, 509] width 50 height 10
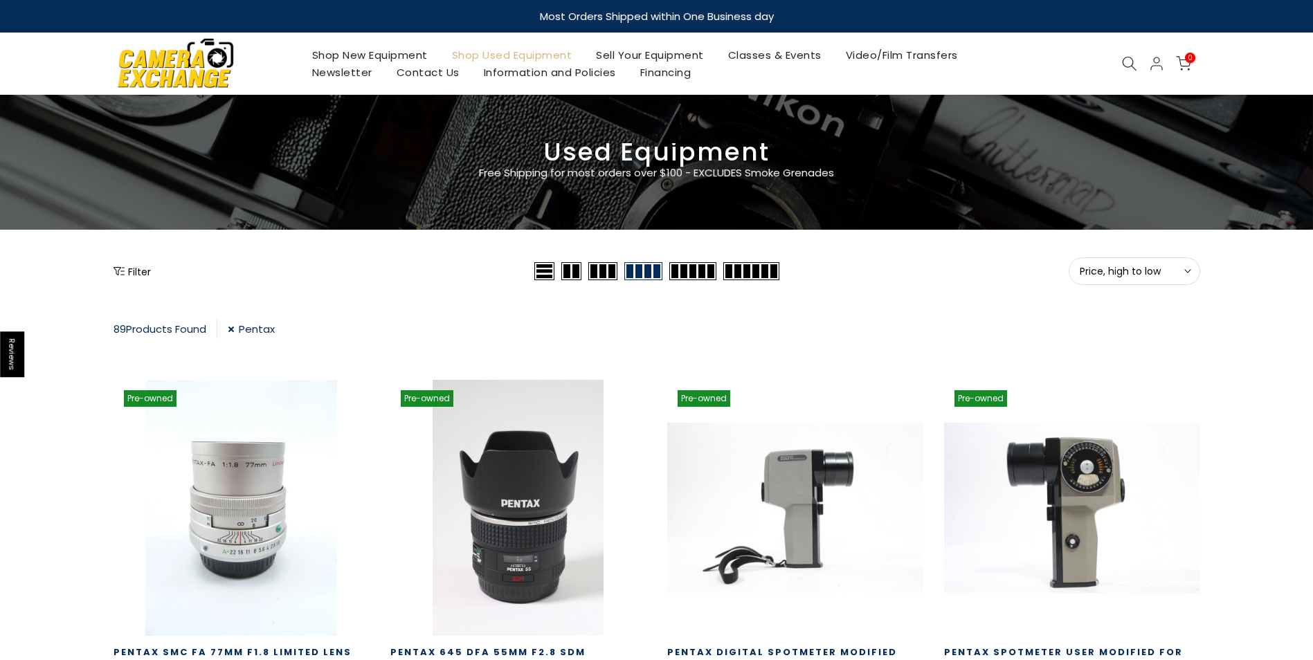
click at [145, 271] on button "Filter" at bounding box center [132, 271] width 37 height 14
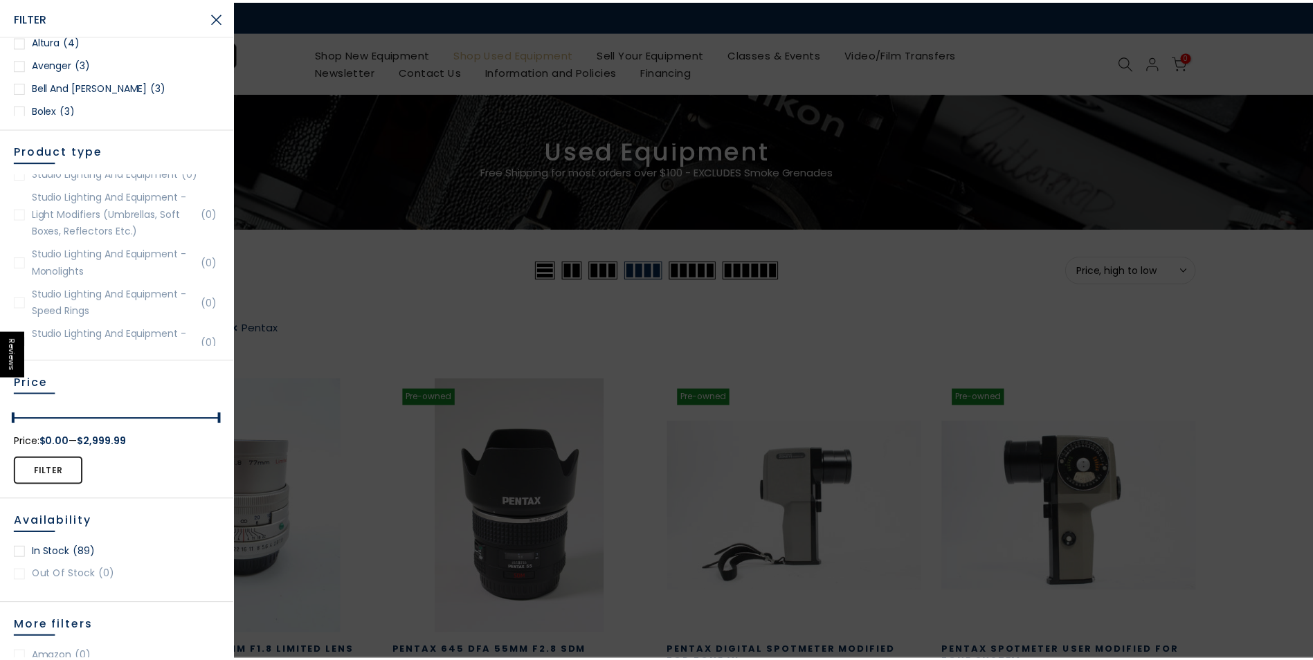
scroll to position [2902, 0]
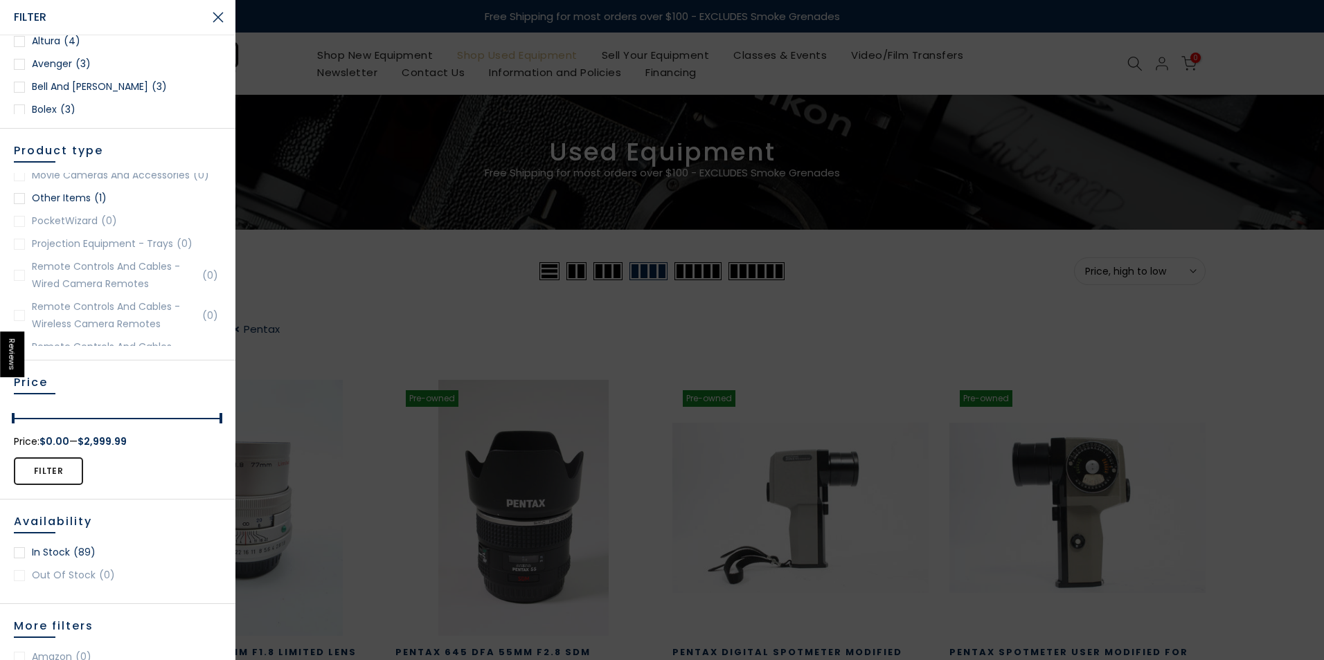
click at [219, 15] on button "Close Search" at bounding box center [218, 17] width 35 height 35
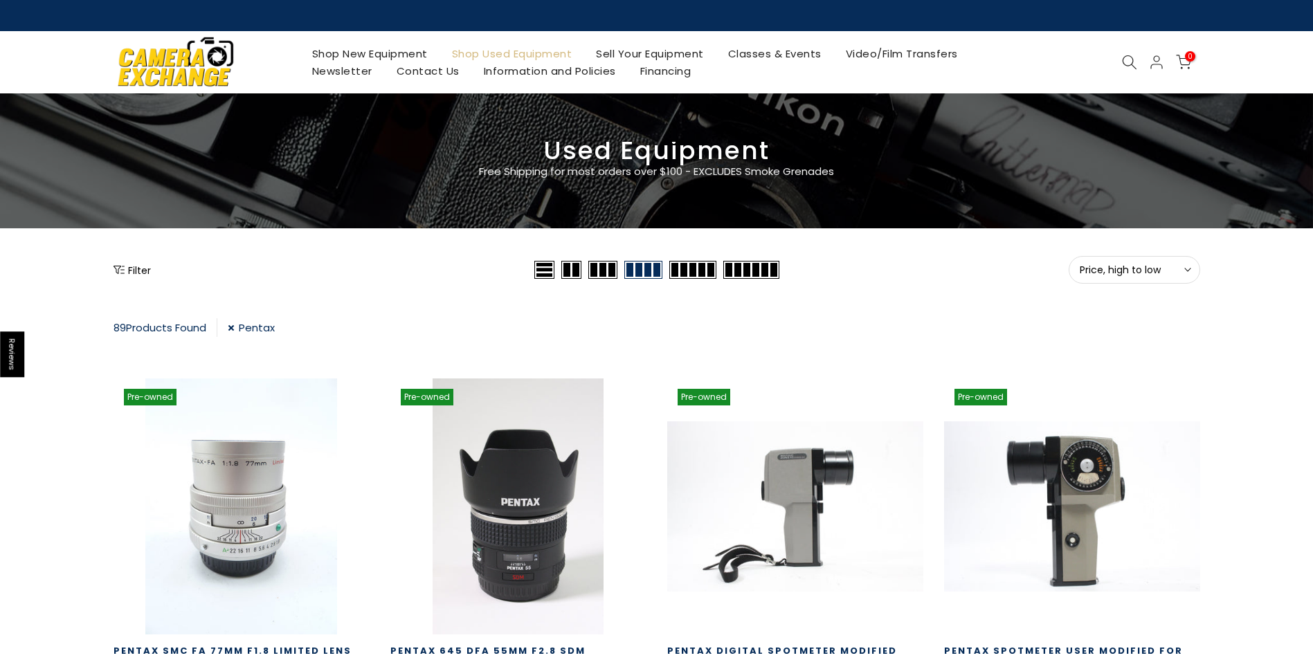
click at [236, 326] on link "Pentax" at bounding box center [251, 327] width 47 height 19
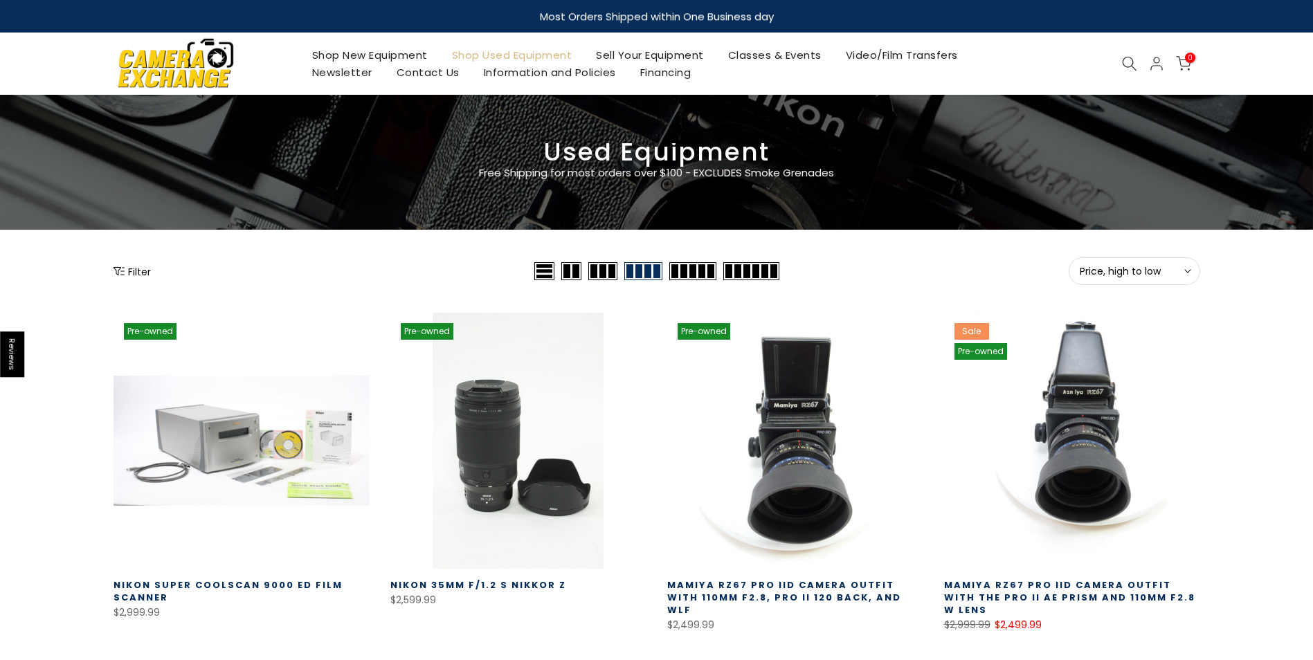
click at [136, 266] on button "Filter" at bounding box center [132, 271] width 37 height 14
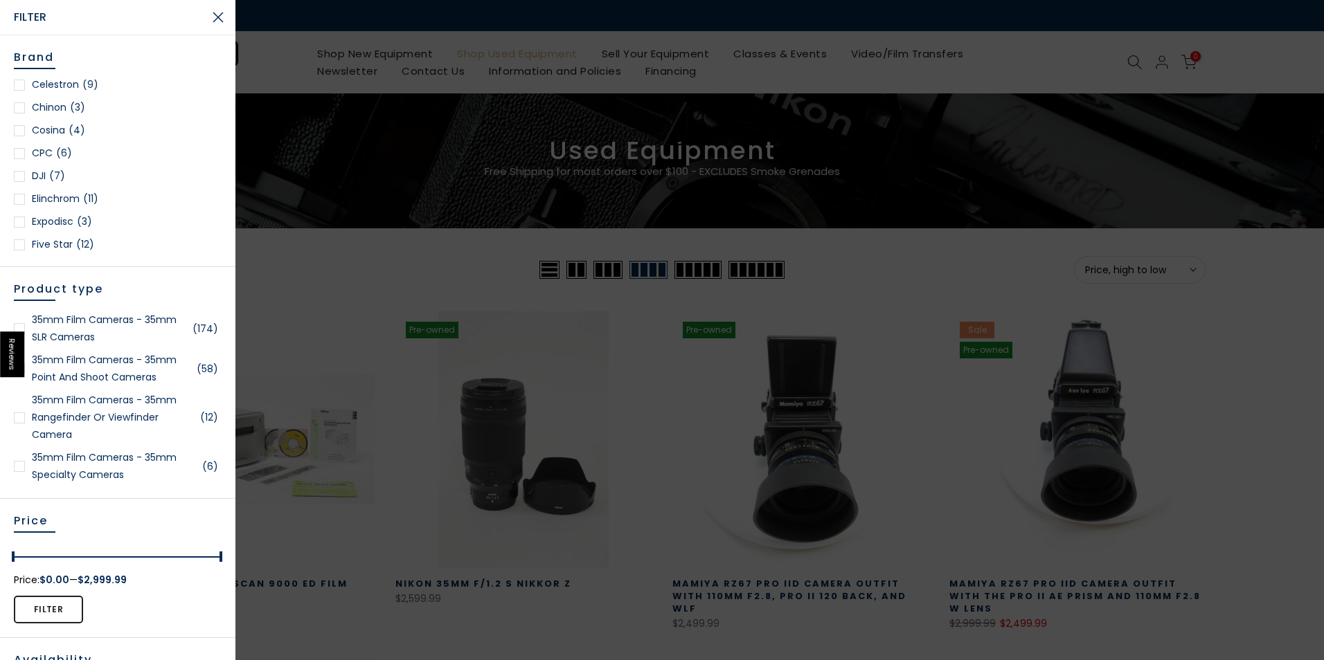
scroll to position [277, 0]
click at [18, 109] on div at bounding box center [19, 108] width 11 height 11
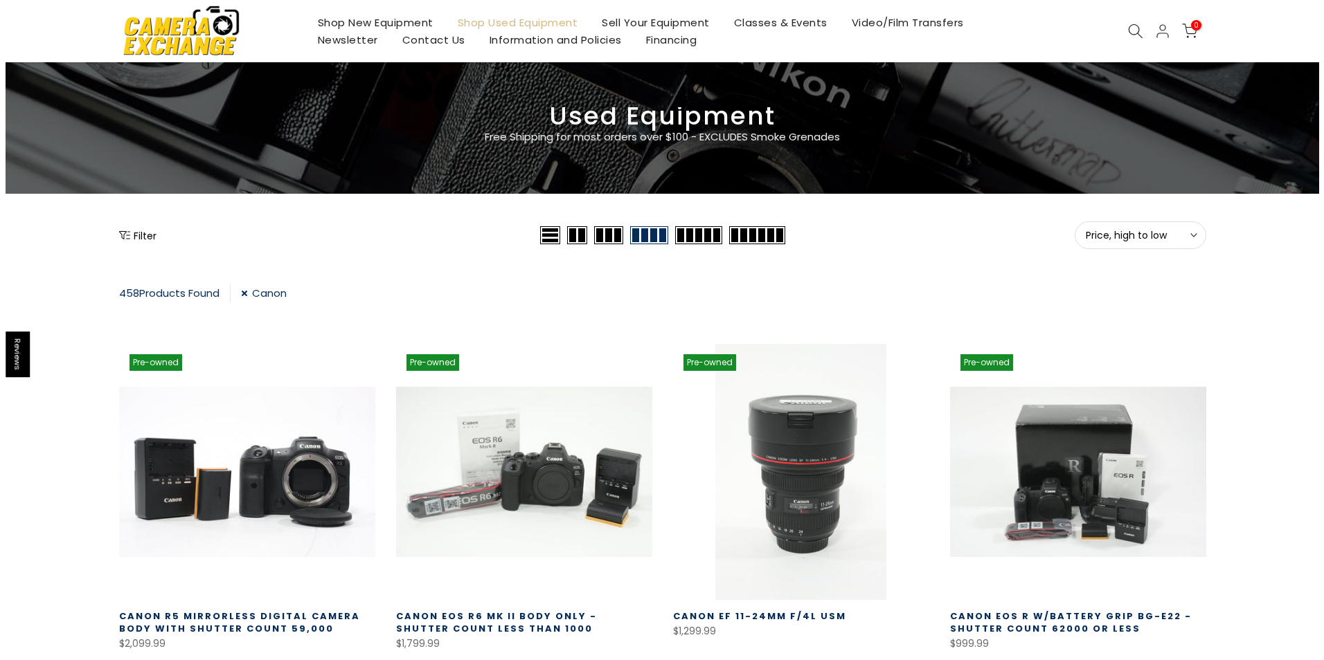
scroll to position [35, 0]
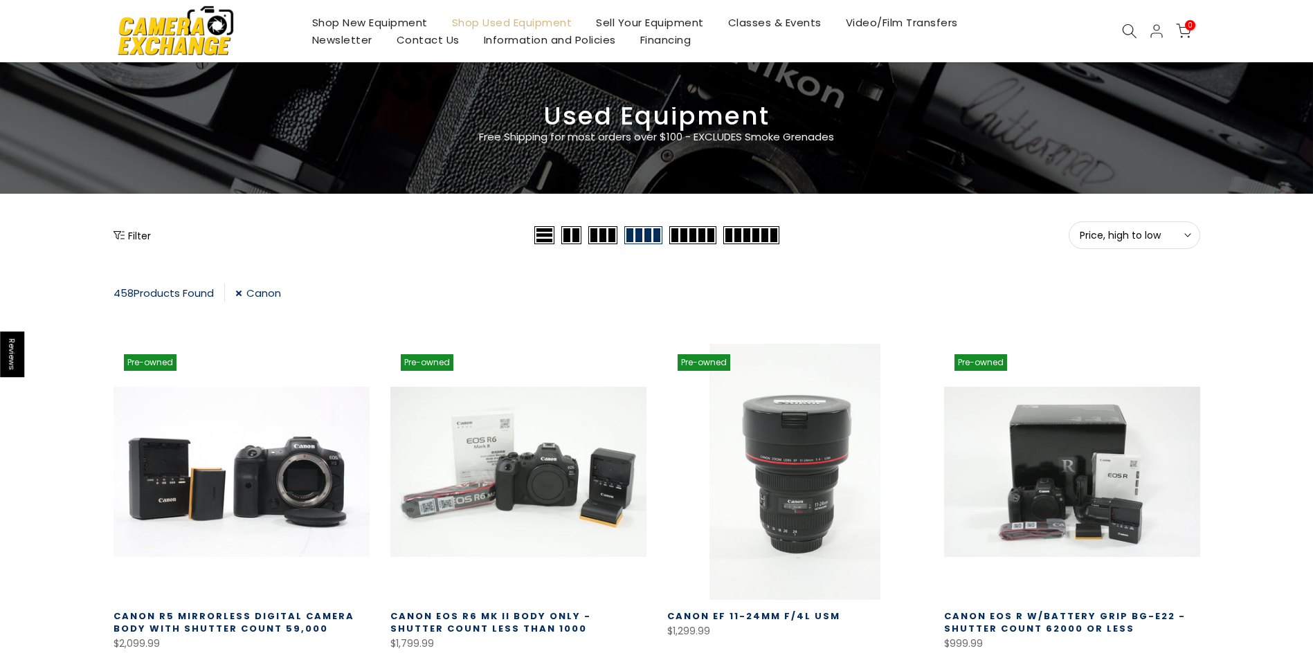
click at [141, 231] on button "Filter" at bounding box center [132, 235] width 37 height 14
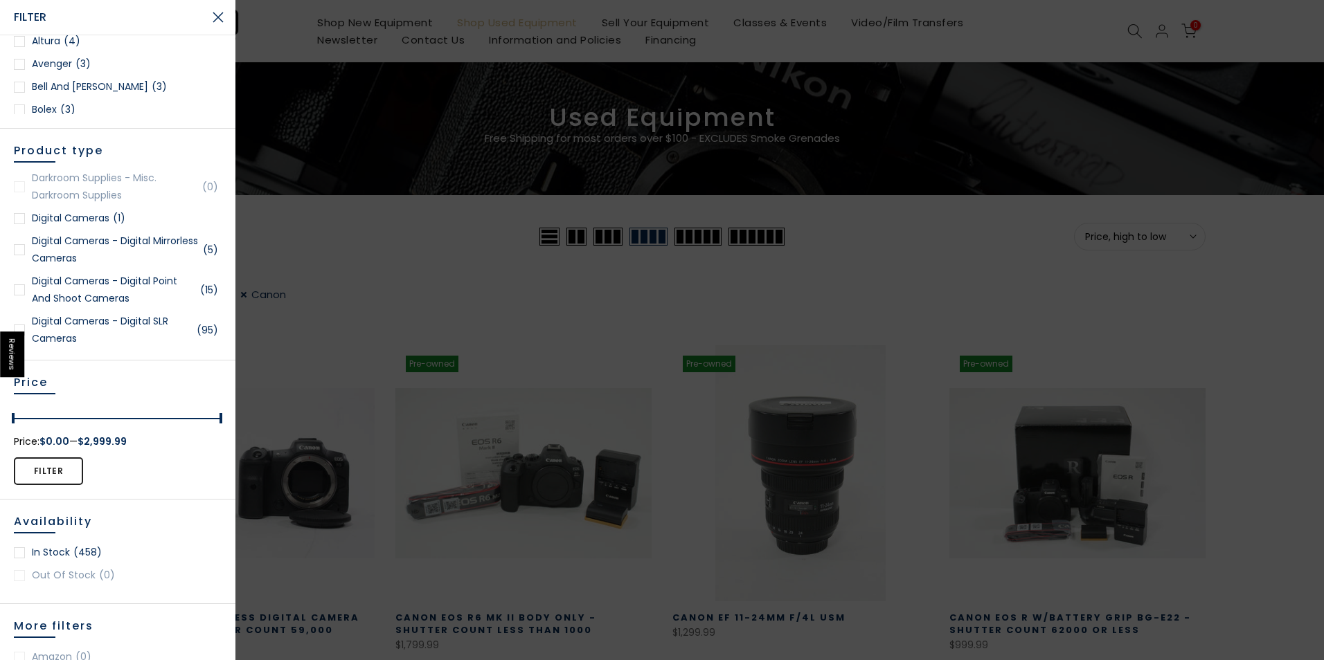
scroll to position [36, 0]
click at [15, 249] on div at bounding box center [19, 249] width 11 height 11
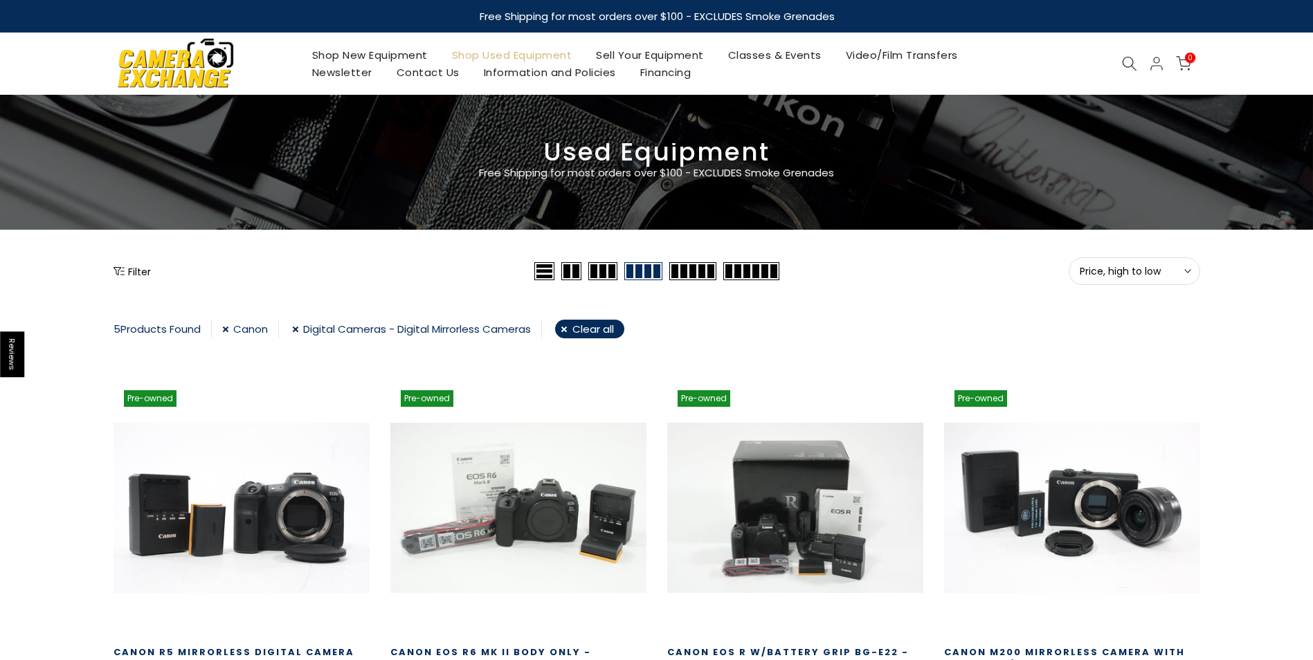
click at [366, 55] on link "Shop New Equipment" at bounding box center [370, 54] width 140 height 17
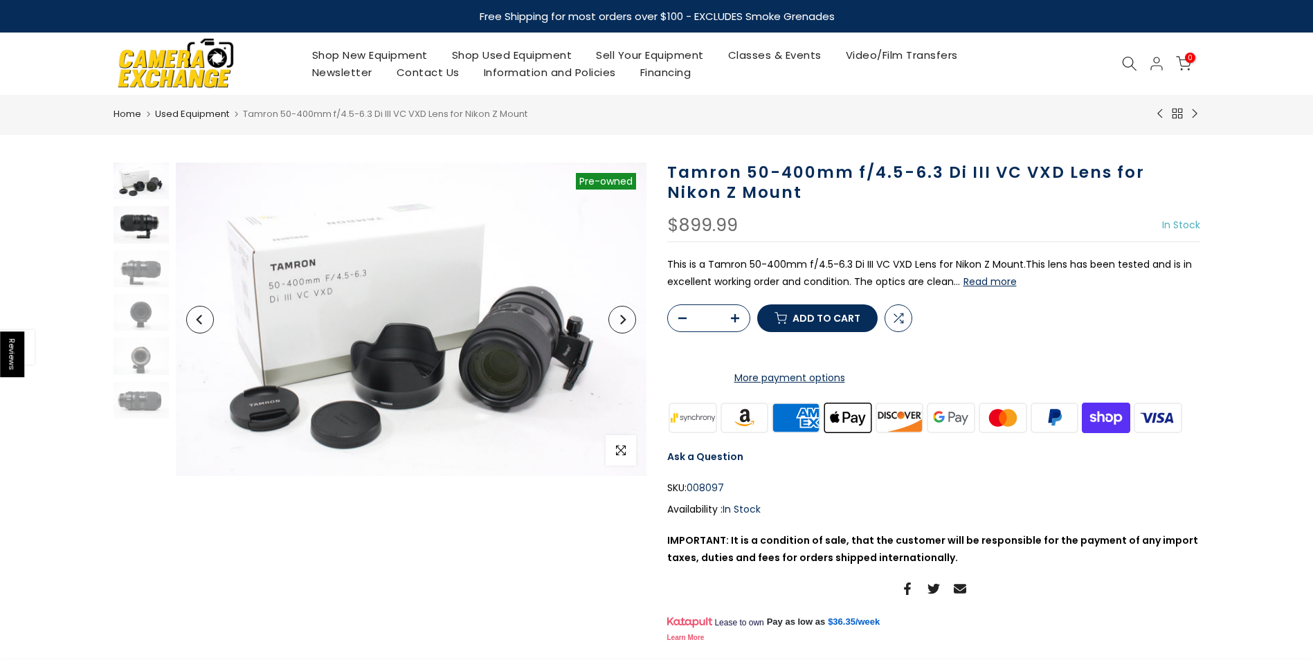
click at [138, 227] on img at bounding box center [141, 224] width 55 height 37
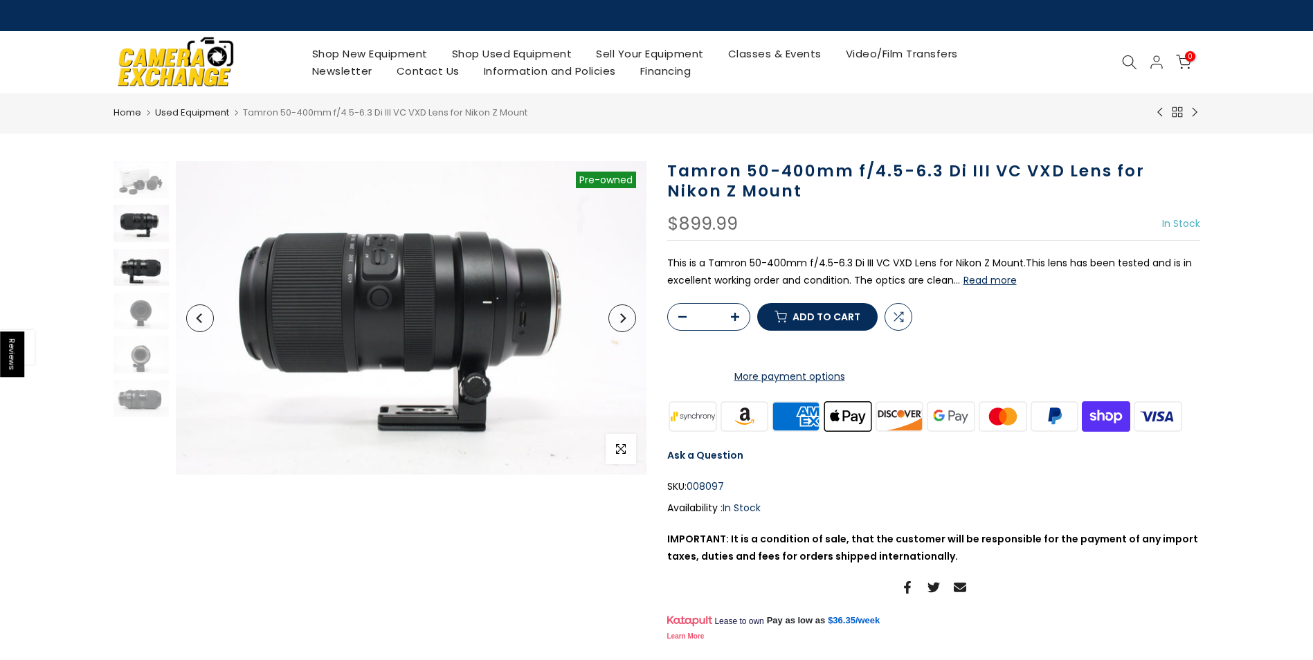
click at [136, 266] on img at bounding box center [141, 267] width 55 height 37
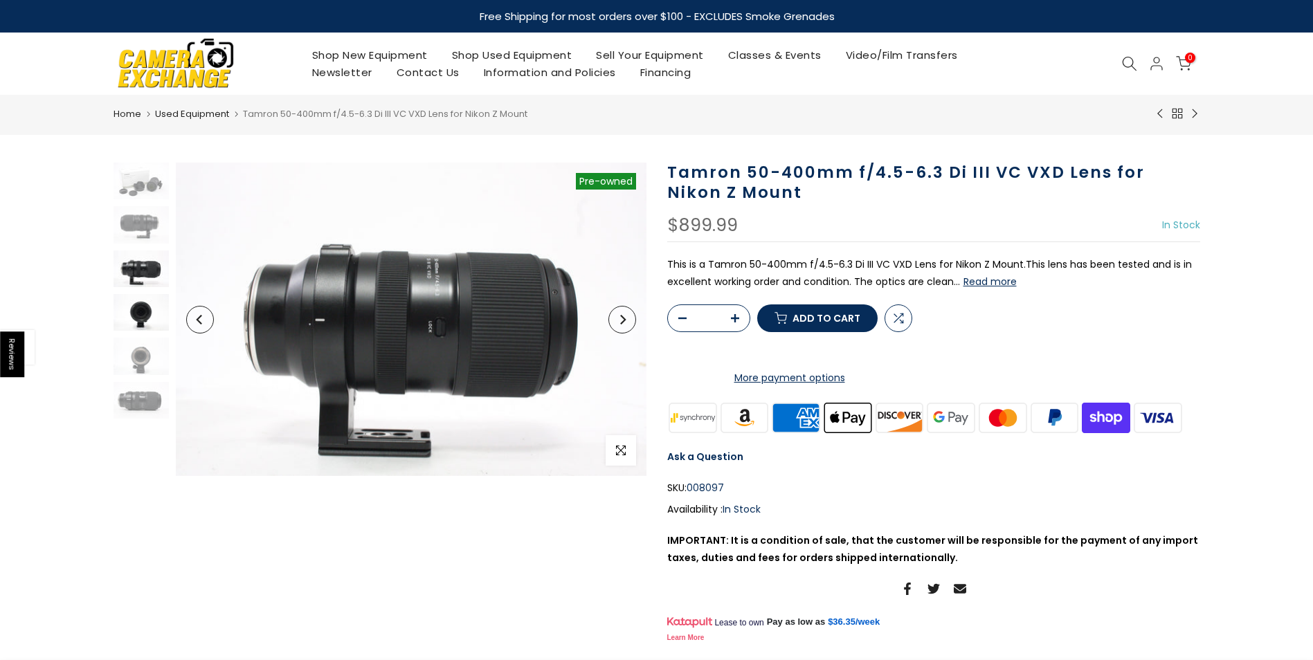
click at [141, 310] on img at bounding box center [141, 312] width 55 height 37
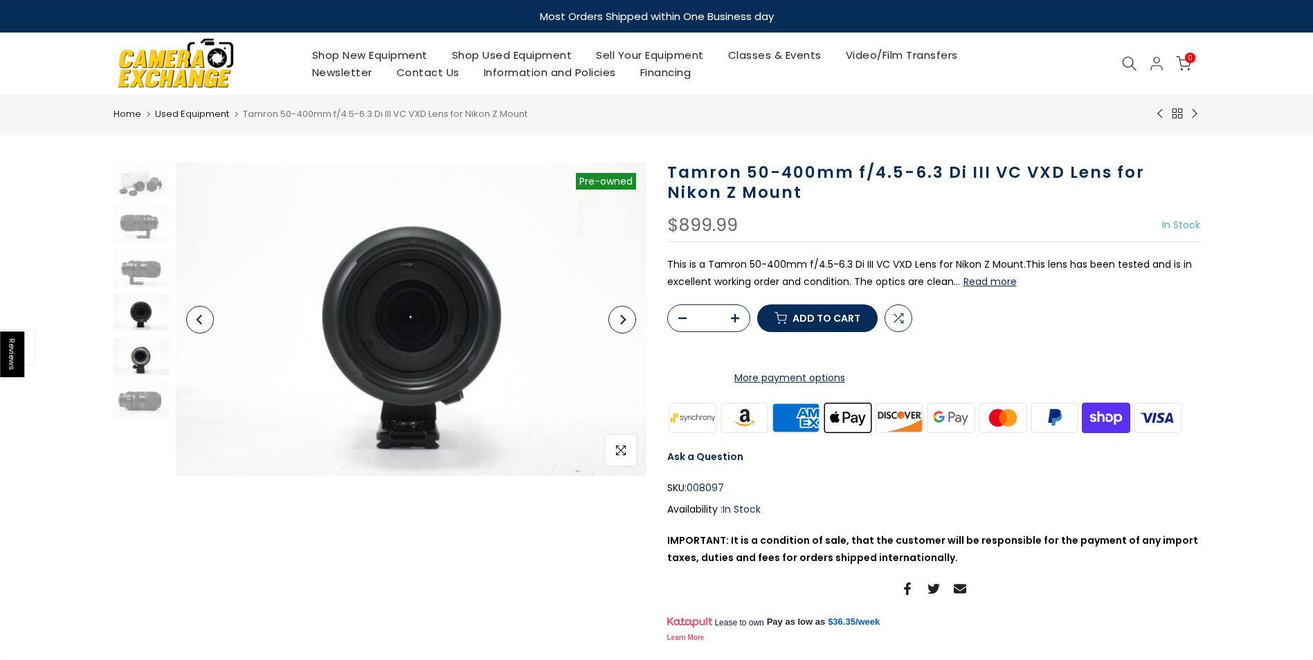
click at [149, 366] on img at bounding box center [141, 356] width 55 height 37
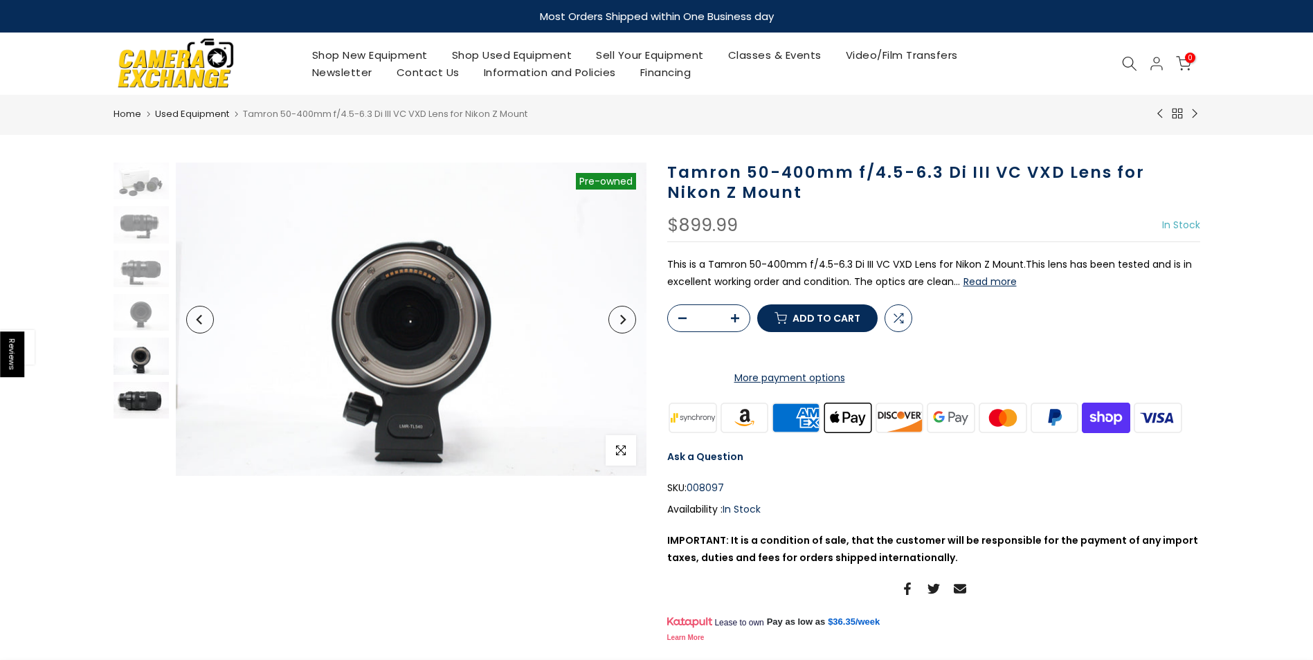
click at [154, 405] on img at bounding box center [141, 400] width 55 height 37
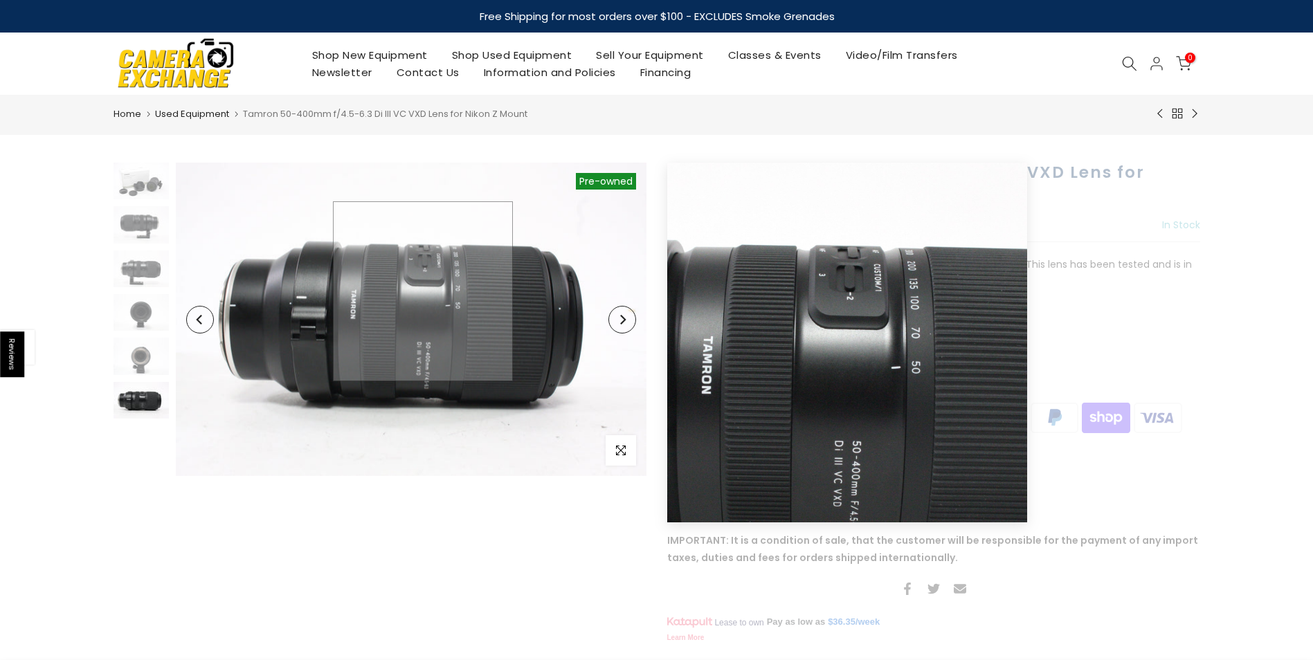
click at [423, 291] on img at bounding box center [411, 320] width 471 height 314
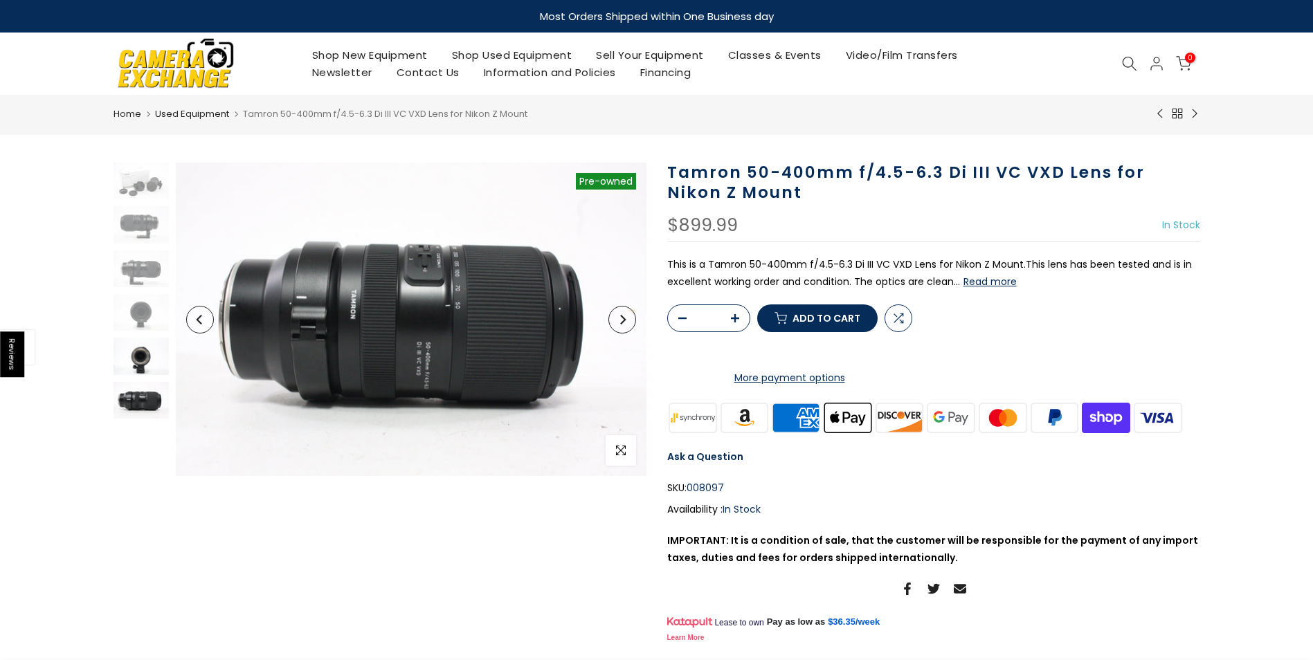
click at [155, 364] on img at bounding box center [141, 356] width 55 height 37
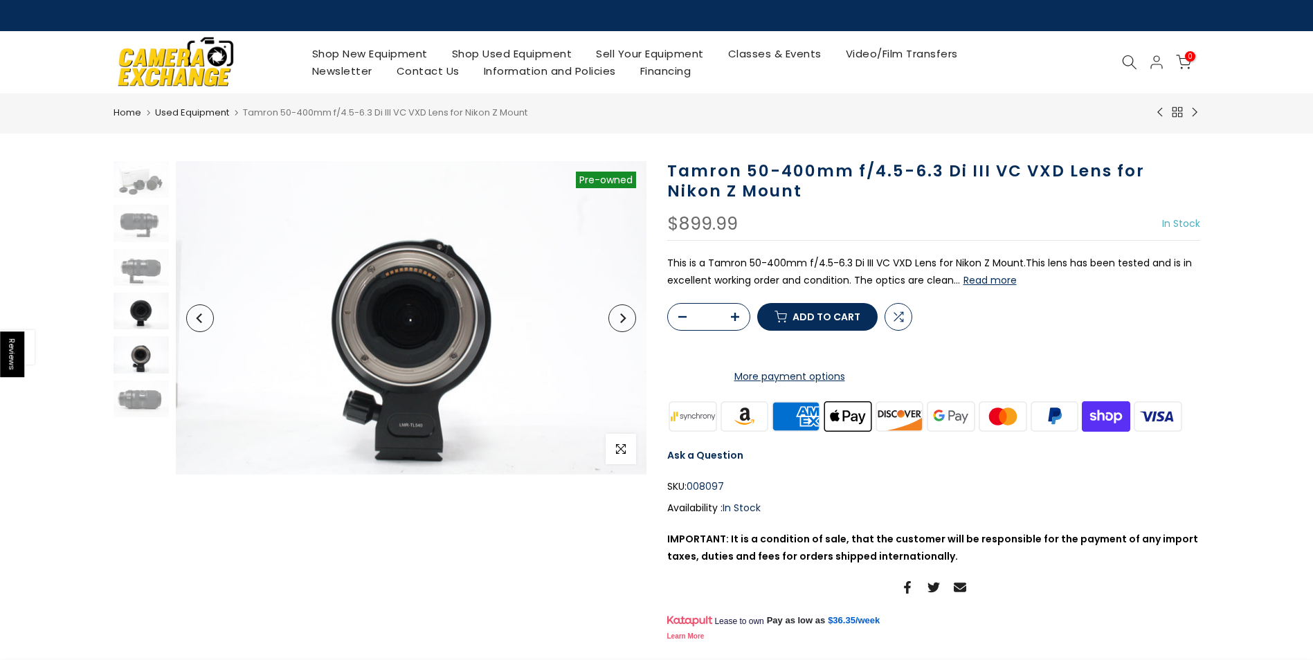
click at [141, 307] on img at bounding box center [141, 311] width 55 height 37
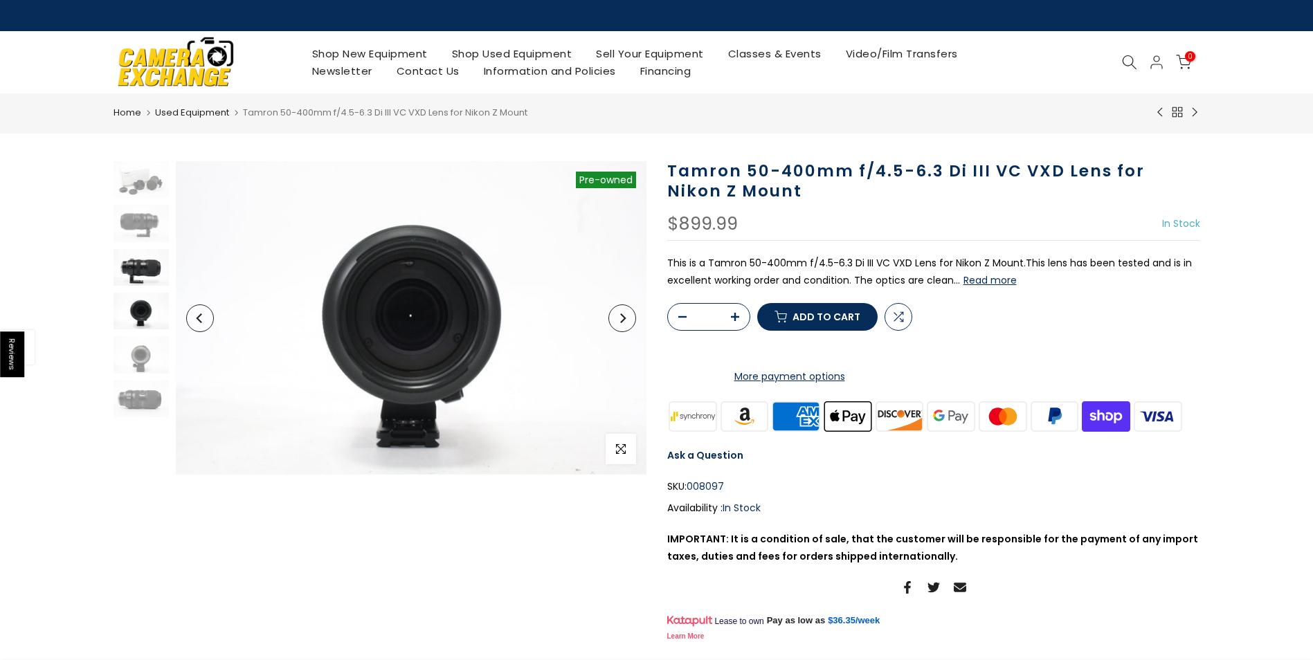
click at [141, 269] on img at bounding box center [141, 267] width 55 height 37
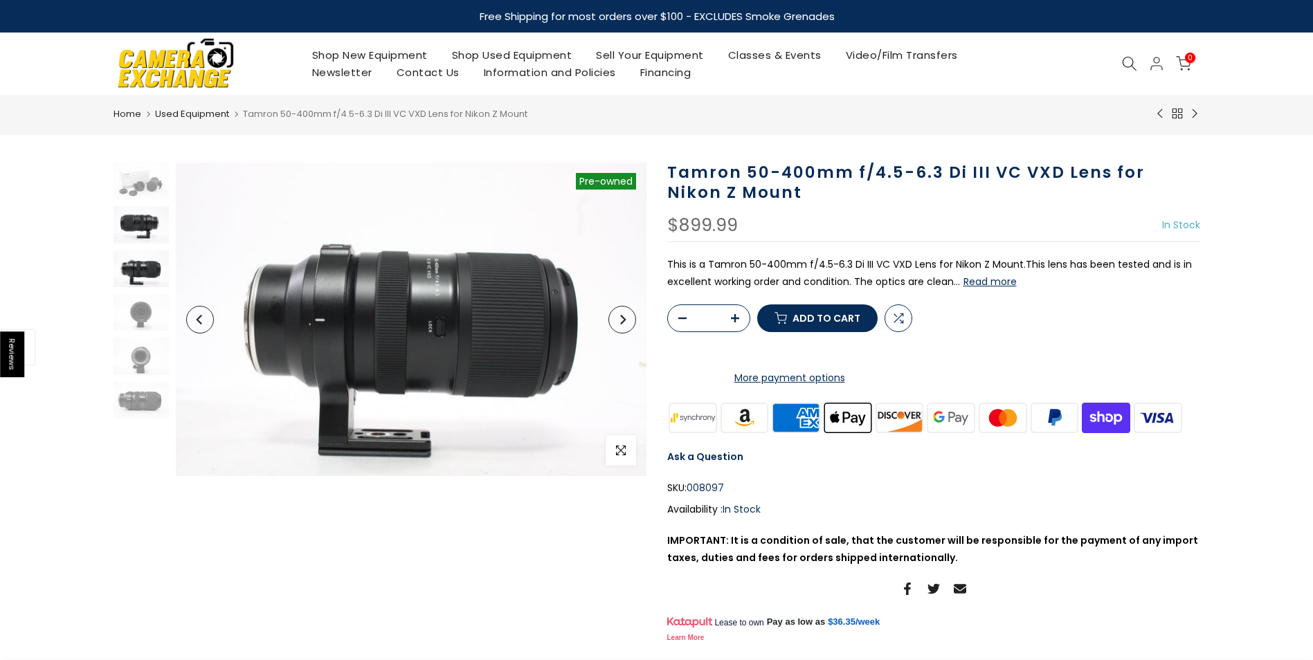
click at [147, 212] on img at bounding box center [141, 224] width 55 height 37
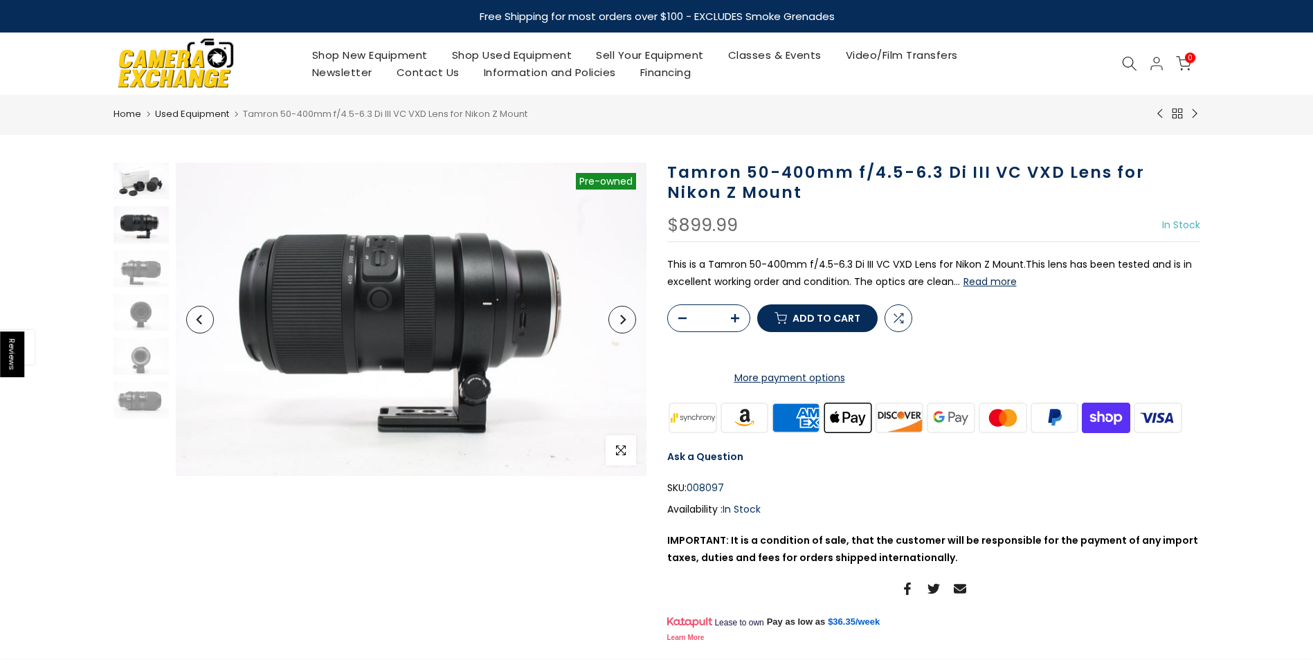
click at [154, 190] on img at bounding box center [141, 181] width 55 height 37
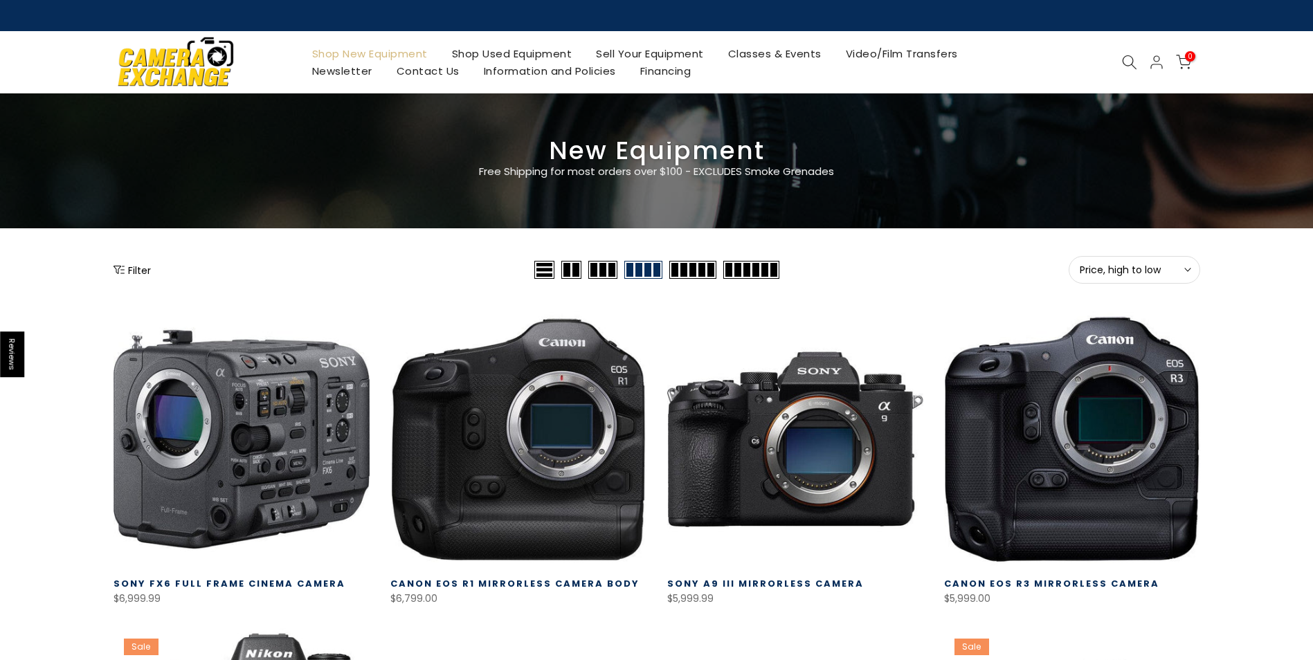
click at [149, 267] on button "Filter" at bounding box center [132, 270] width 37 height 14
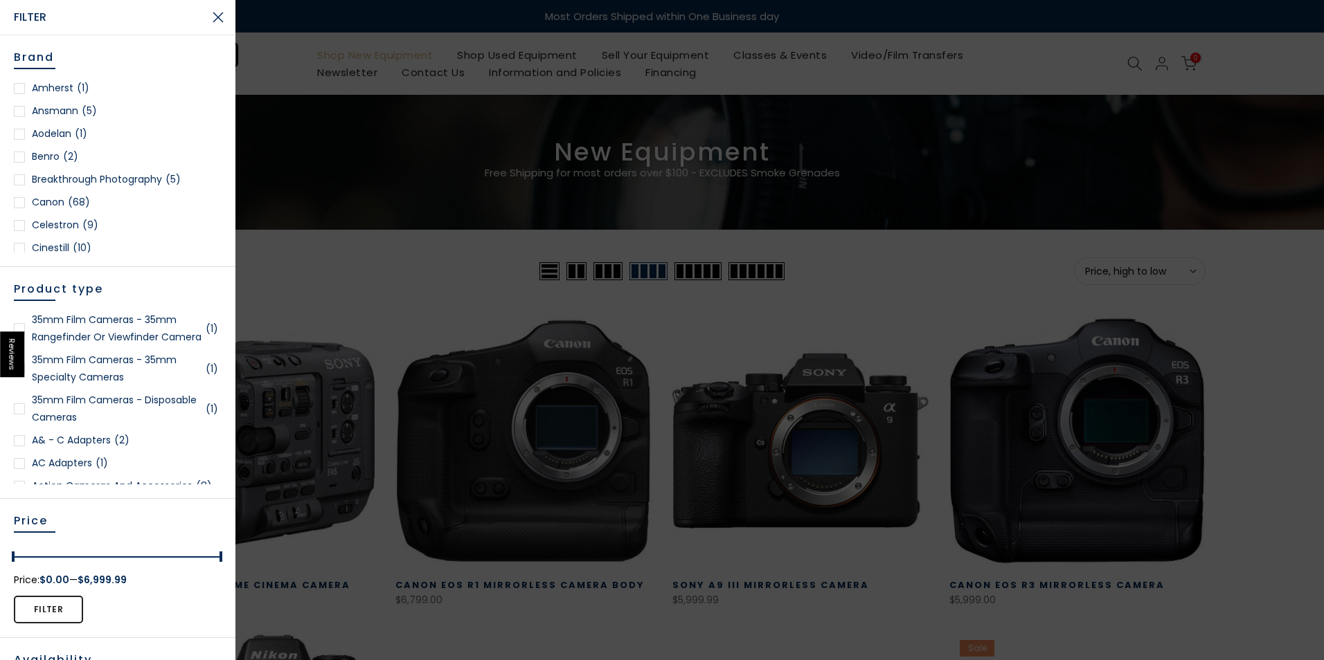
click at [15, 201] on div at bounding box center [19, 202] width 11 height 11
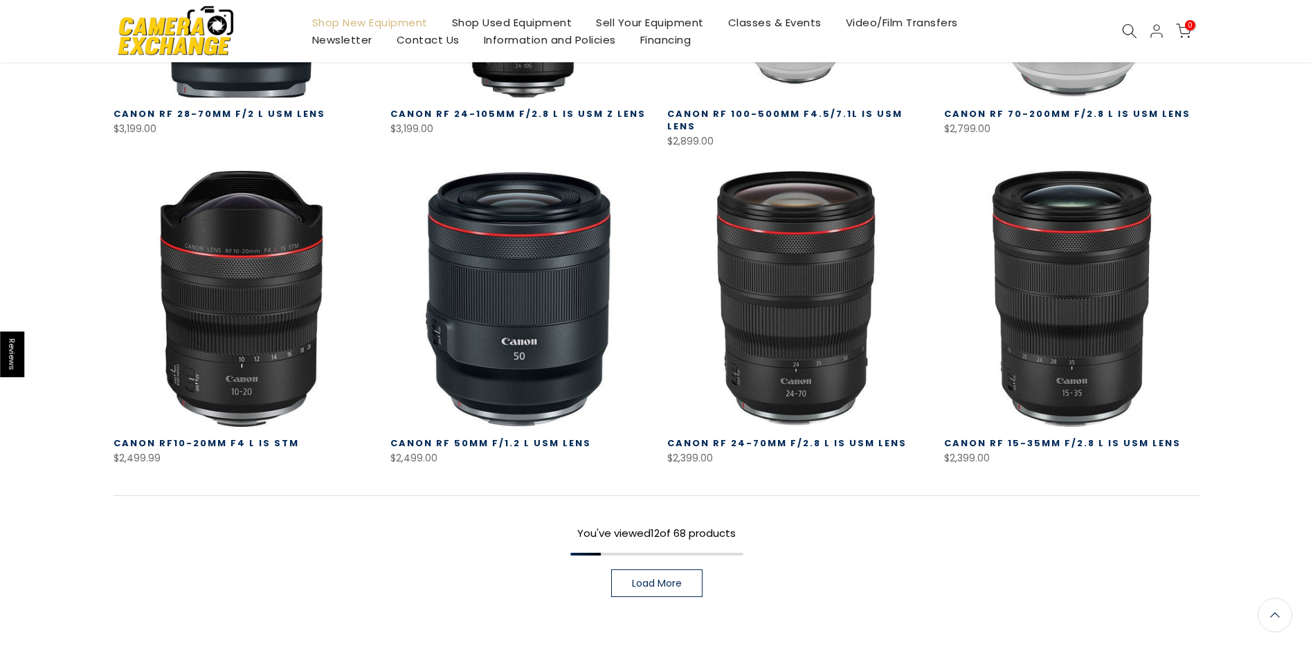
scroll to position [865, 0]
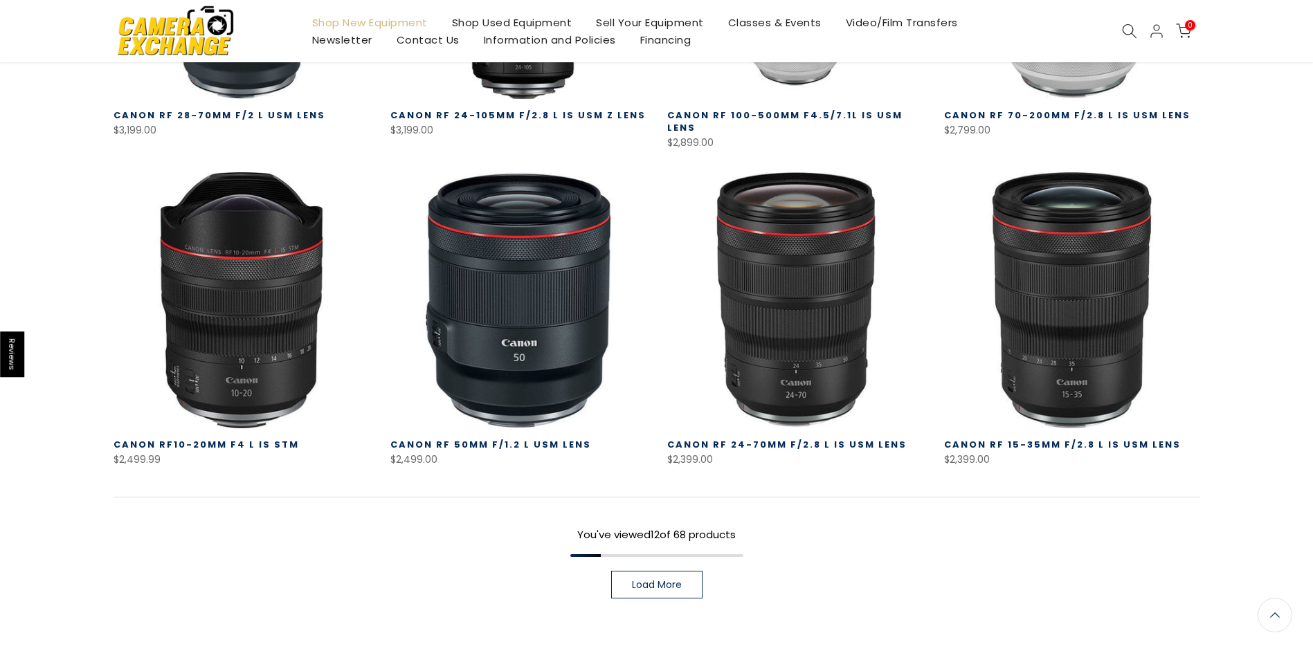
click at [631, 584] on link "Load More" at bounding box center [656, 585] width 91 height 28
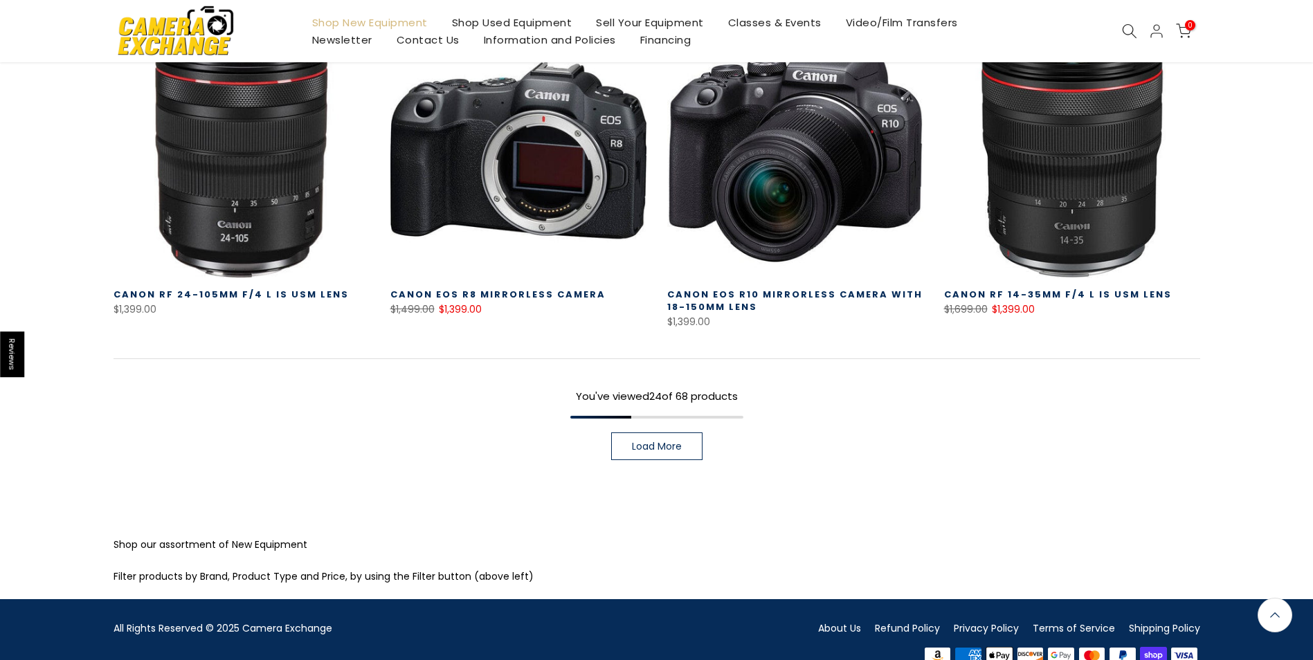
scroll to position [1982, 0]
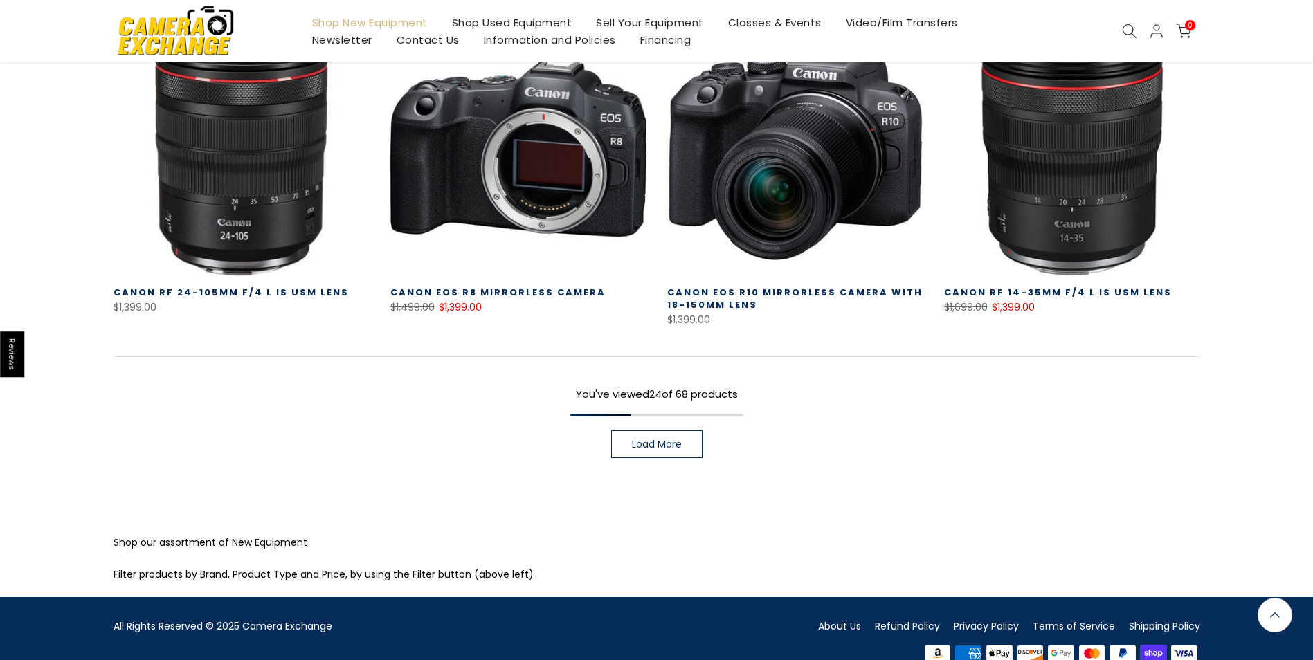
click at [690, 431] on link "Load More" at bounding box center [656, 445] width 91 height 28
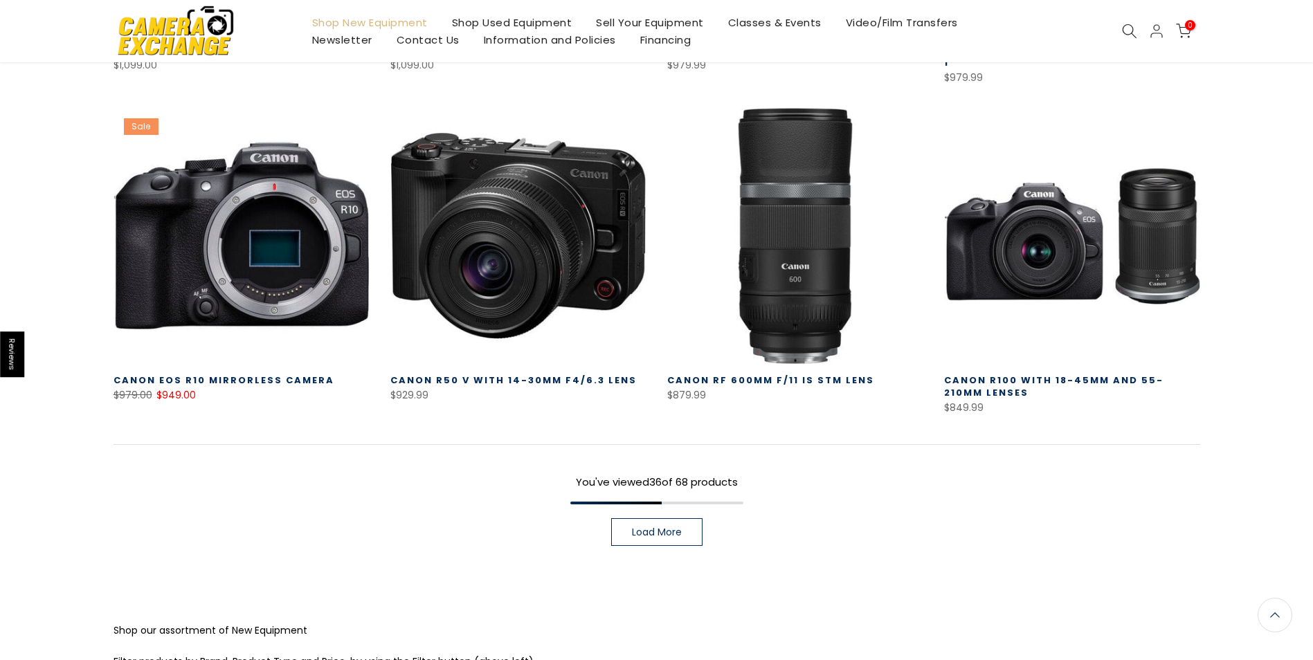
scroll to position [2882, 0]
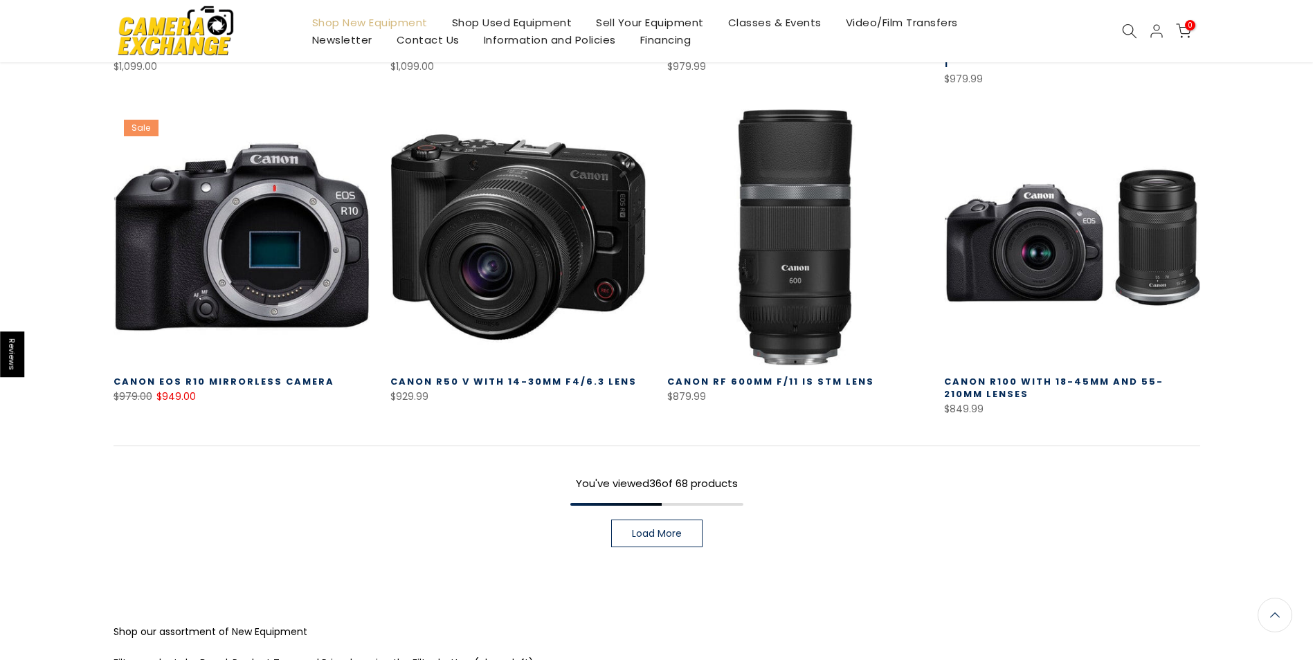
click at [620, 520] on link "Load More" at bounding box center [656, 534] width 91 height 28
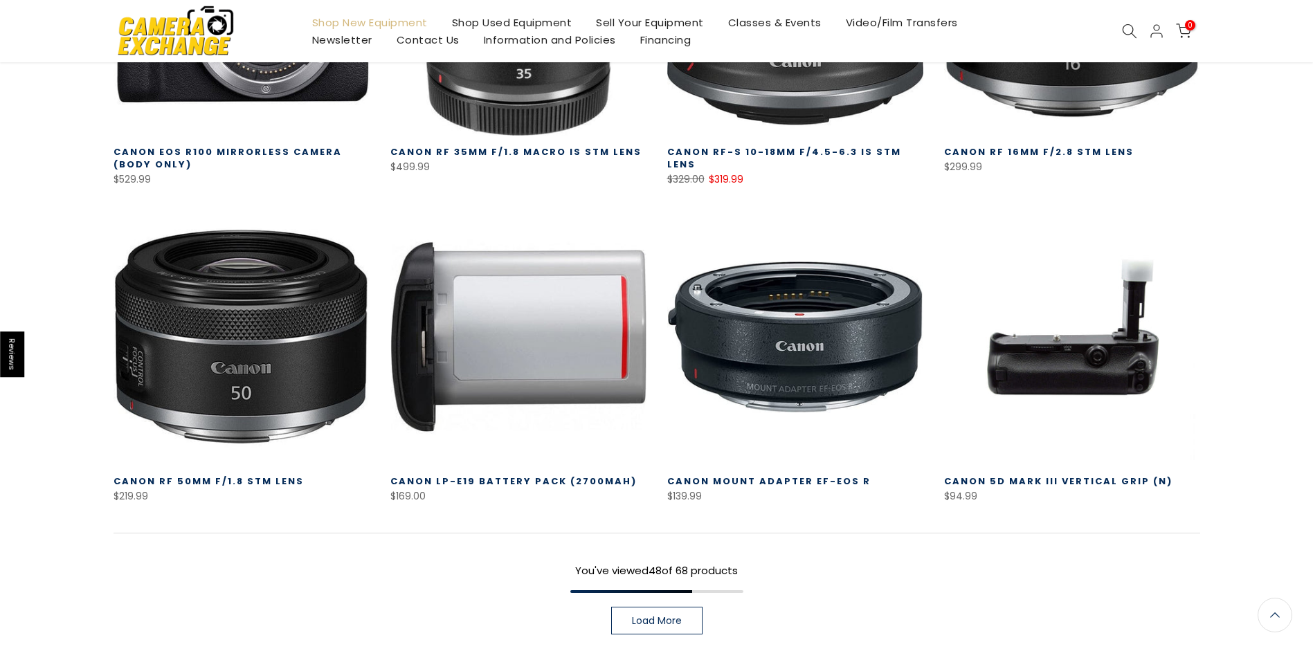
scroll to position [3783, 0]
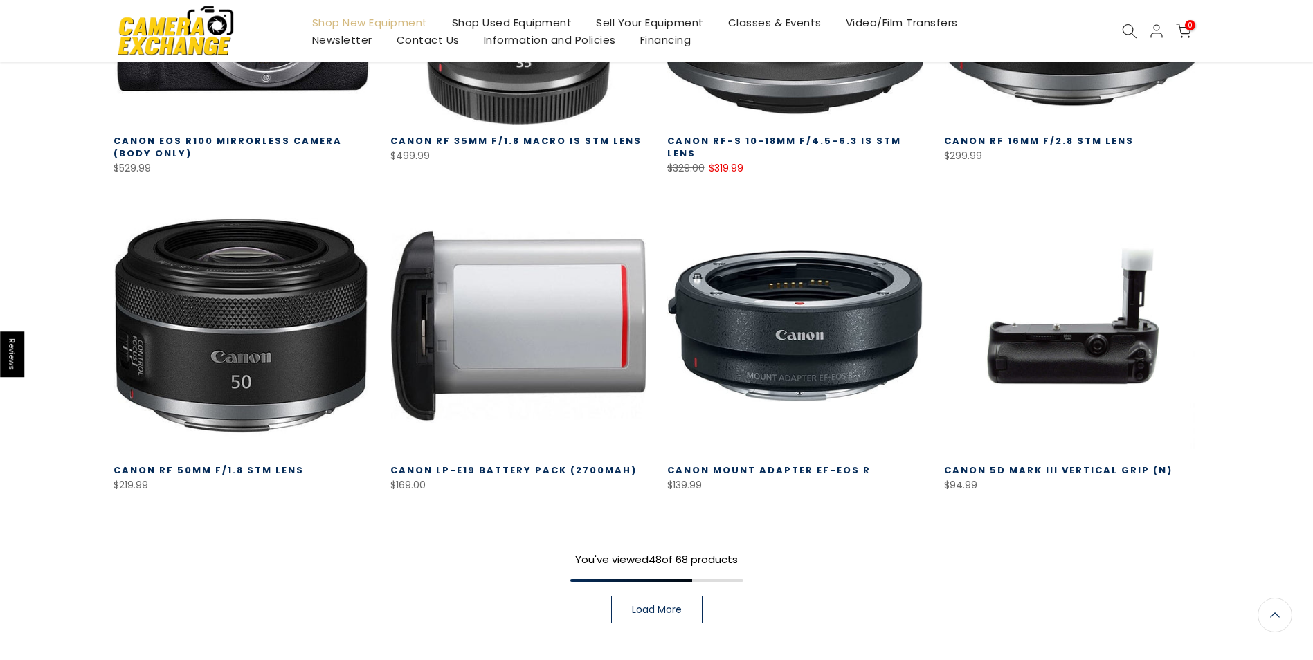
click at [667, 605] on span "Load More" at bounding box center [657, 610] width 50 height 10
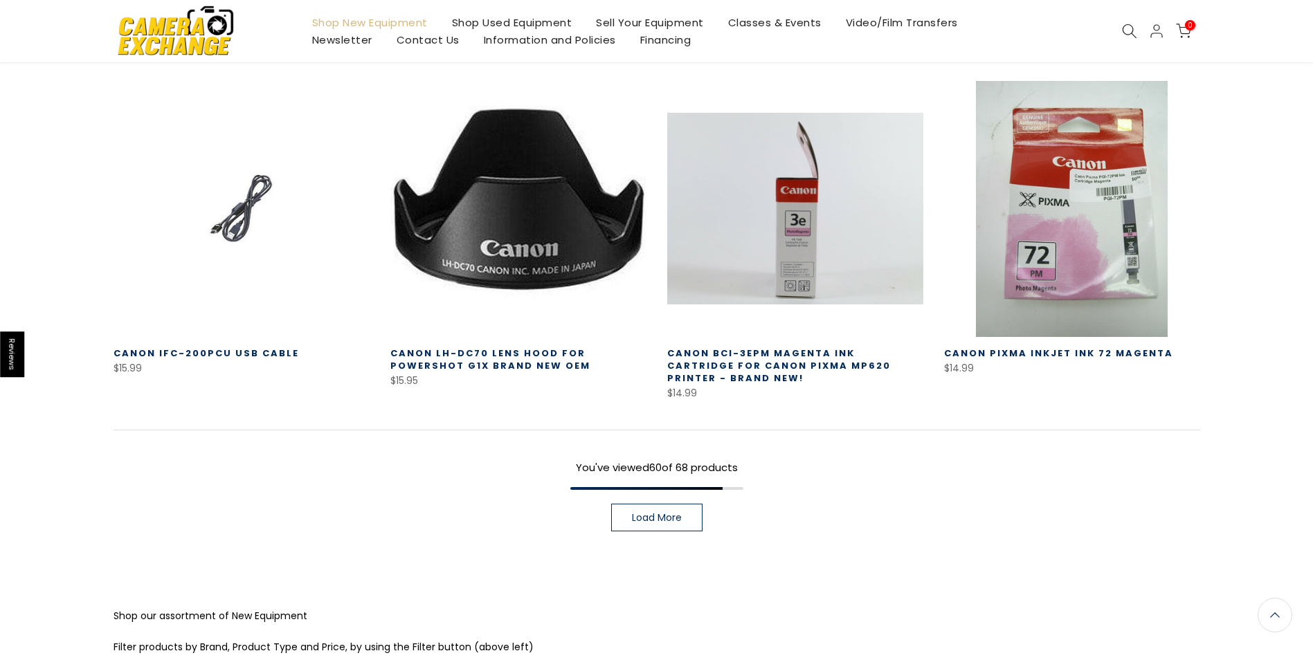
scroll to position [4891, 0]
click at [666, 503] on link "Load More" at bounding box center [656, 517] width 91 height 28
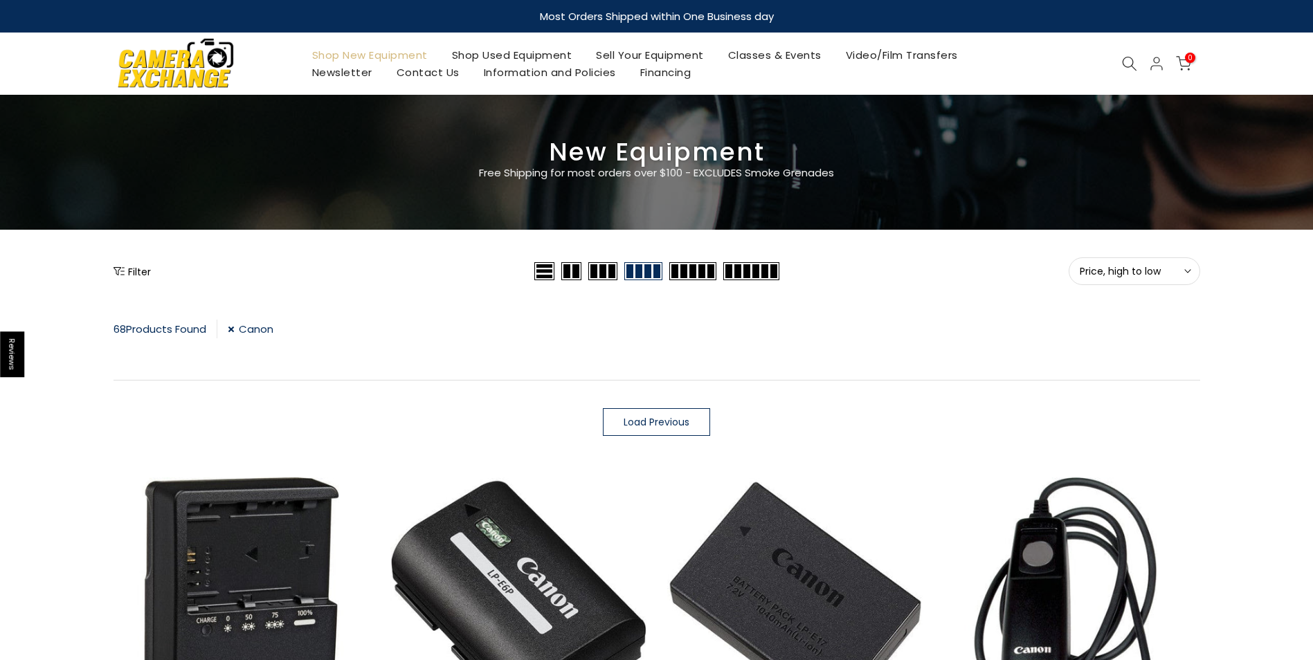
click at [523, 46] on link "Shop Used Equipment" at bounding box center [512, 54] width 145 height 17
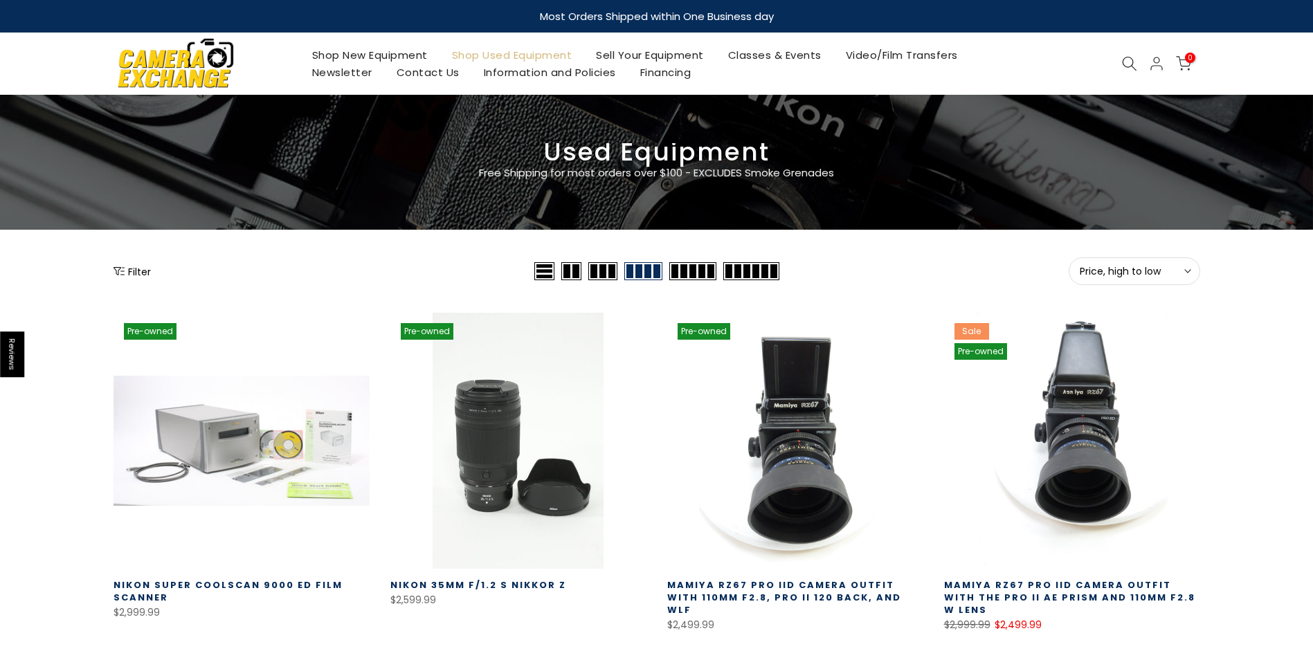
click at [135, 267] on button "Filter" at bounding box center [132, 271] width 37 height 14
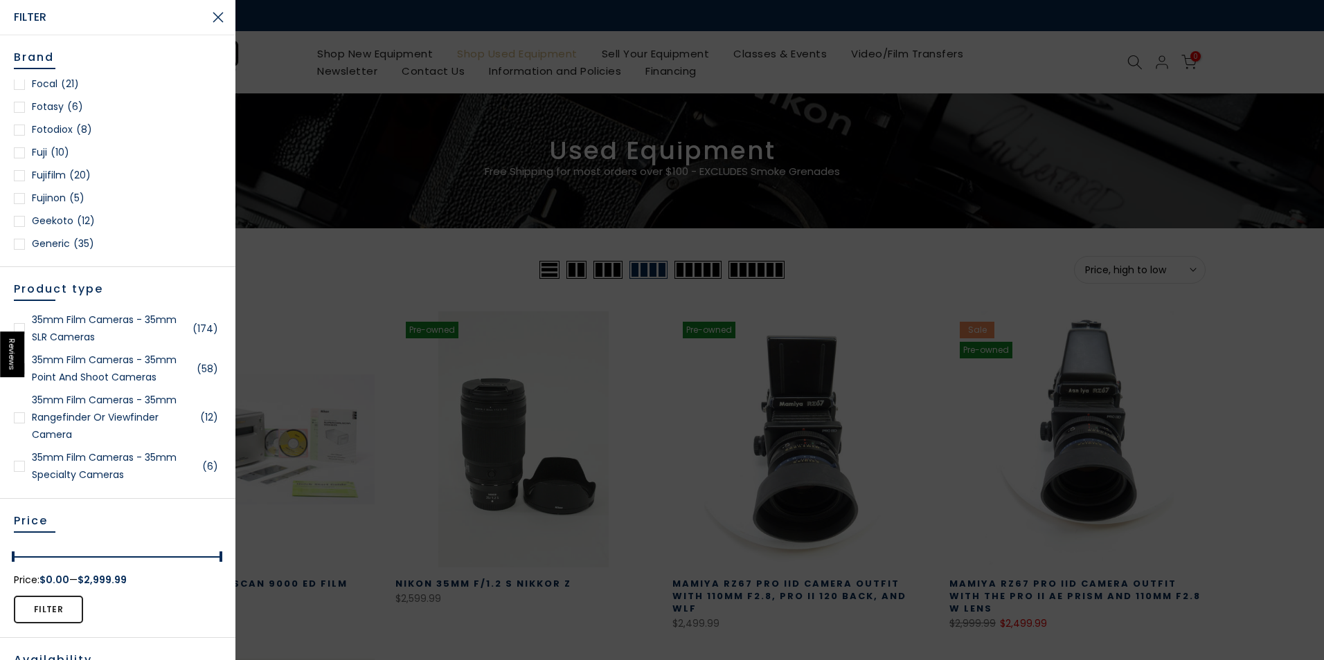
scroll to position [554, 0]
click at [20, 174] on div at bounding box center [19, 174] width 11 height 11
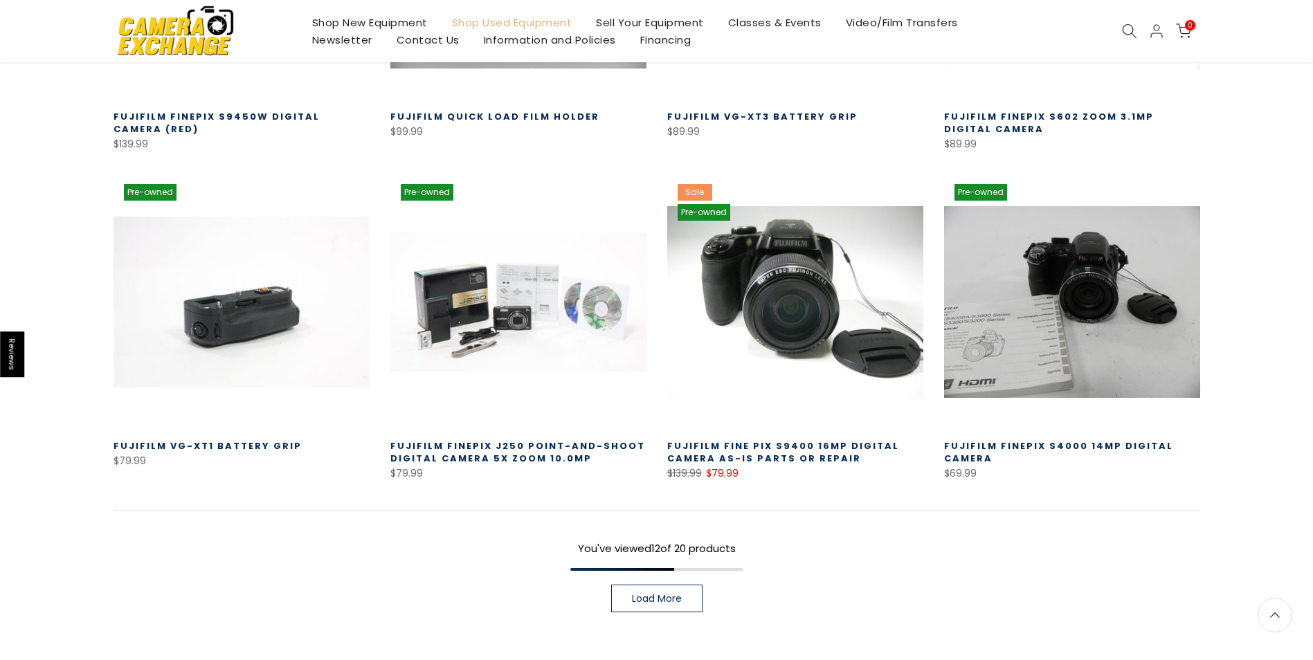
scroll to position [867, 0]
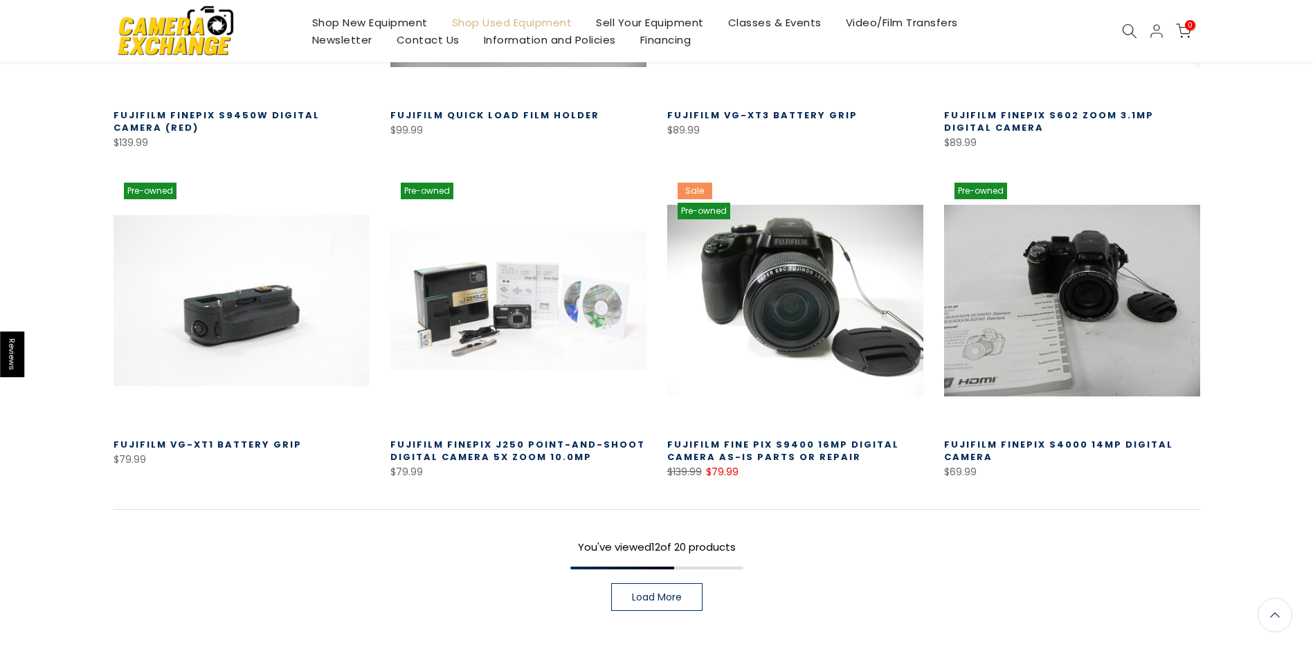
click at [624, 597] on link "Load More" at bounding box center [656, 598] width 91 height 28
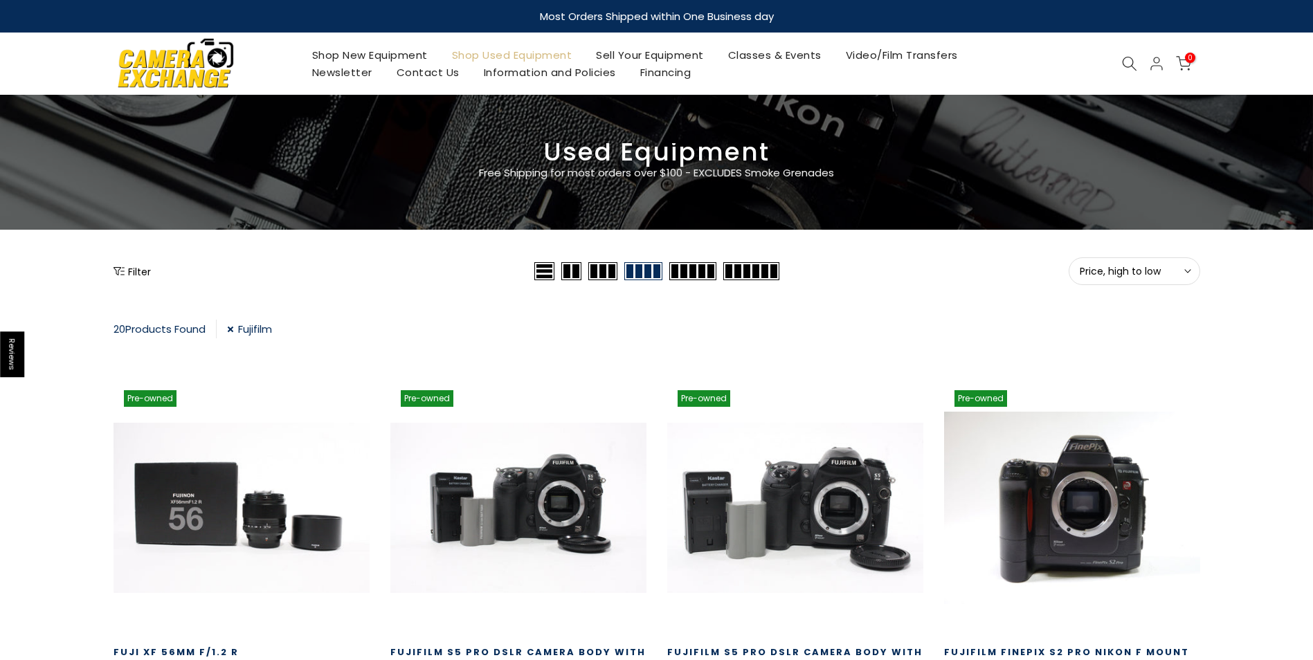
click at [234, 329] on link "Fujifilm" at bounding box center [249, 329] width 45 height 19
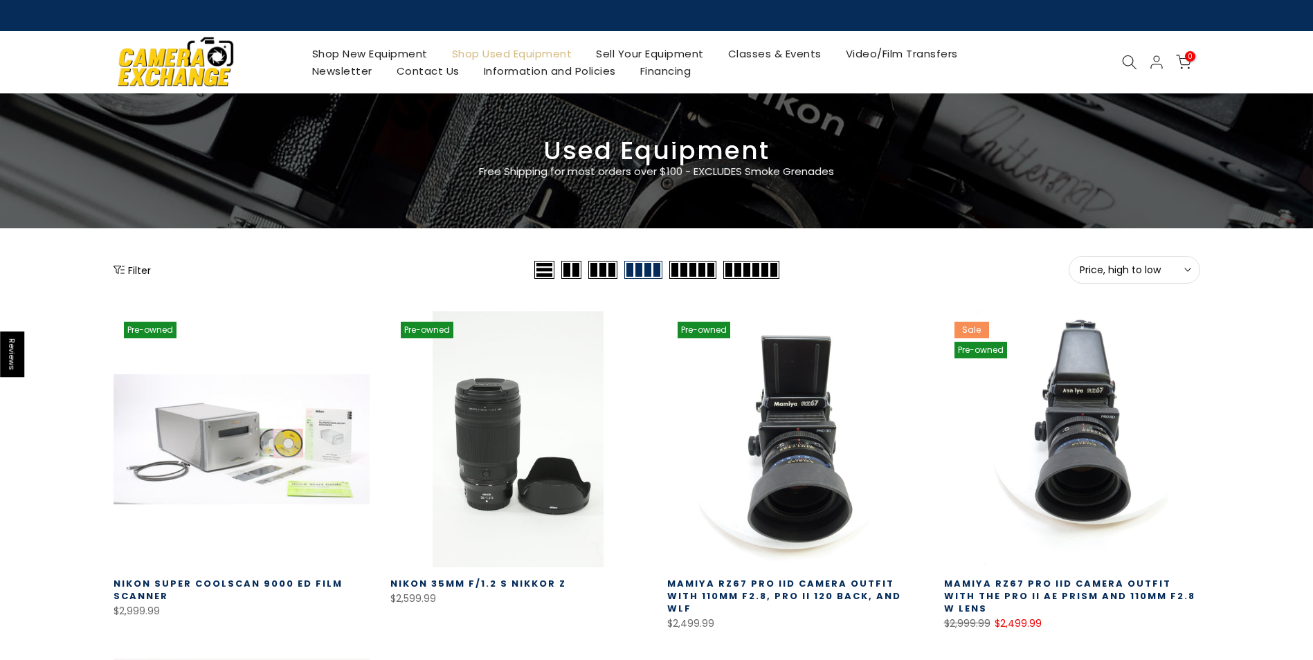
click at [139, 267] on button "Filter" at bounding box center [132, 270] width 37 height 14
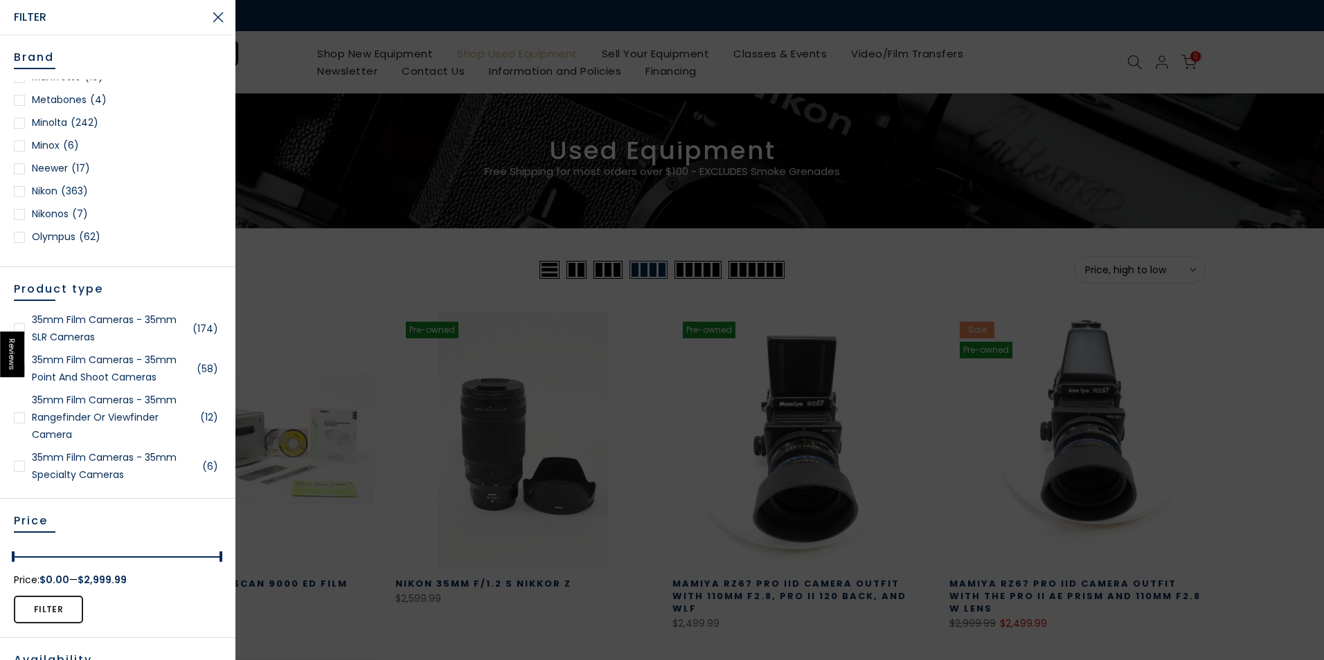
scroll to position [1177, 0]
click at [17, 171] on div at bounding box center [19, 168] width 11 height 11
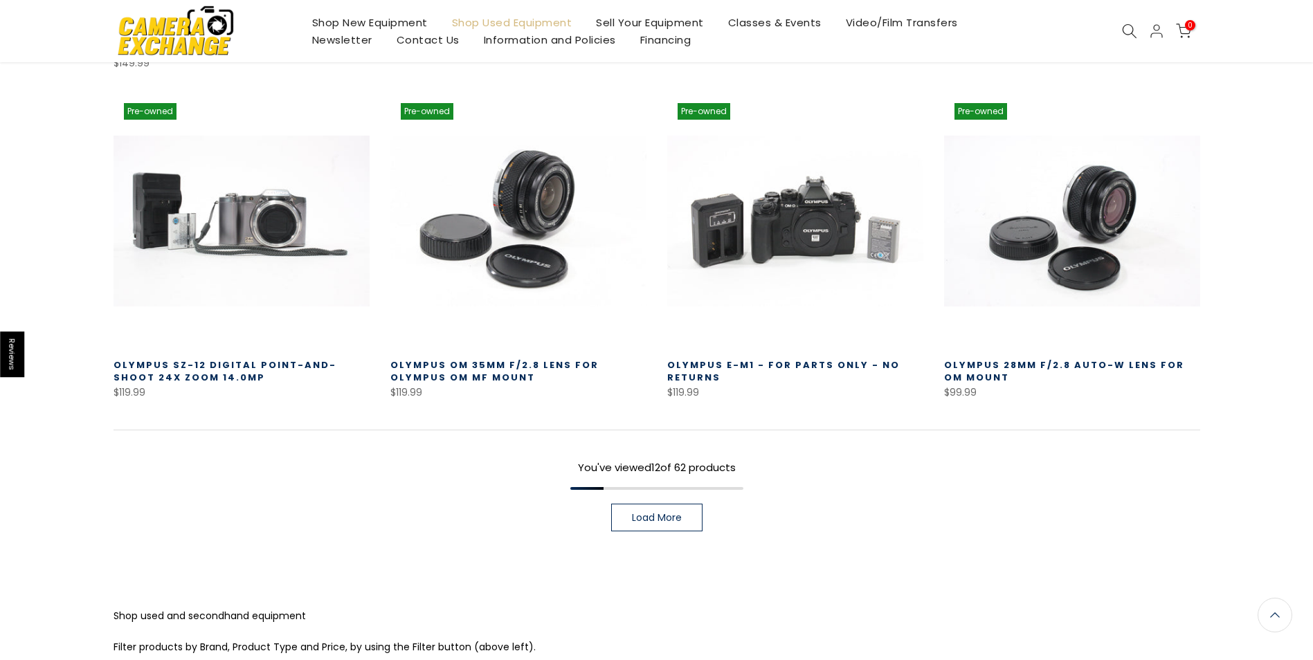
scroll to position [1044, 0]
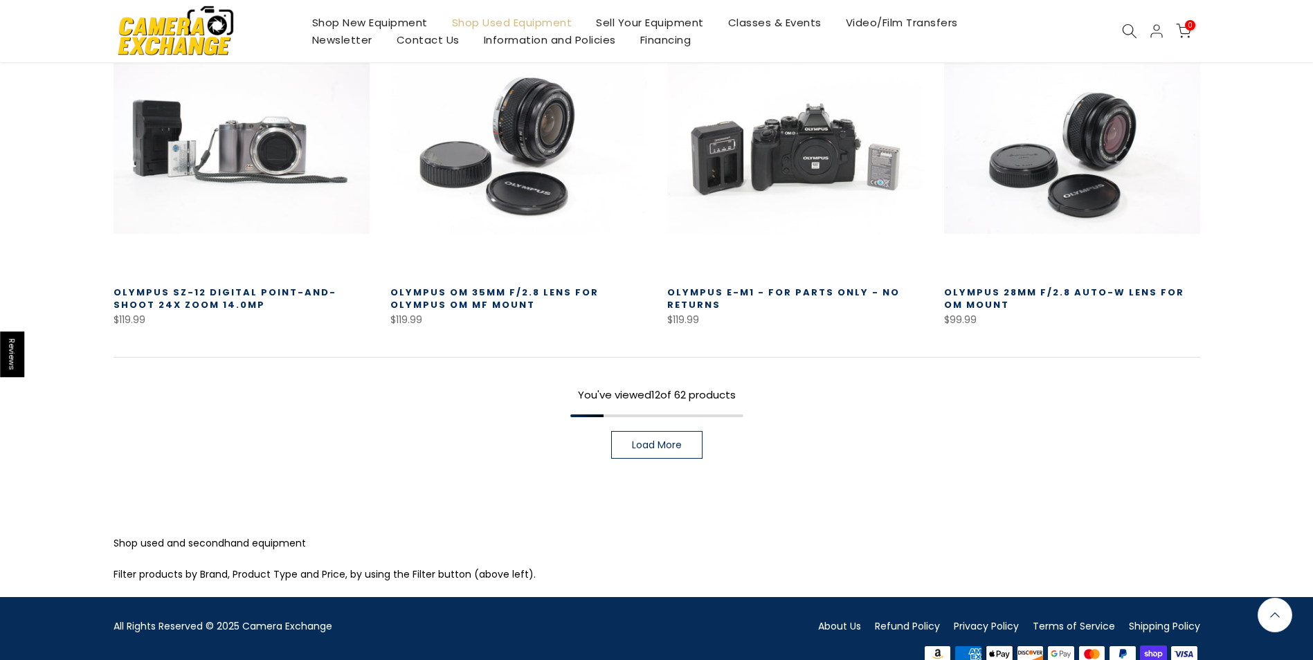
click at [625, 432] on link "Load More" at bounding box center [656, 445] width 91 height 28
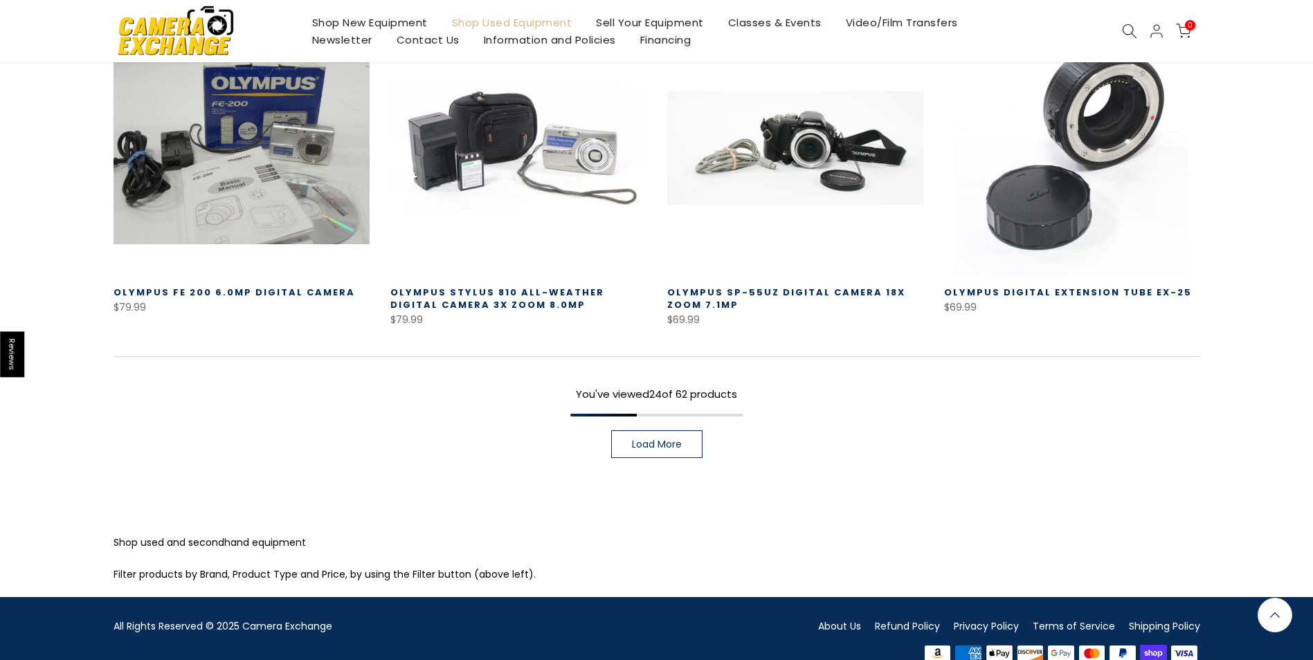
scroll to position [2044, 0]
click at [651, 440] on span "Load More" at bounding box center [657, 445] width 50 height 10
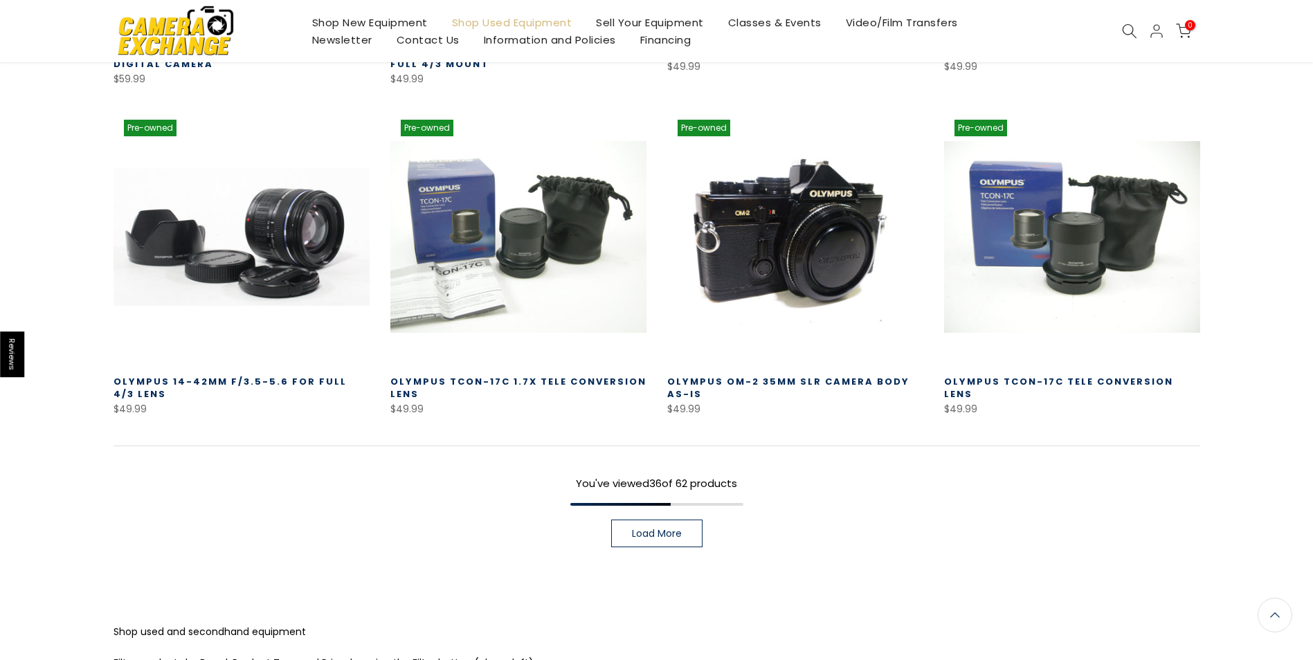
scroll to position [3034, 0]
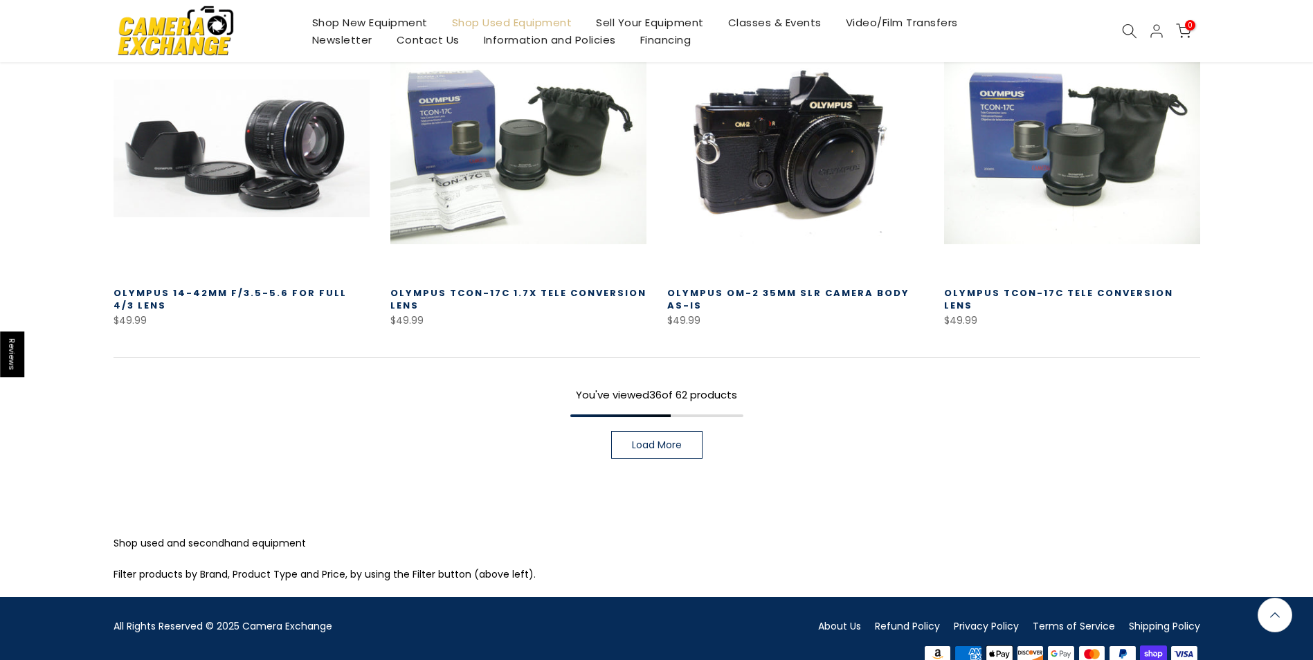
click at [641, 440] on span "Load More" at bounding box center [657, 445] width 50 height 10
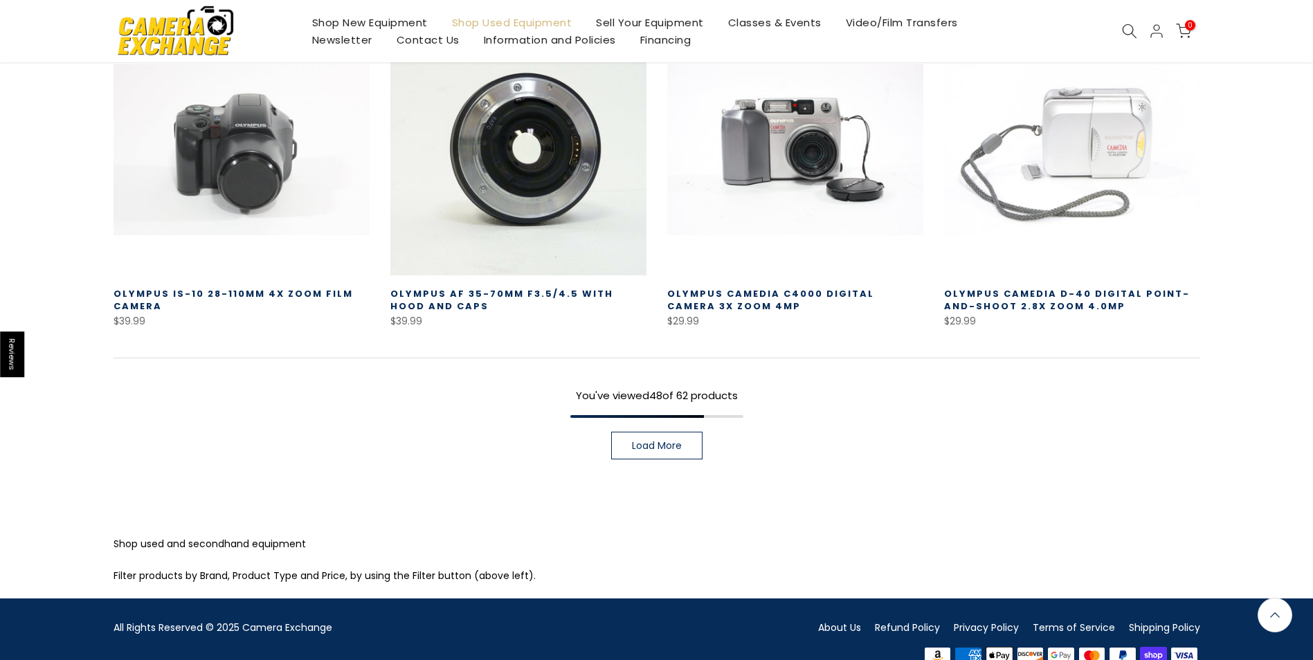
scroll to position [4023, 0]
